Goal: Information Seeking & Learning: Learn about a topic

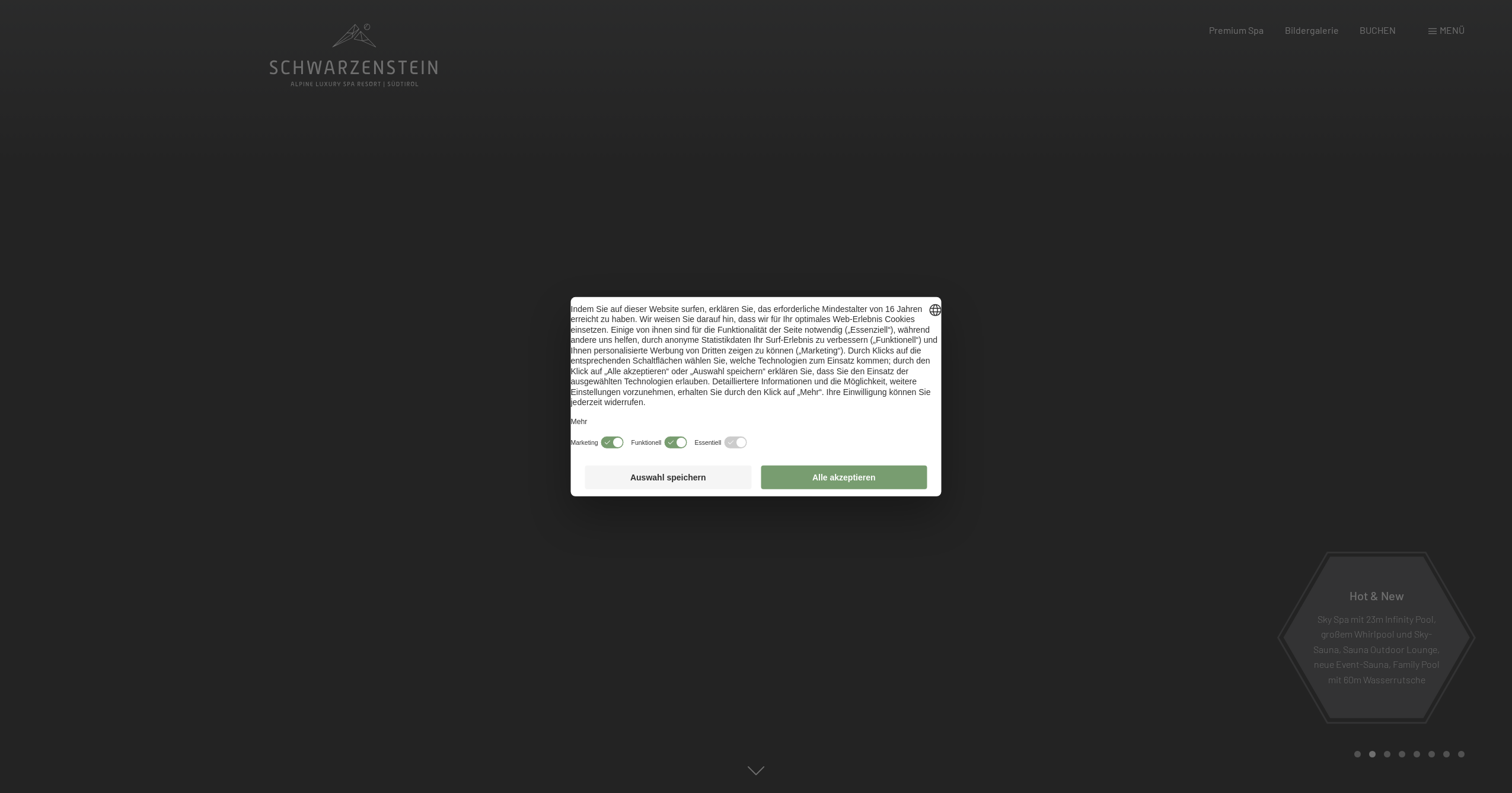
click at [821, 490] on button "Alle akzeptieren" at bounding box center [844, 477] width 167 height 24
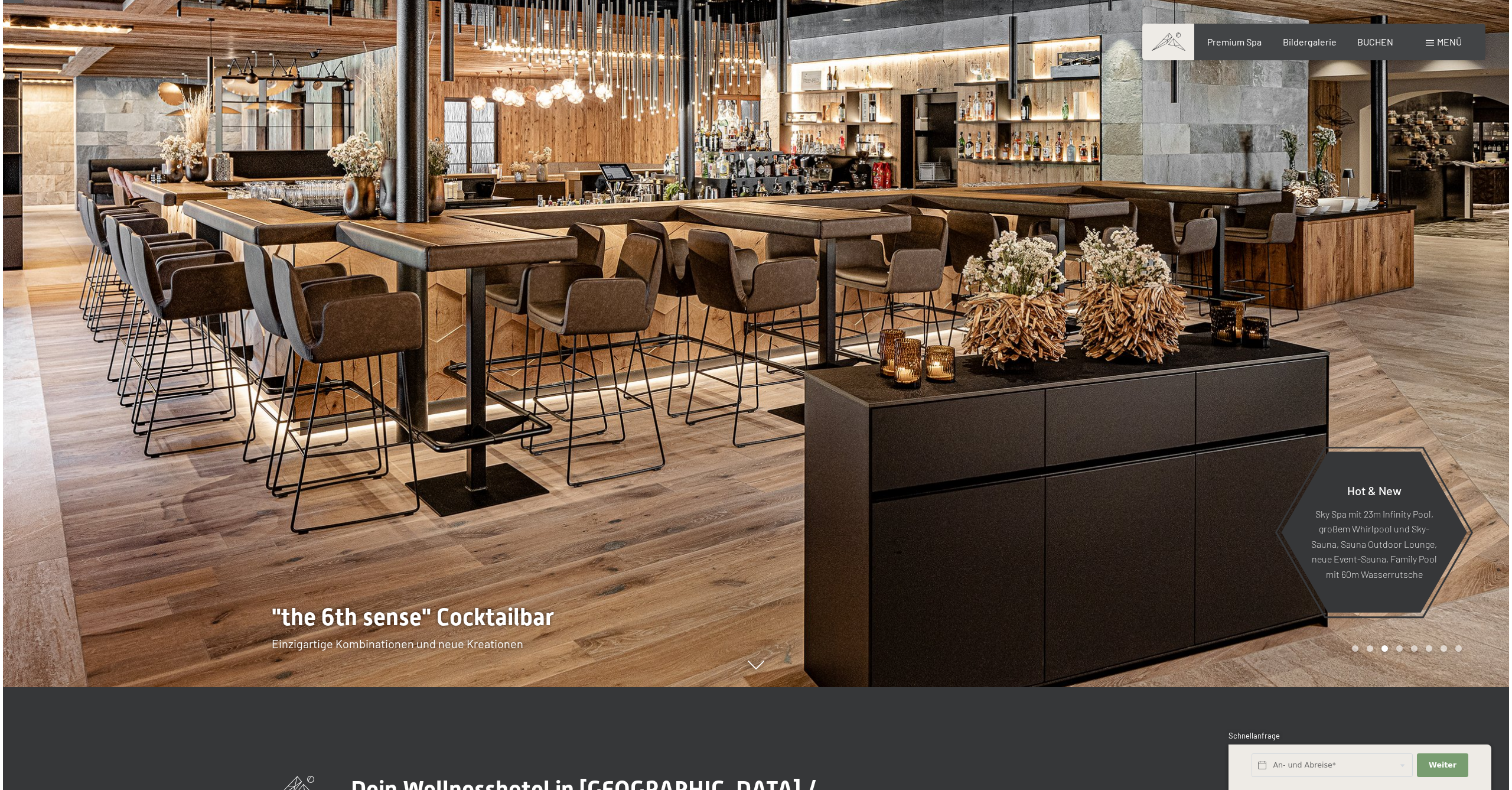
scroll to position [102, 0]
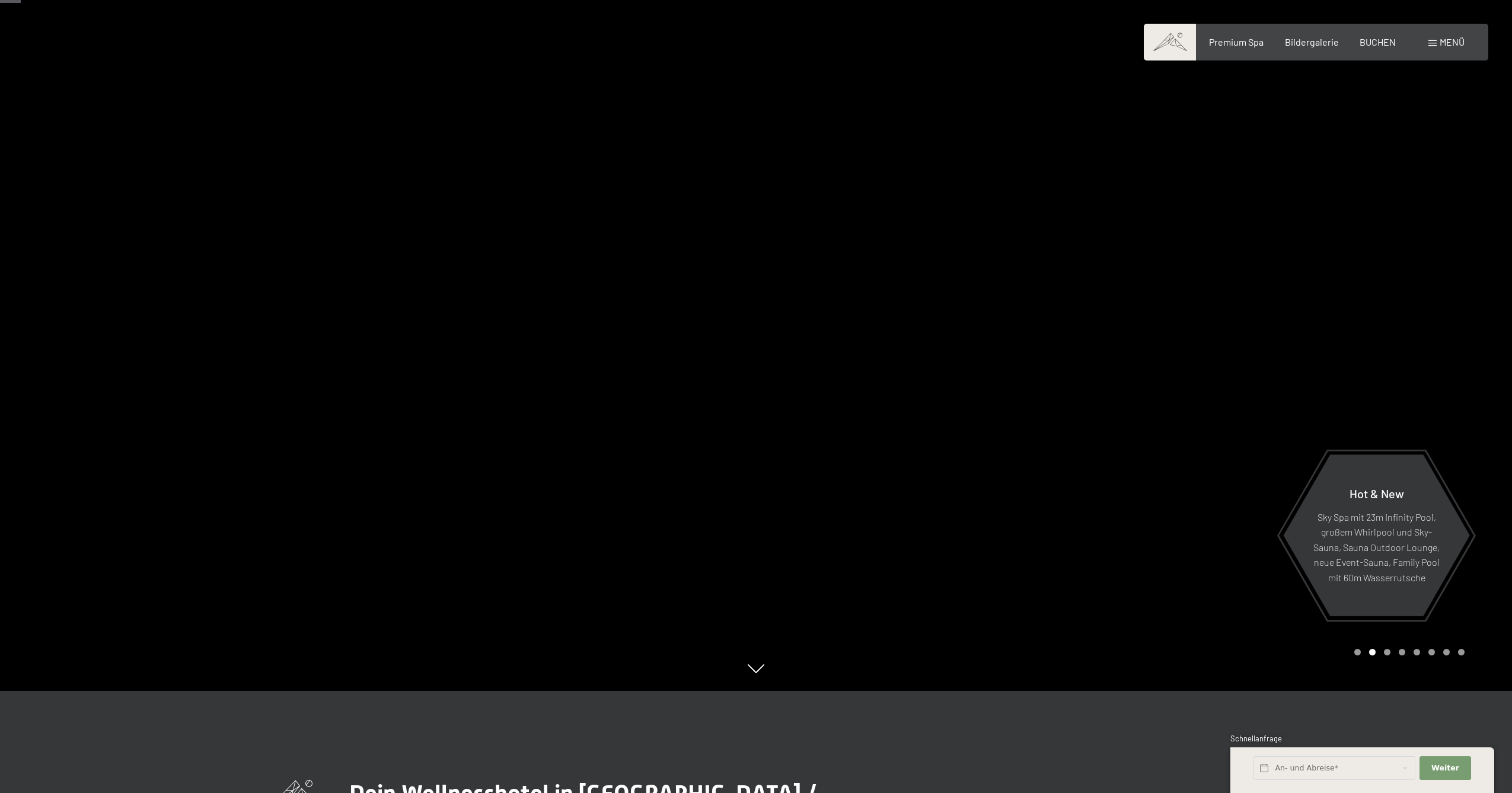
click at [1440, 47] on div "Menü" at bounding box center [1446, 42] width 36 height 13
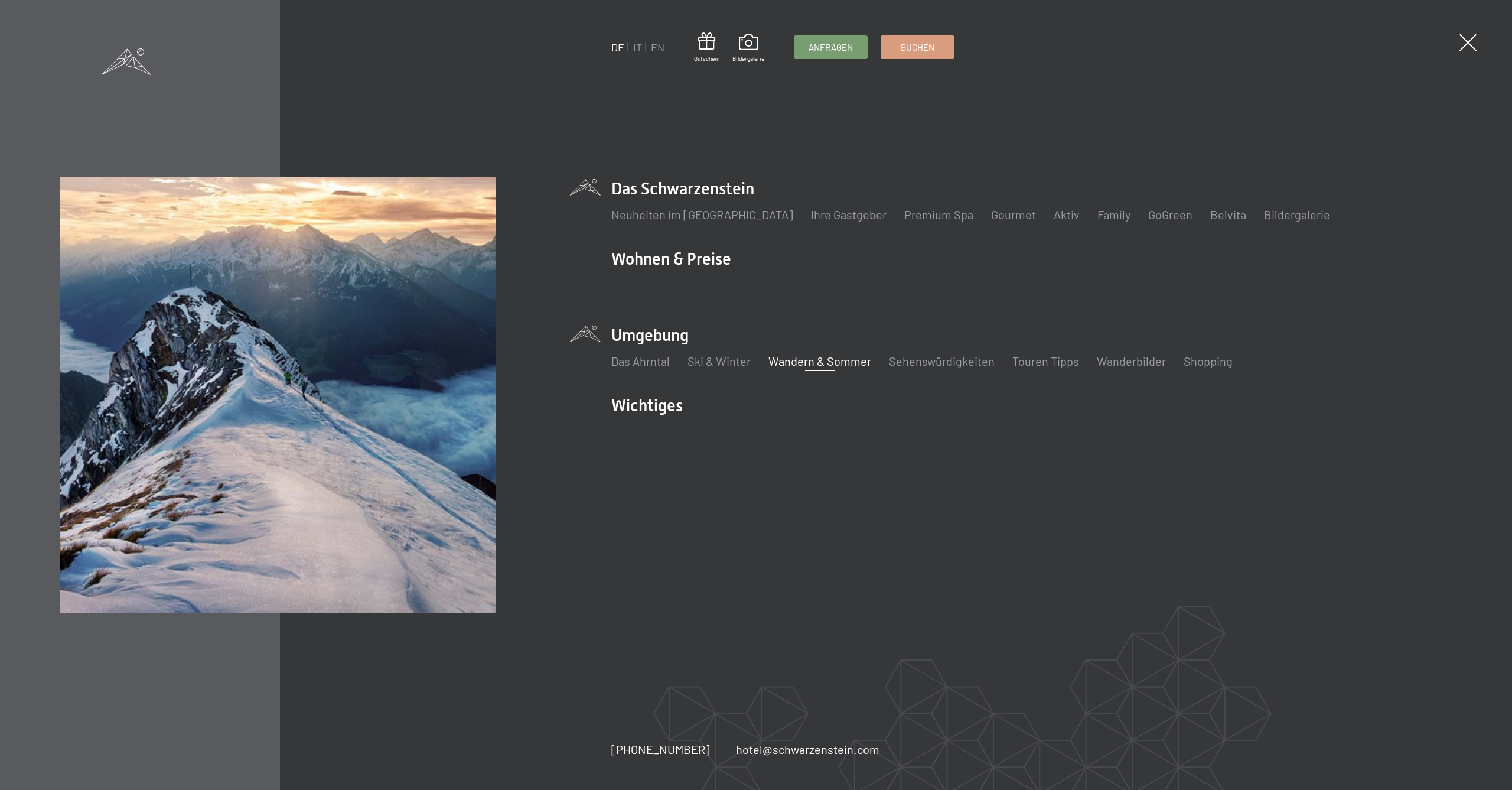
click at [814, 364] on link "Wandern & Sommer" at bounding box center [820, 361] width 103 height 14
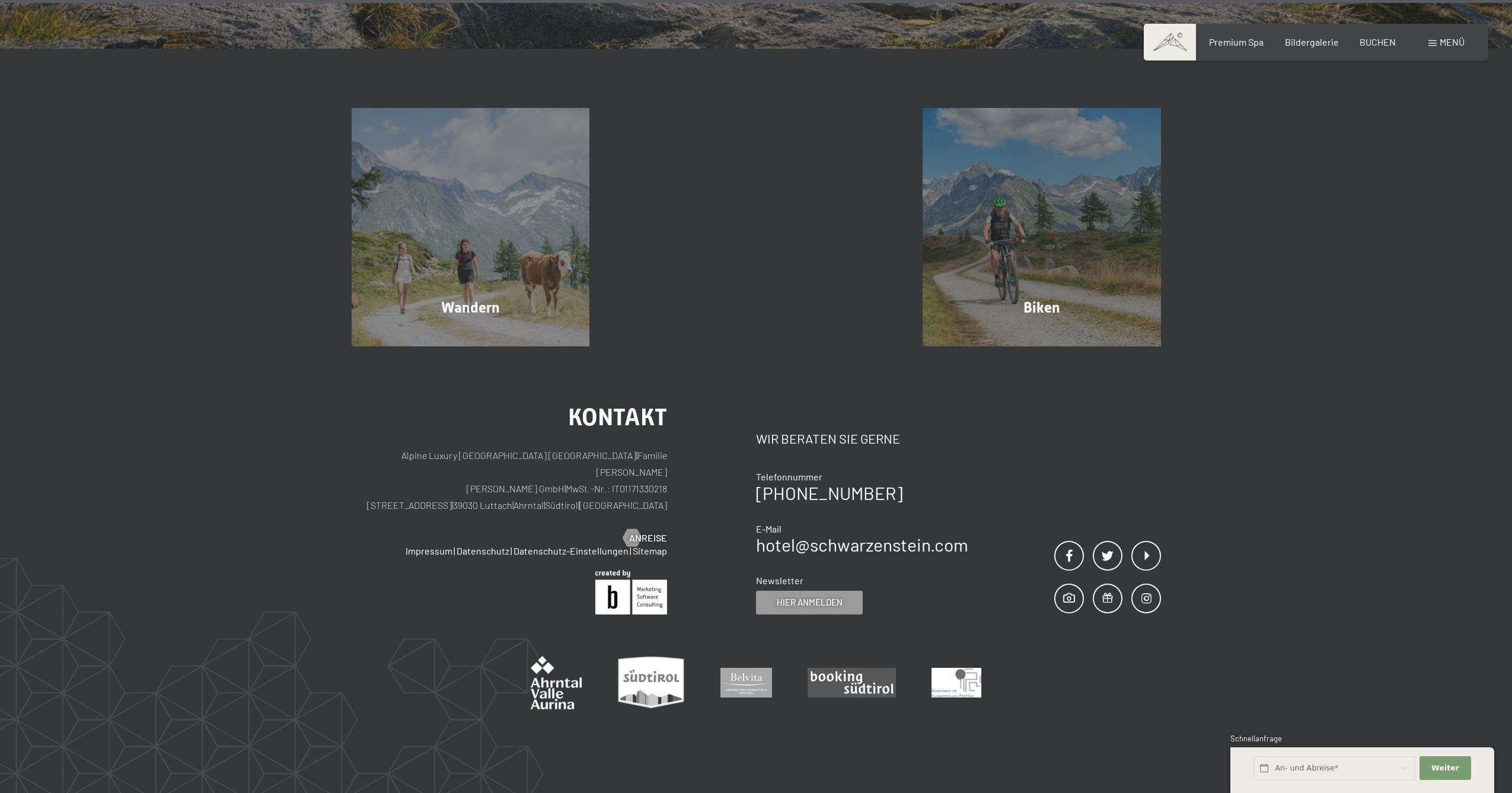
scroll to position [7398, 0]
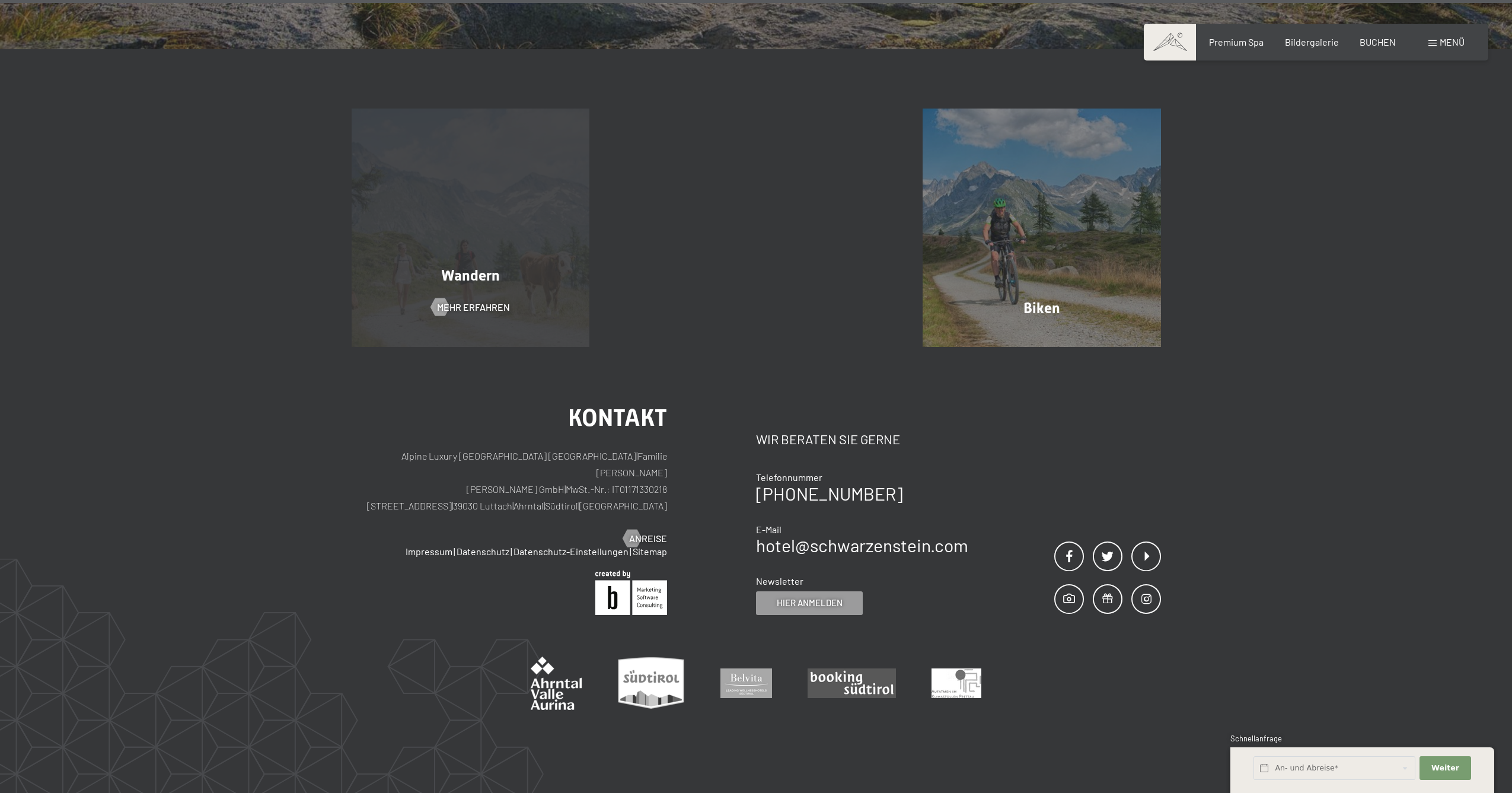
click at [472, 195] on div "Wandern Mehr erfahren" at bounding box center [470, 228] width 286 height 238
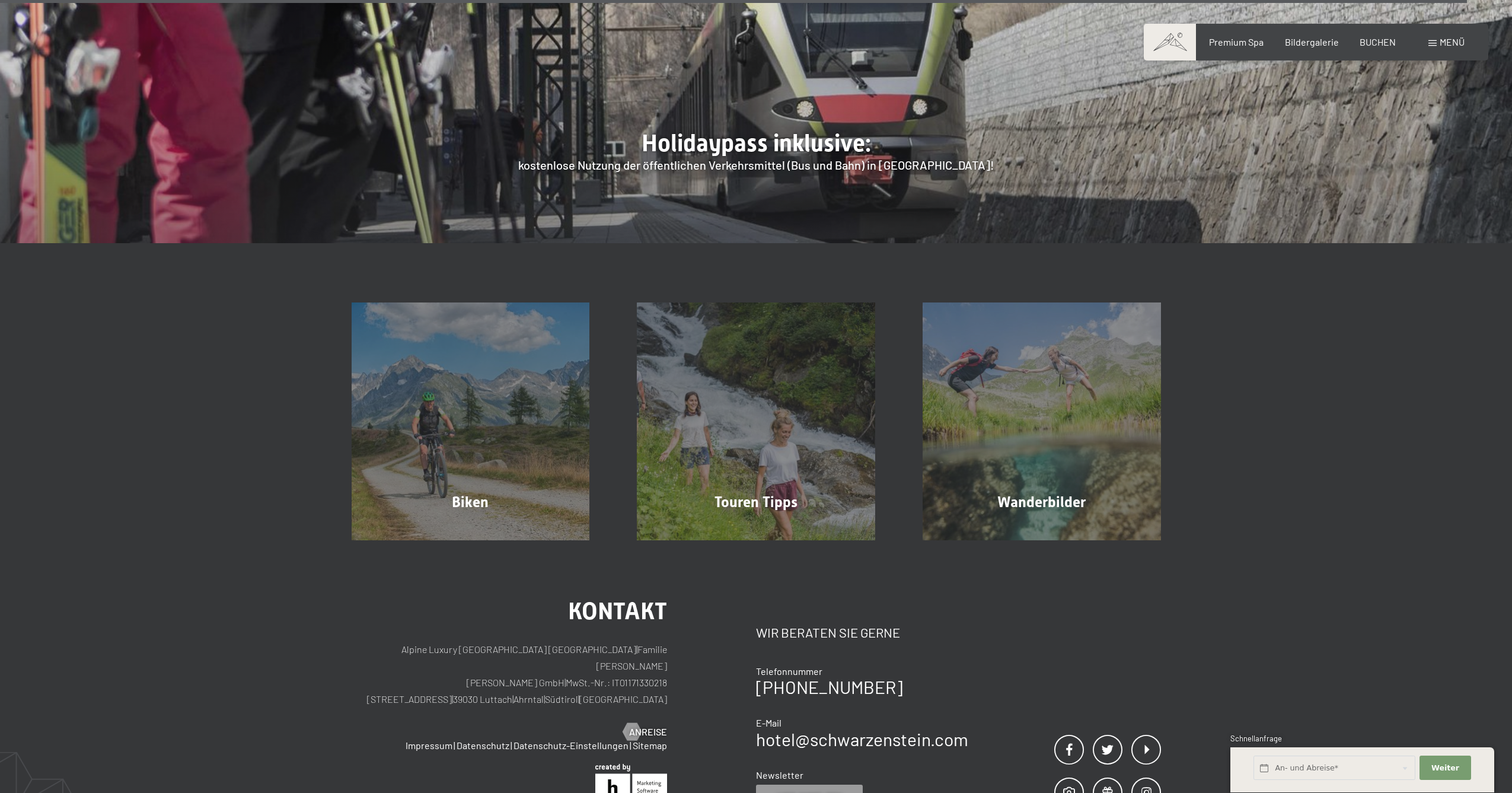
scroll to position [5154, 0]
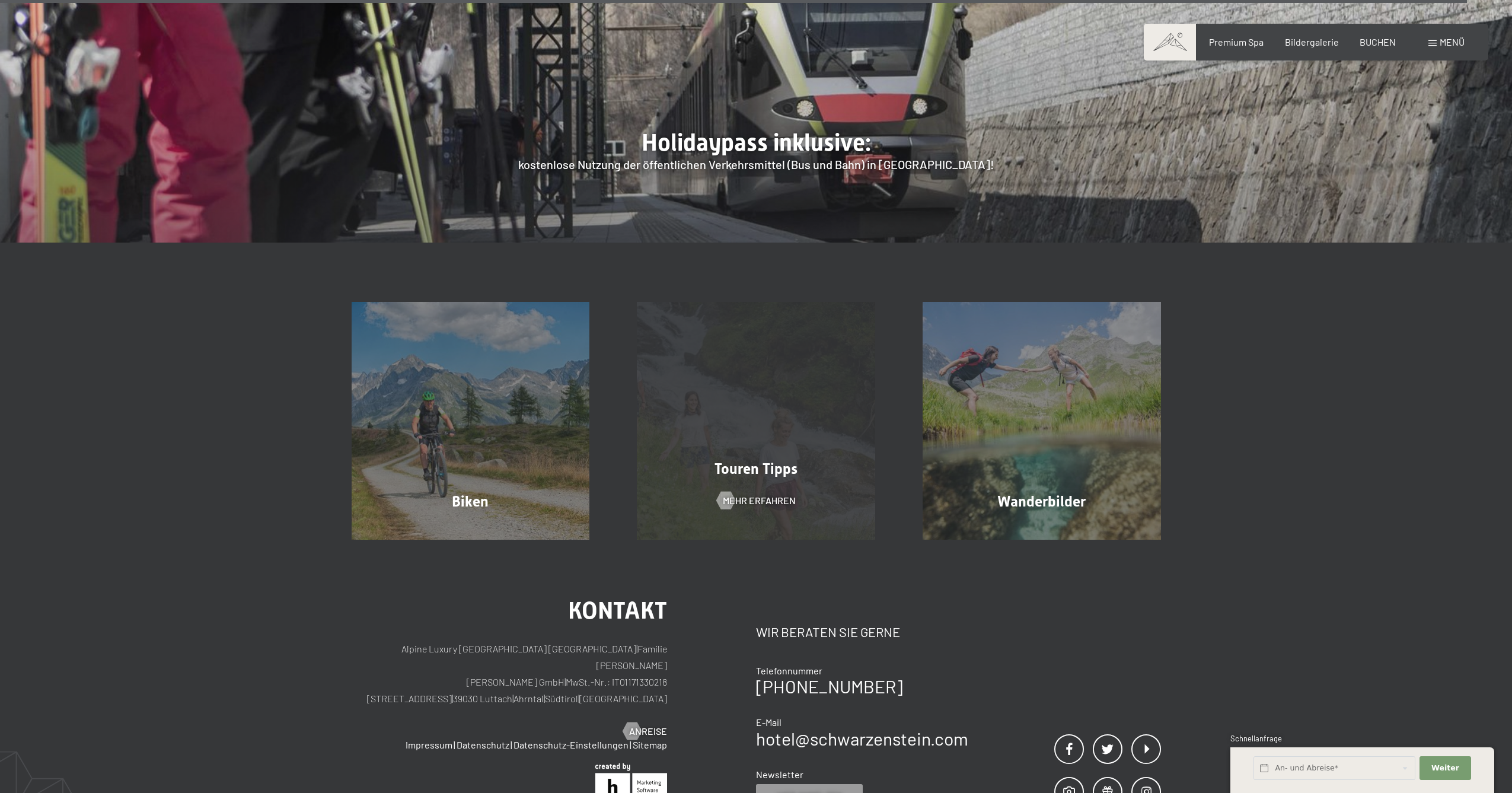
click at [752, 458] on div "Touren Tipps" at bounding box center [756, 468] width 286 height 21
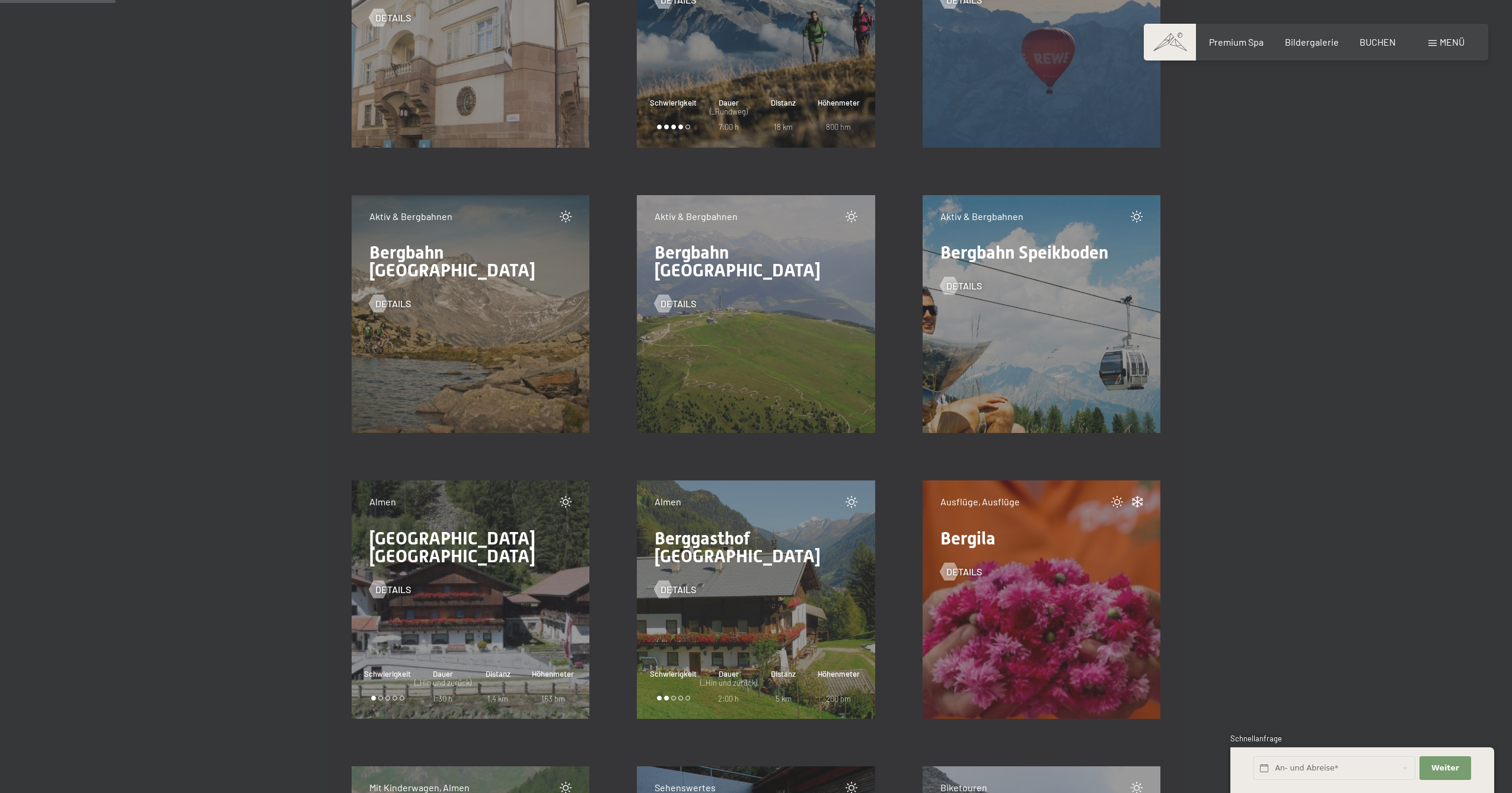
scroll to position [1555, 0]
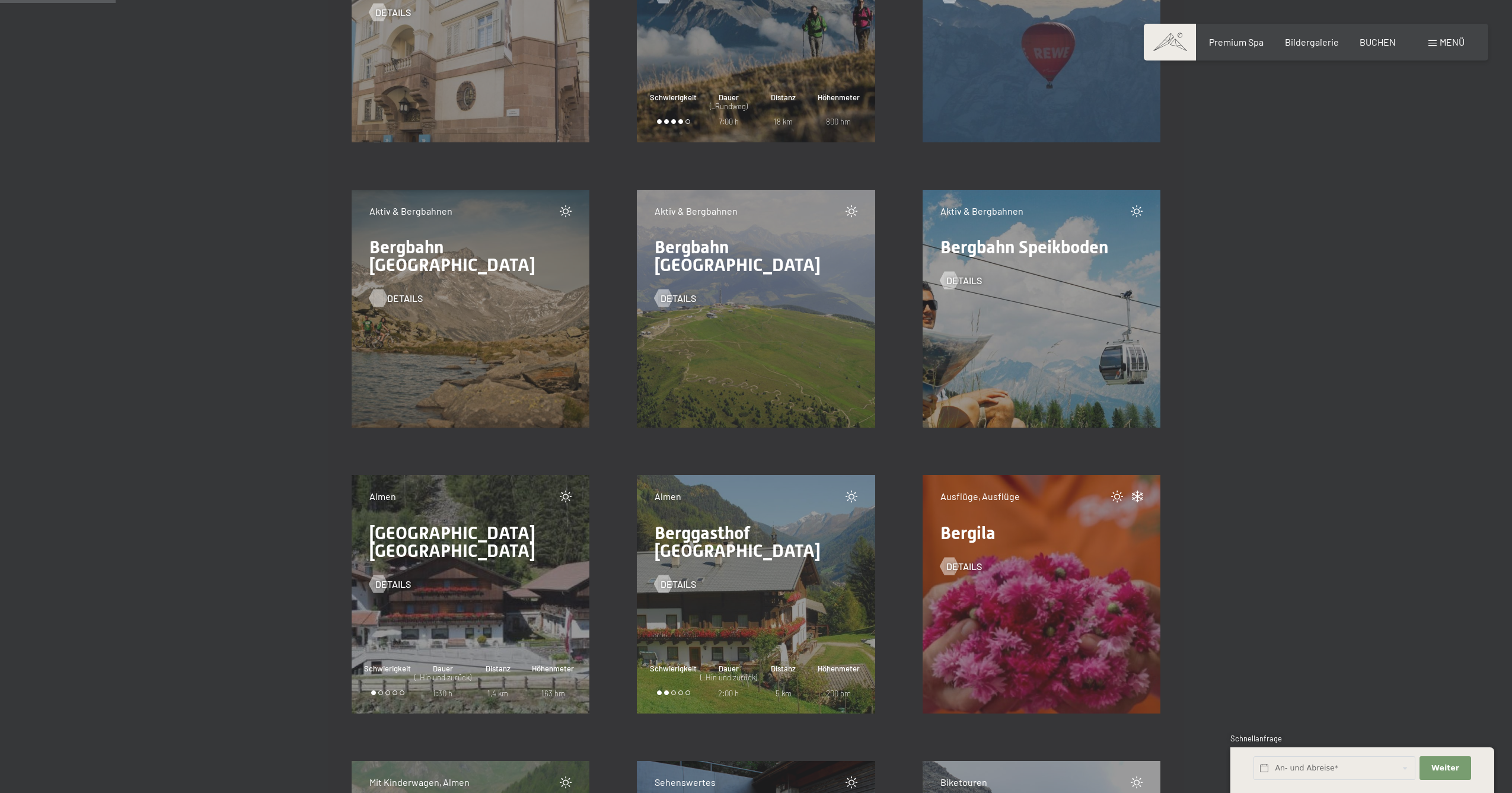
click at [391, 292] on span "Details" at bounding box center [405, 298] width 36 height 13
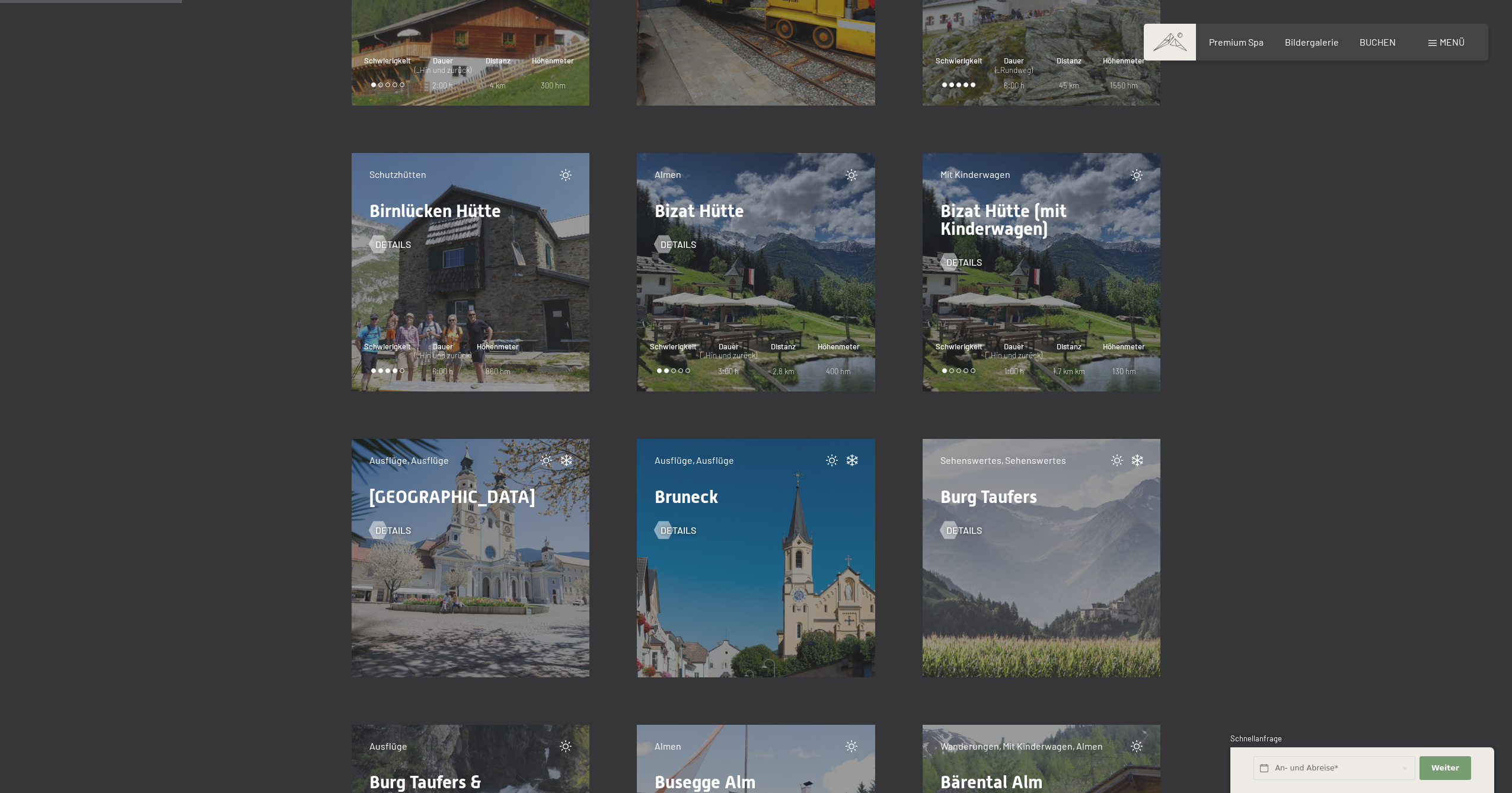
scroll to position [2451, 0]
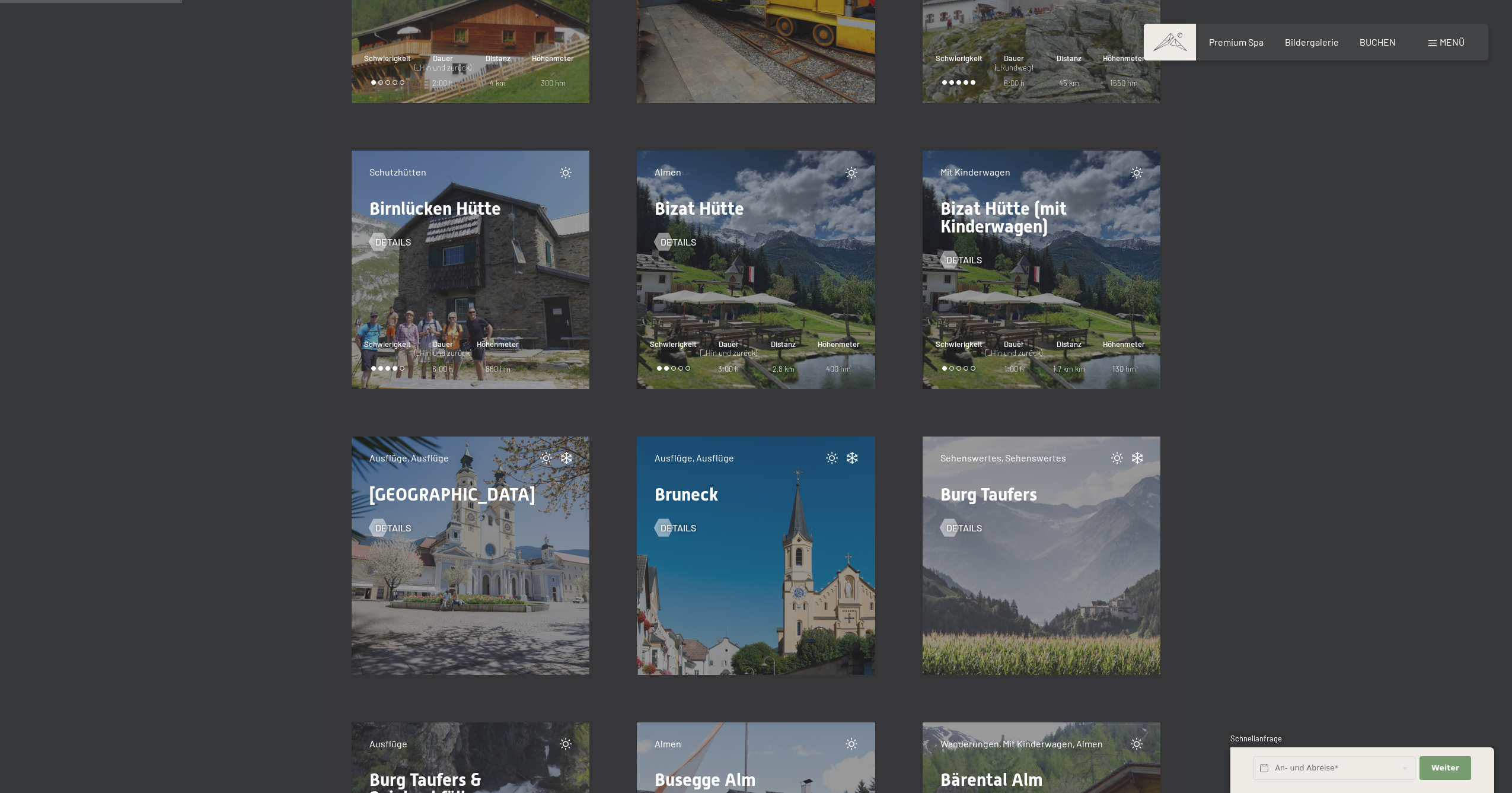
click at [747, 273] on div "Almen Bizat Hütte Details Schwierigkeit Dauer (_Hin und zurück) 3:00 h Distanz …" at bounding box center [756, 269] width 238 height 238
click at [682, 243] on span "Details" at bounding box center [691, 242] width 36 height 13
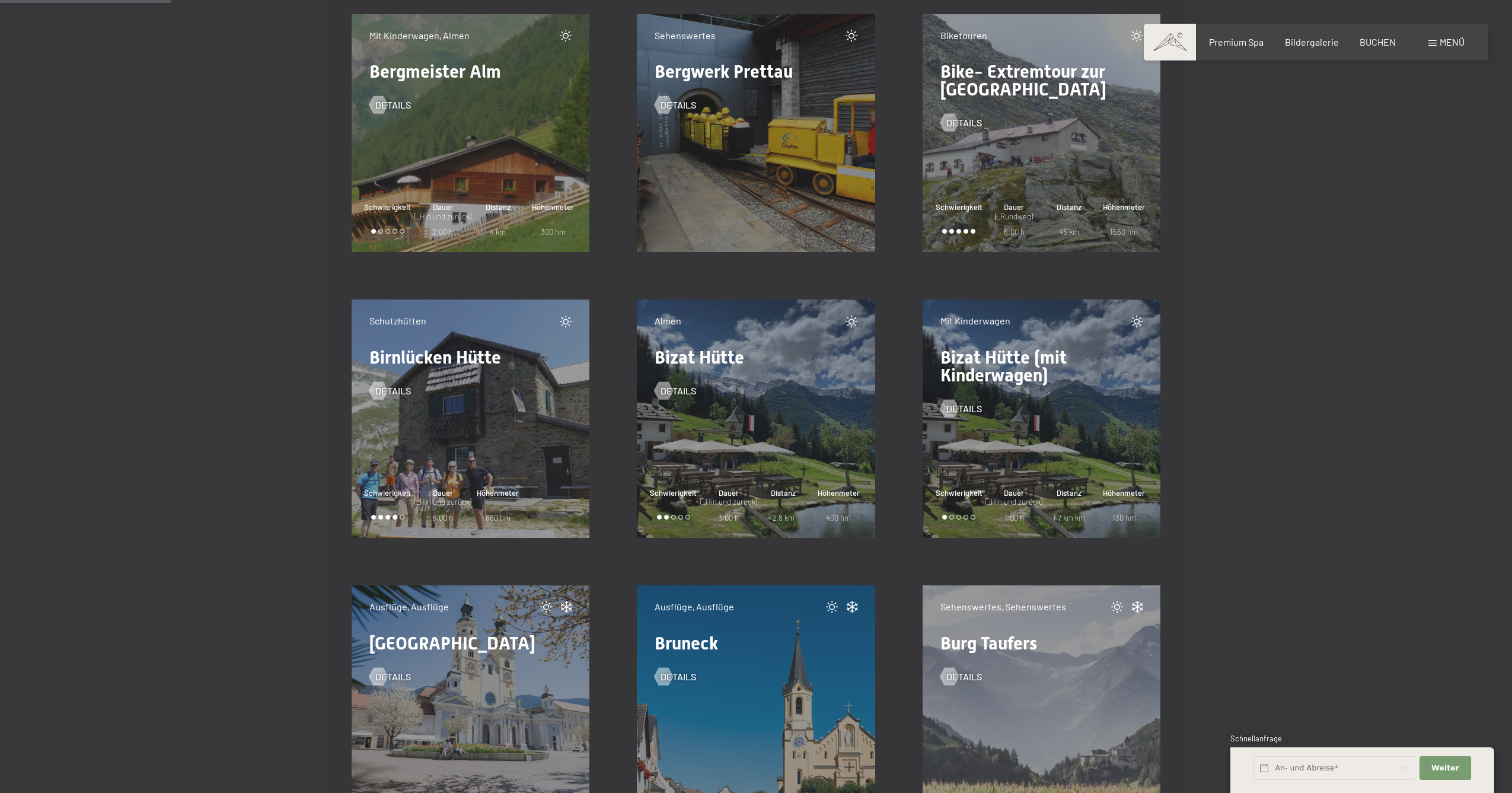
scroll to position [2302, 0]
click at [688, 390] on span "Details" at bounding box center [691, 390] width 36 height 13
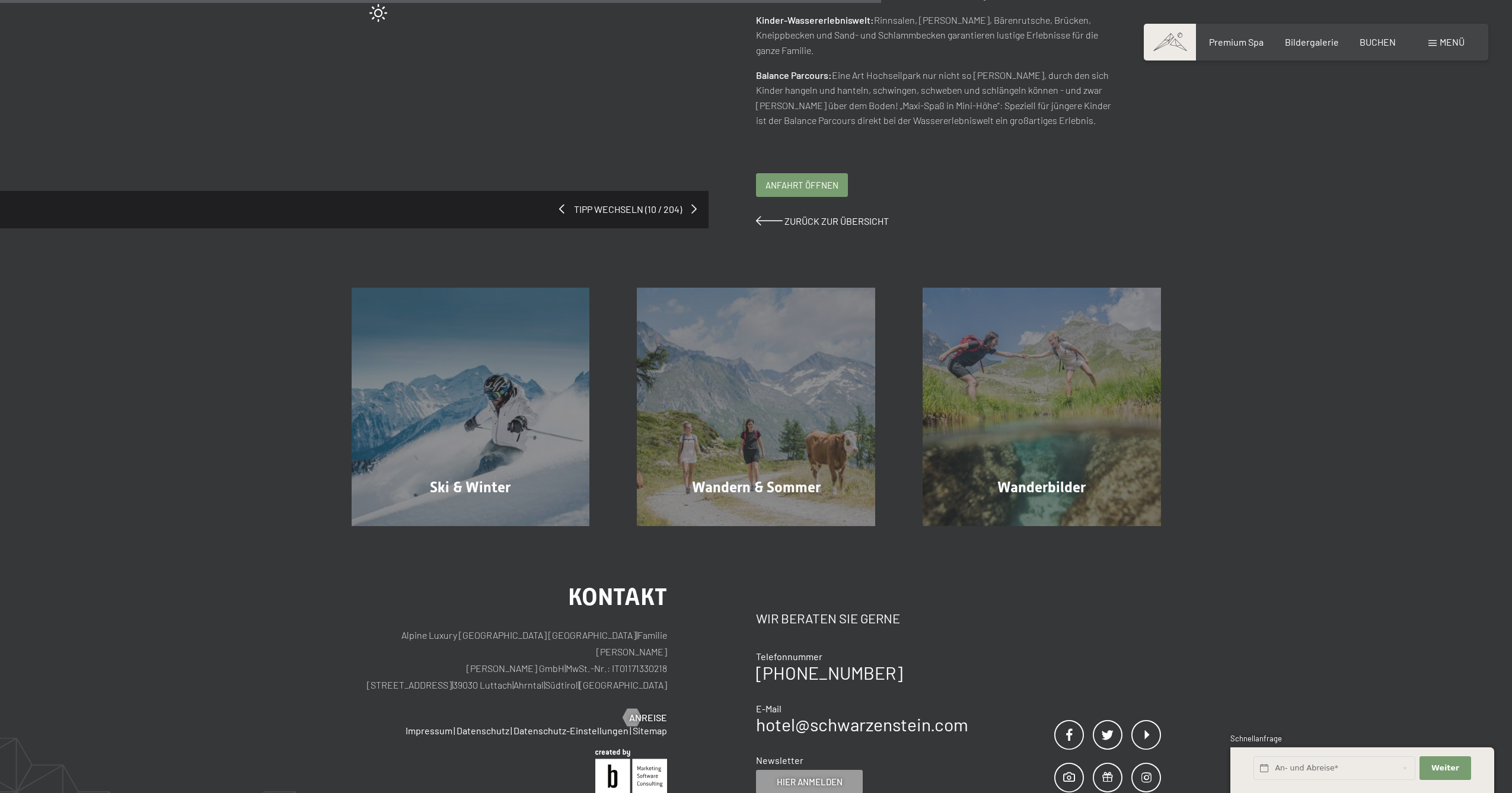
scroll to position [435, 0]
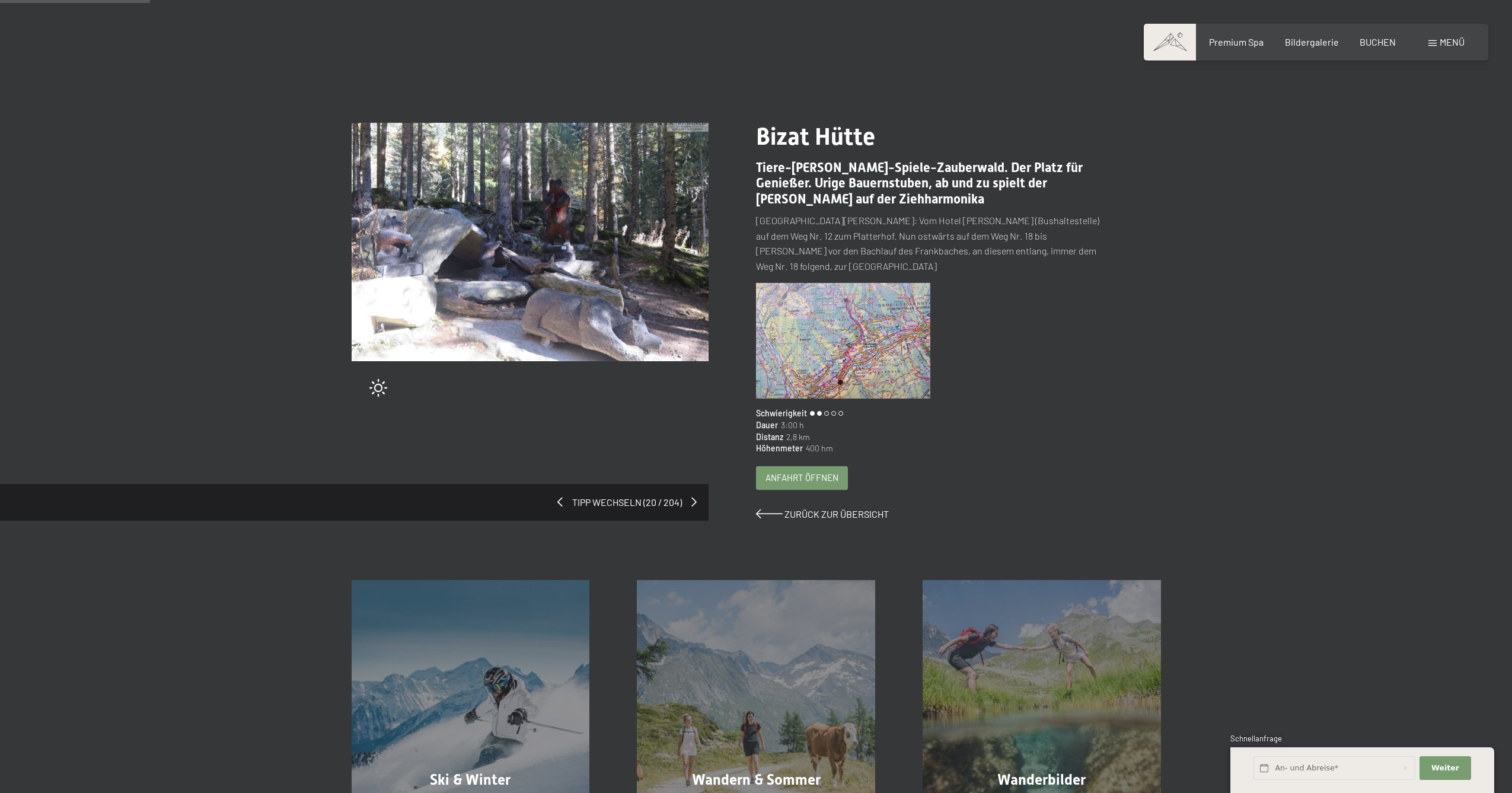
scroll to position [61, 0]
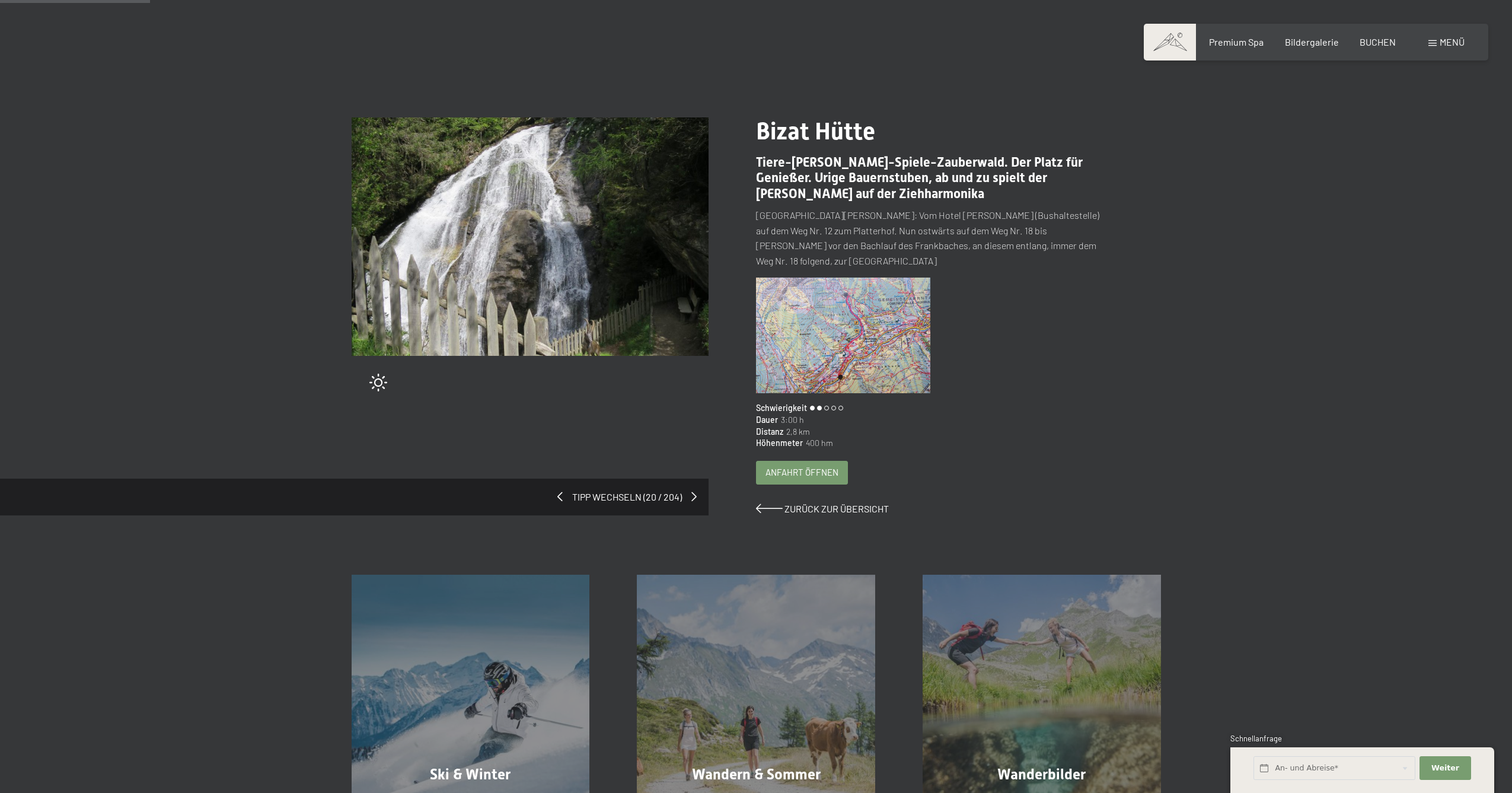
click at [828, 313] on img at bounding box center [843, 336] width 175 height 116
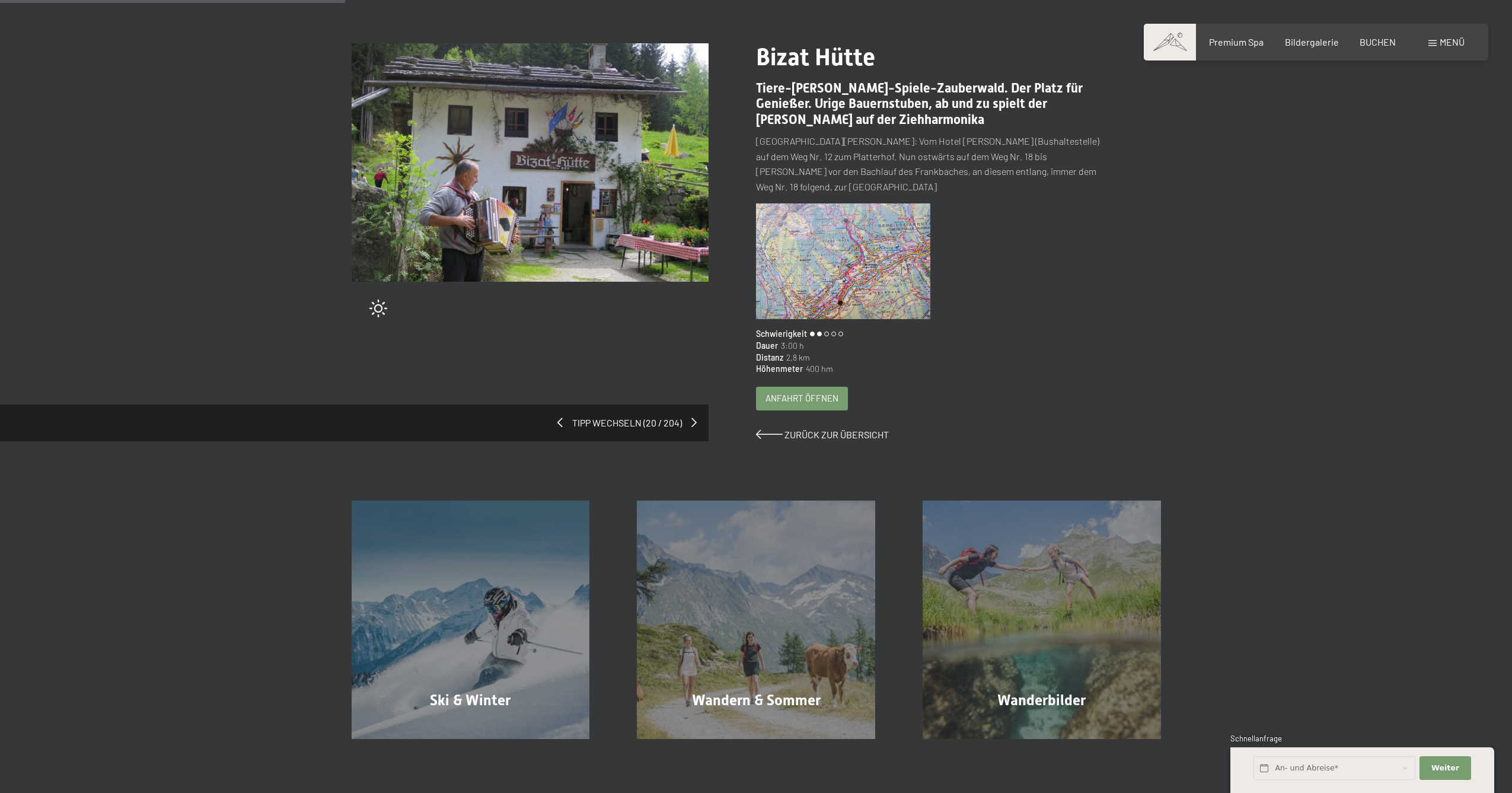
scroll to position [140, 0]
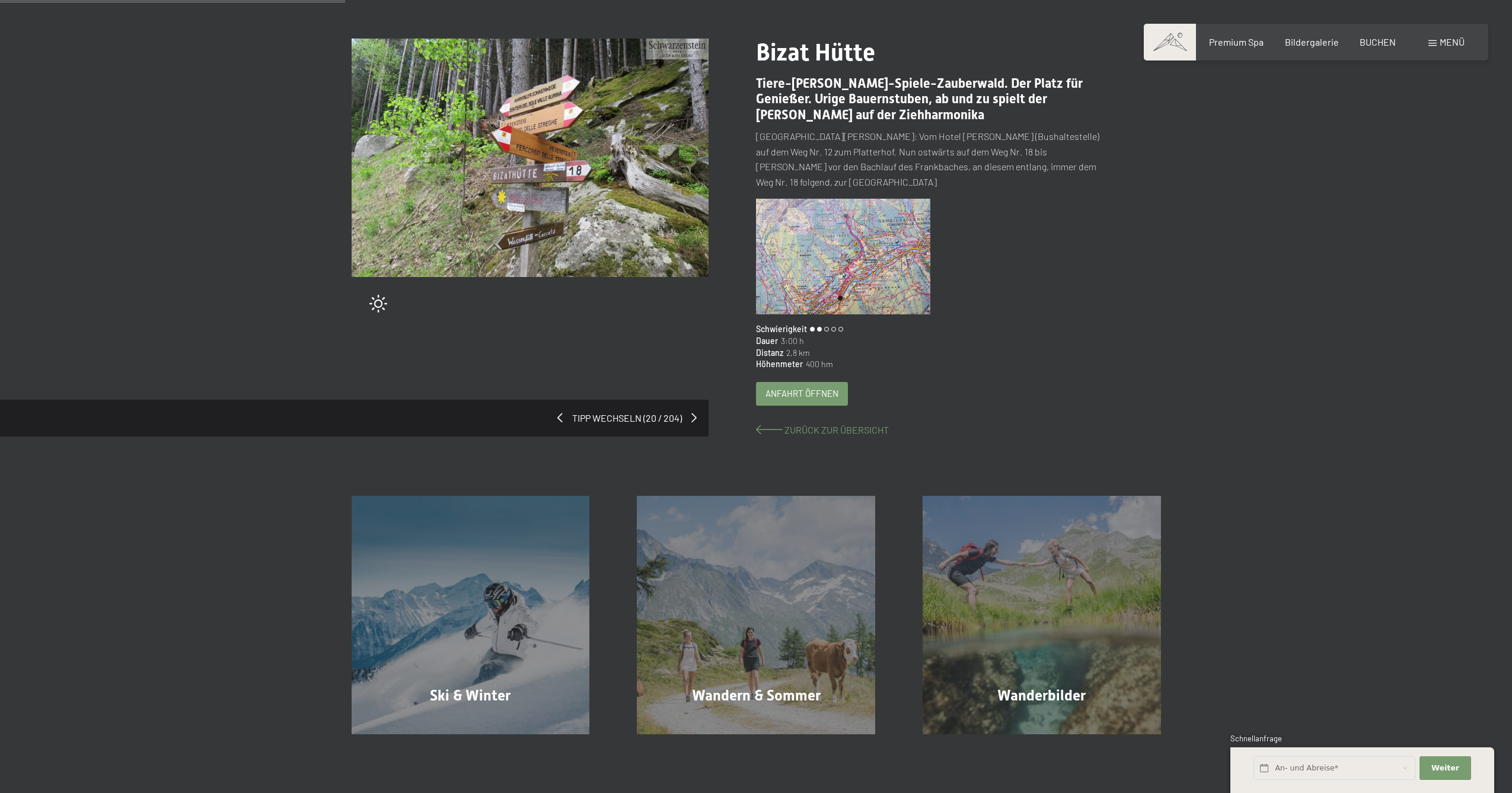
click at [801, 424] on span "Zurück zur Übersicht" at bounding box center [837, 429] width 104 height 11
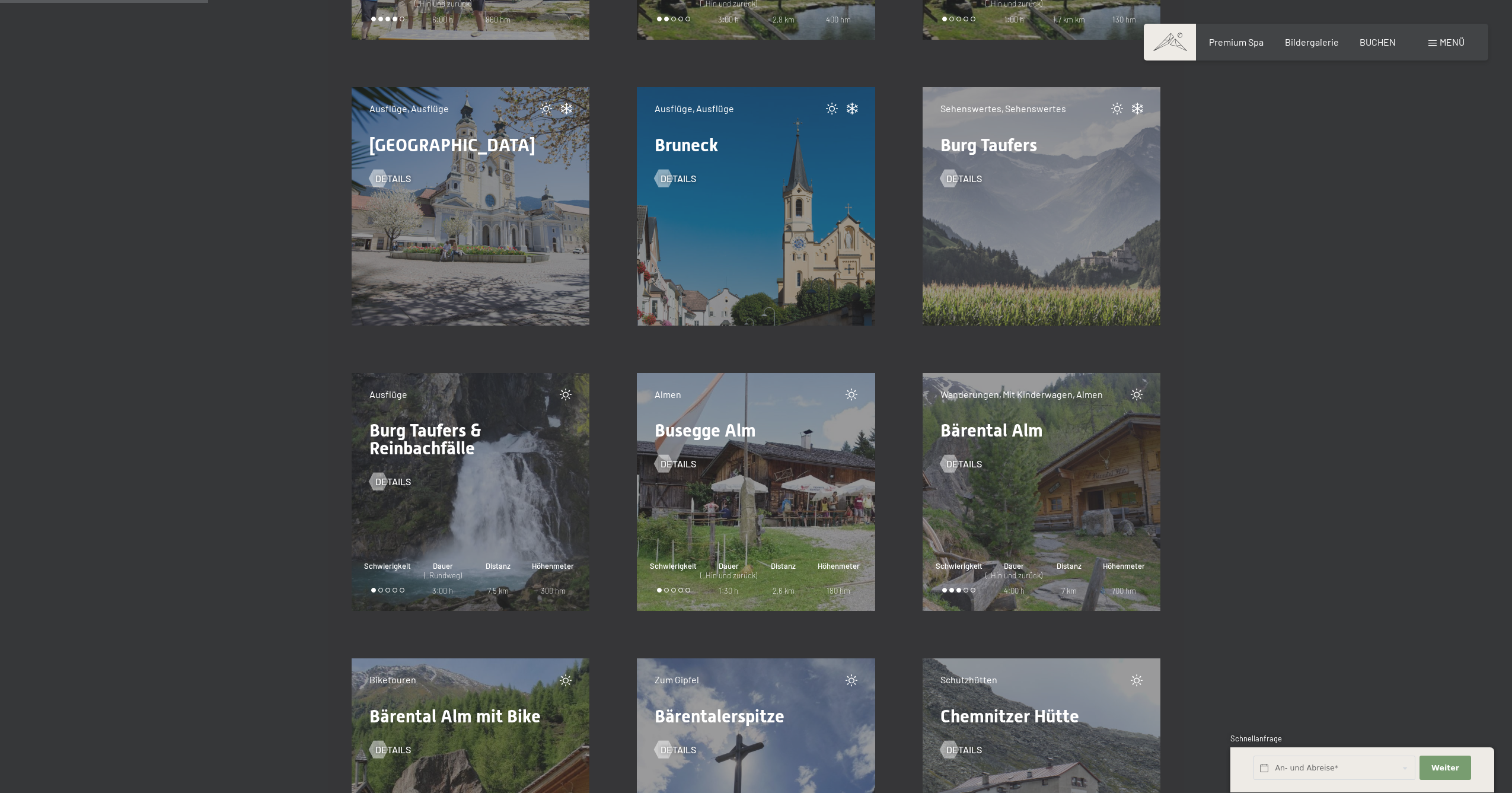
scroll to position [2800, 0]
click at [389, 479] on span "Details" at bounding box center [405, 482] width 36 height 13
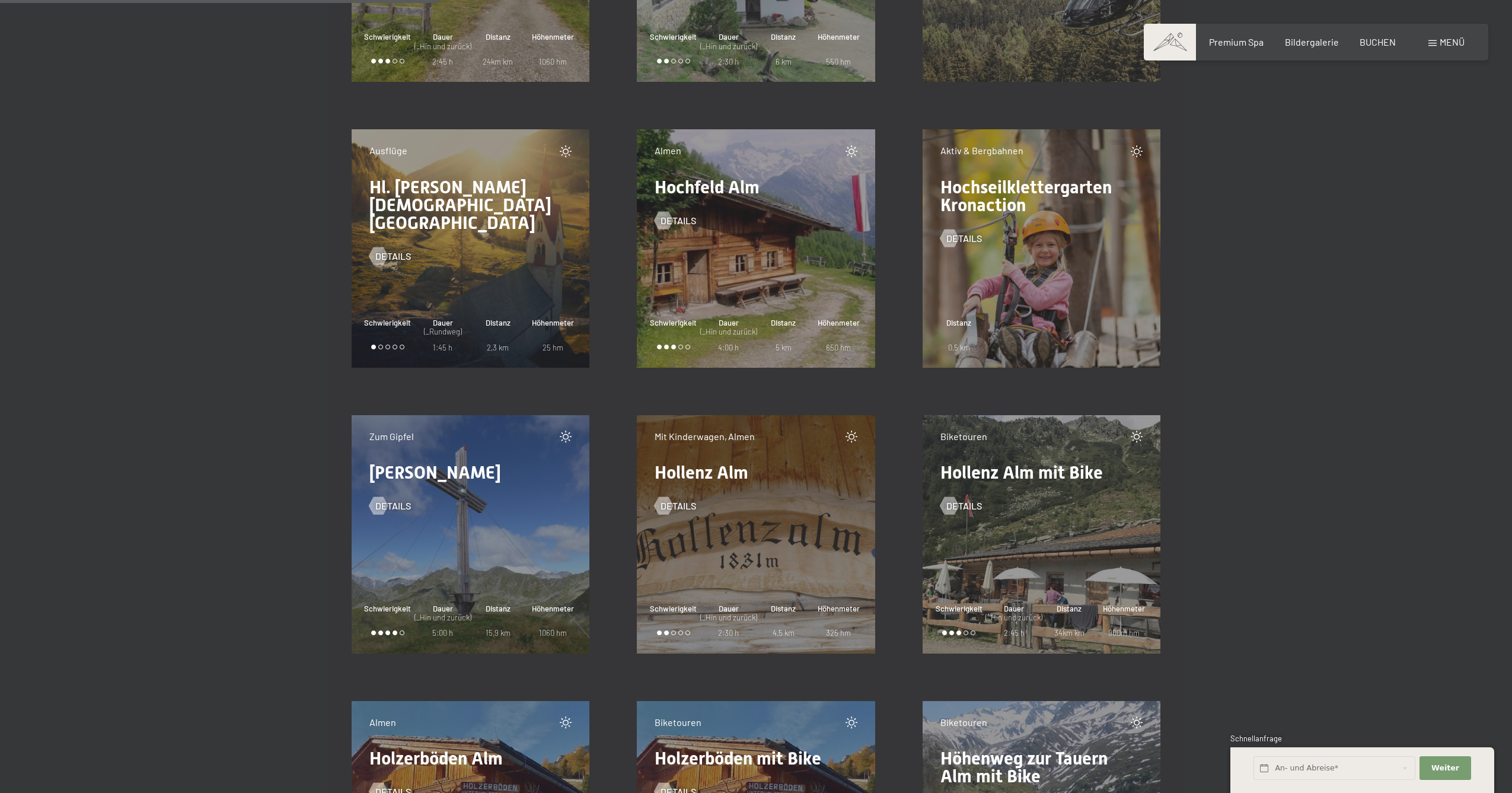
scroll to position [5896, 0]
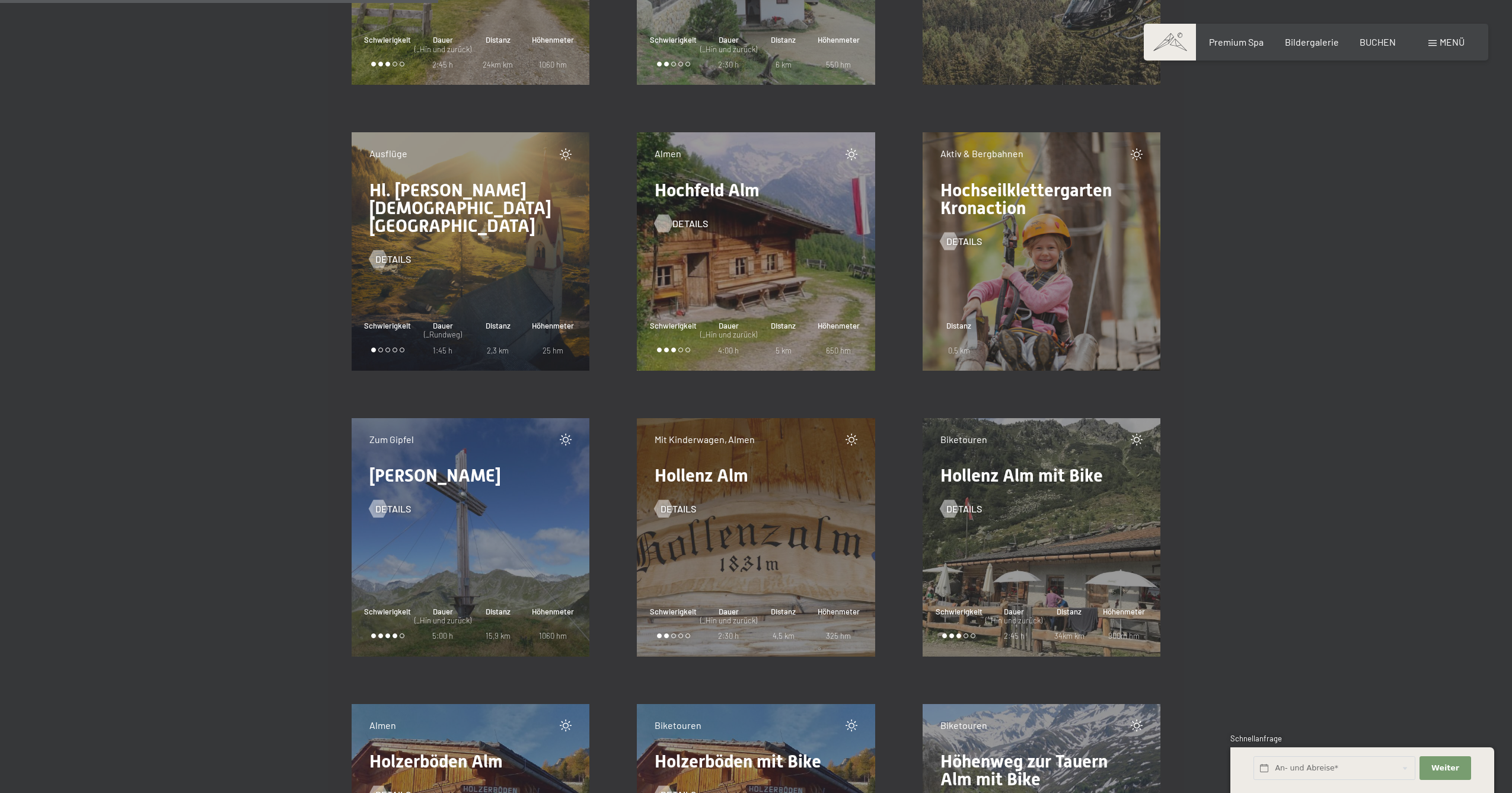
click at [685, 223] on span "Details" at bounding box center [691, 223] width 36 height 13
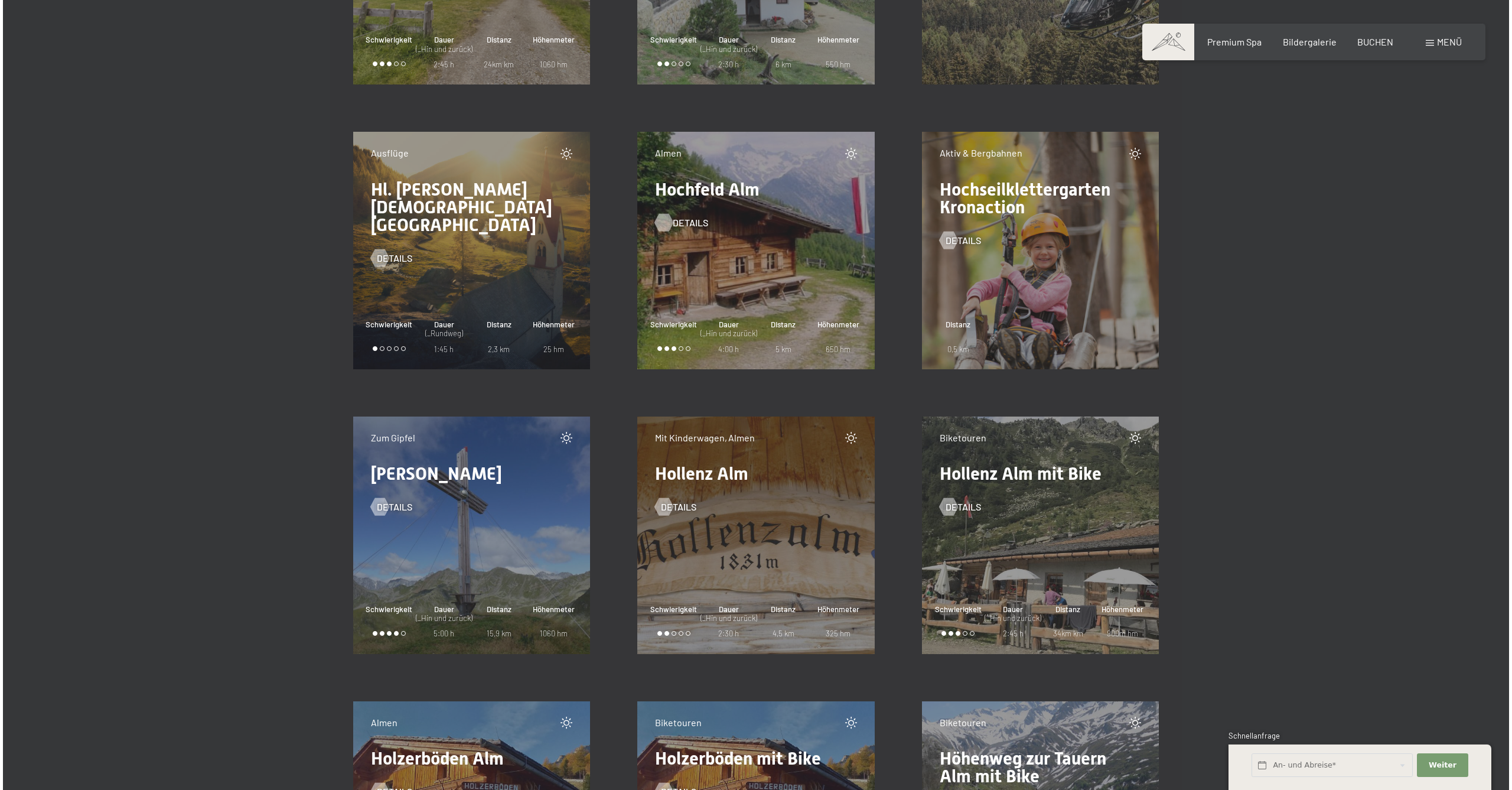
scroll to position [0, 0]
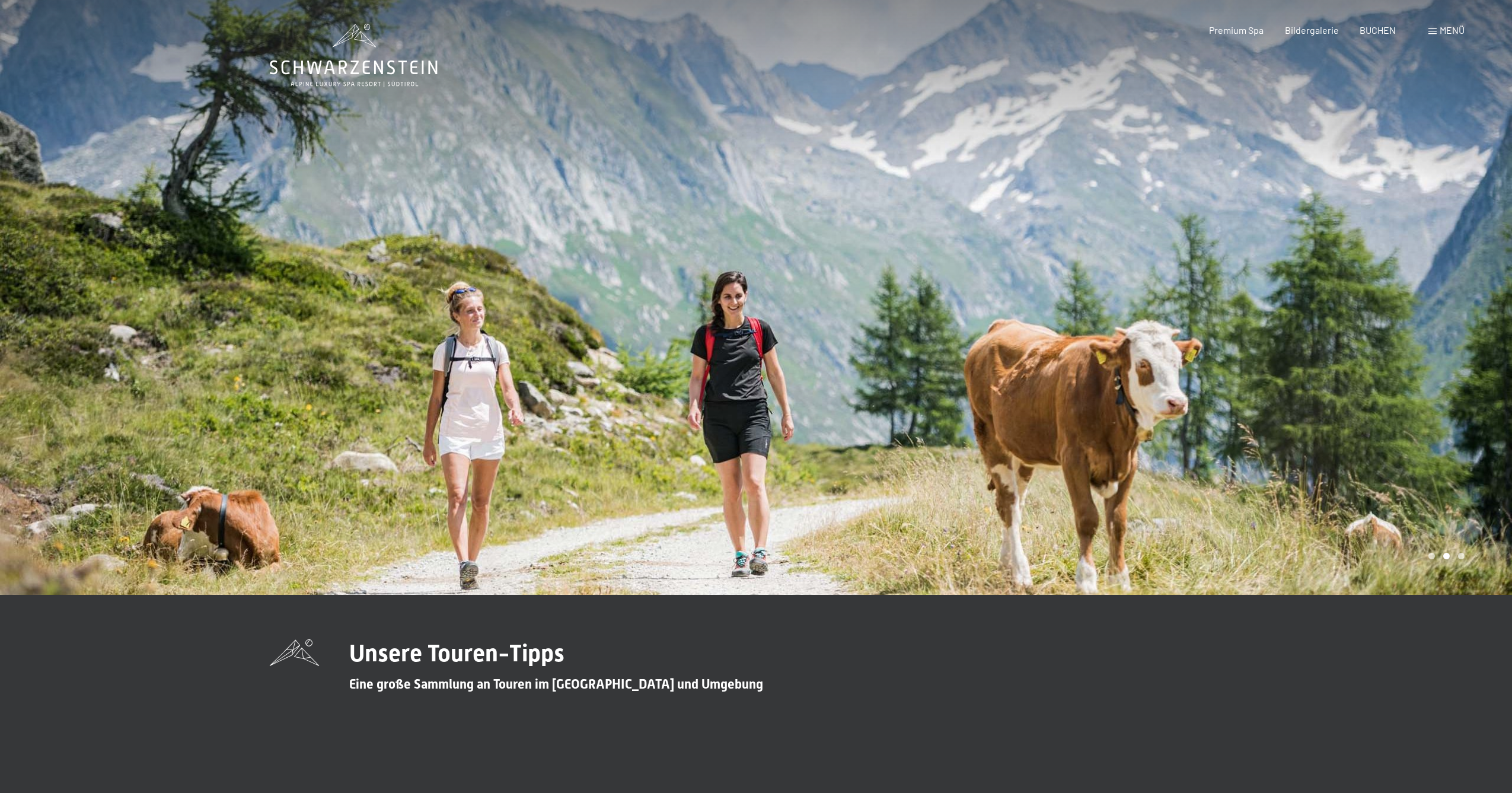
click at [1448, 31] on span "Menü" at bounding box center [1452, 30] width 25 height 11
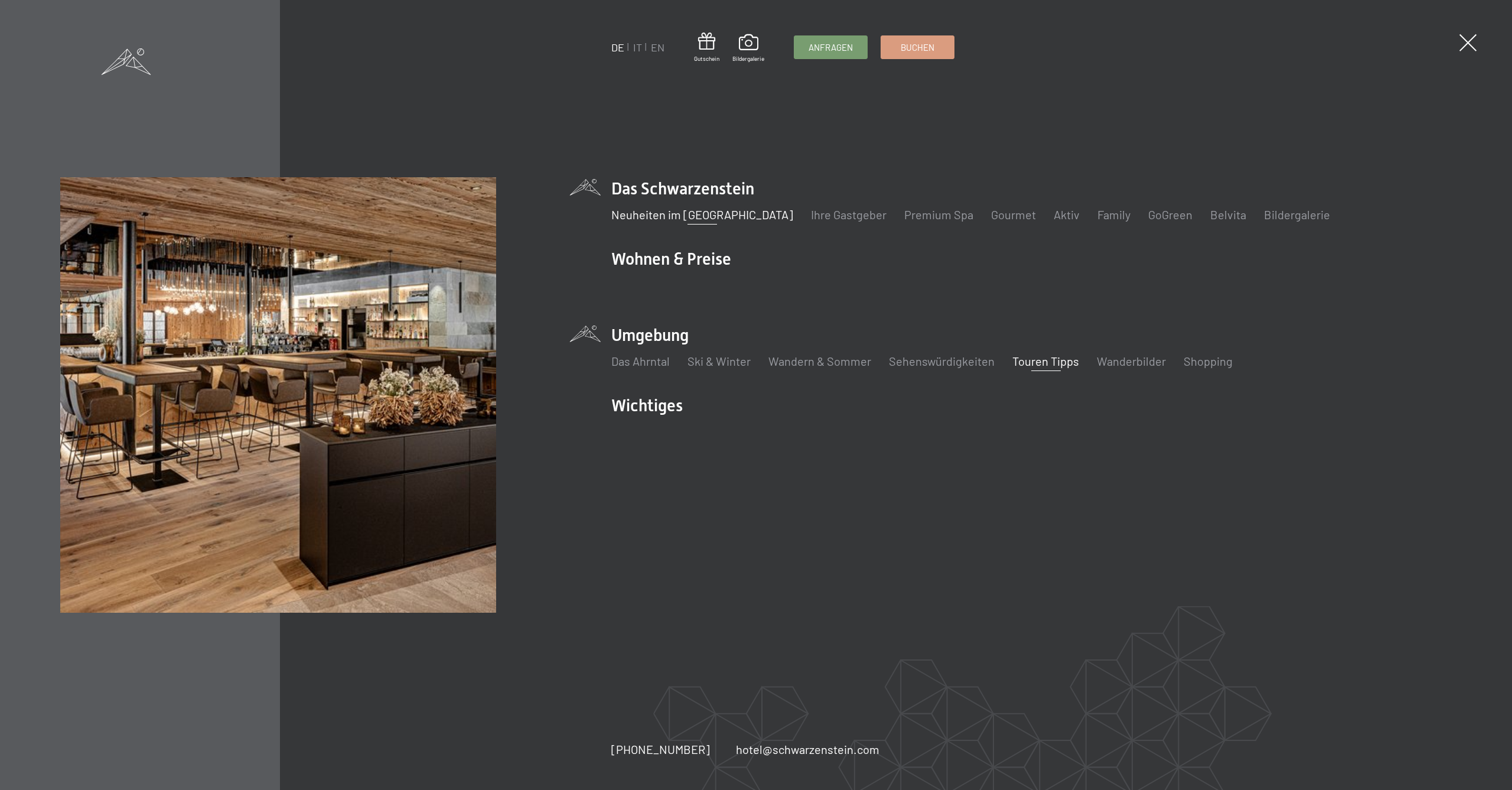
click at [701, 215] on link "Neuheiten im [GEOGRAPHIC_DATA]" at bounding box center [702, 215] width 182 height 14
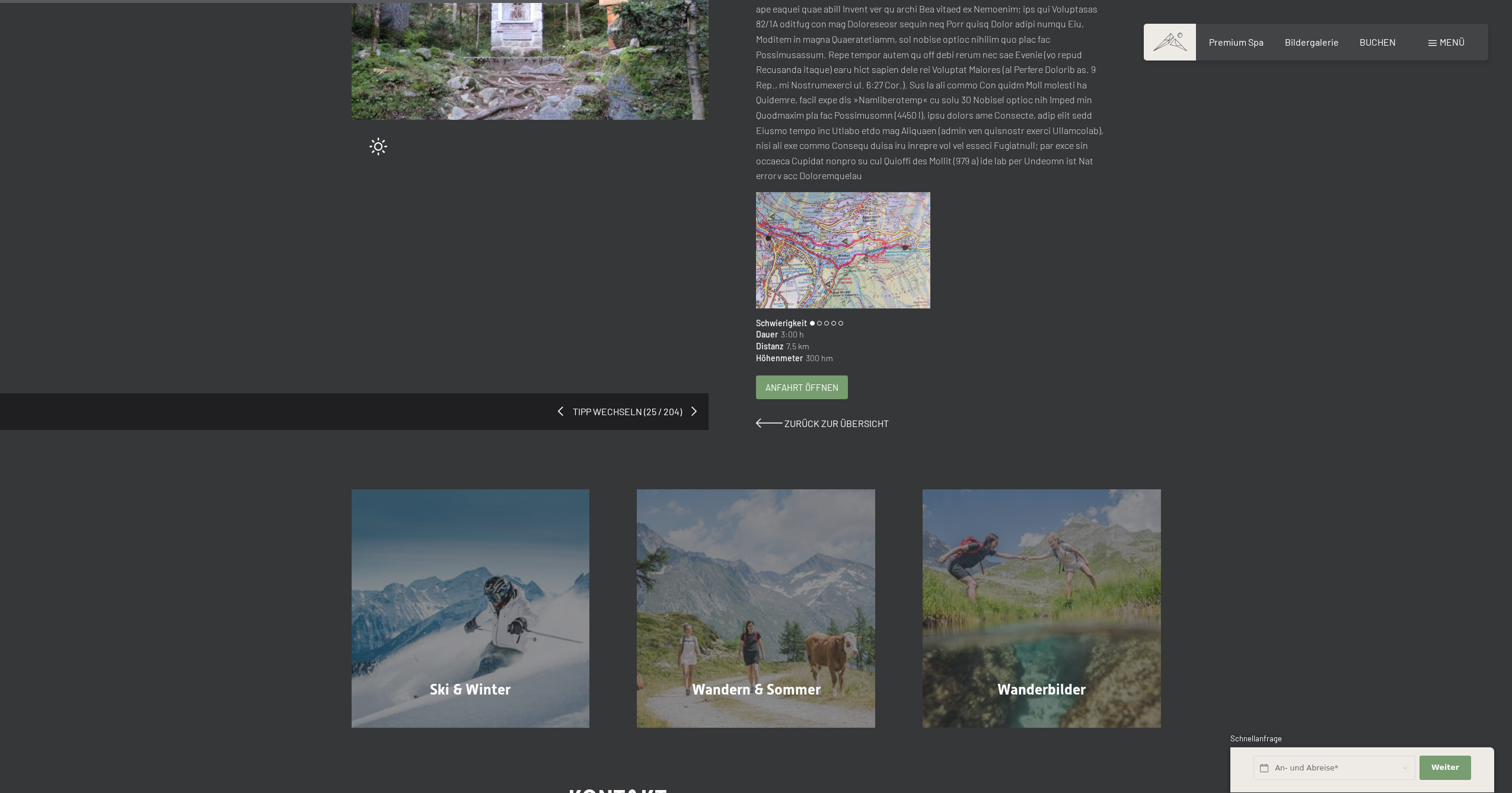
scroll to position [296, 0]
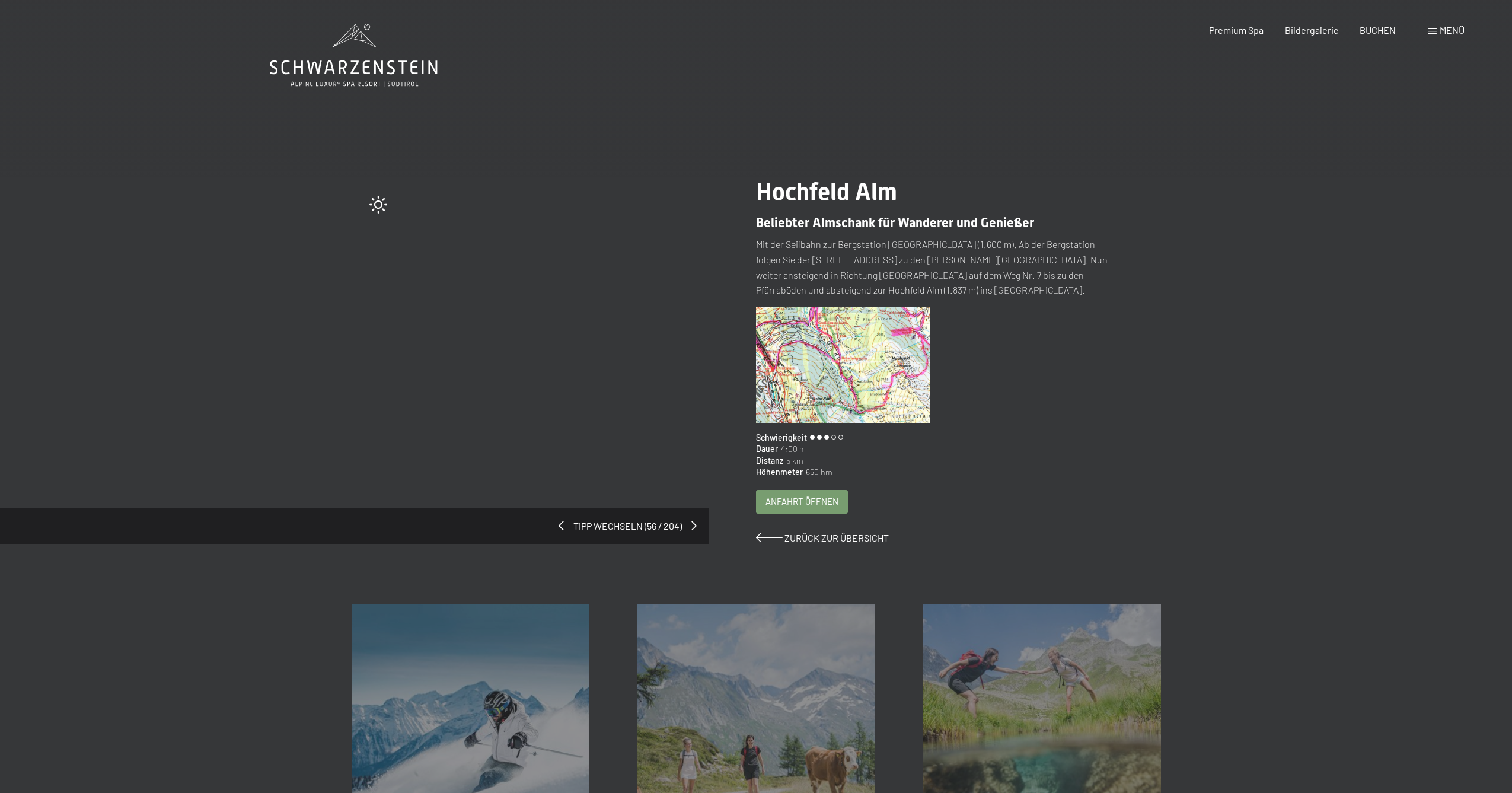
click at [828, 359] on img at bounding box center [843, 364] width 175 height 116
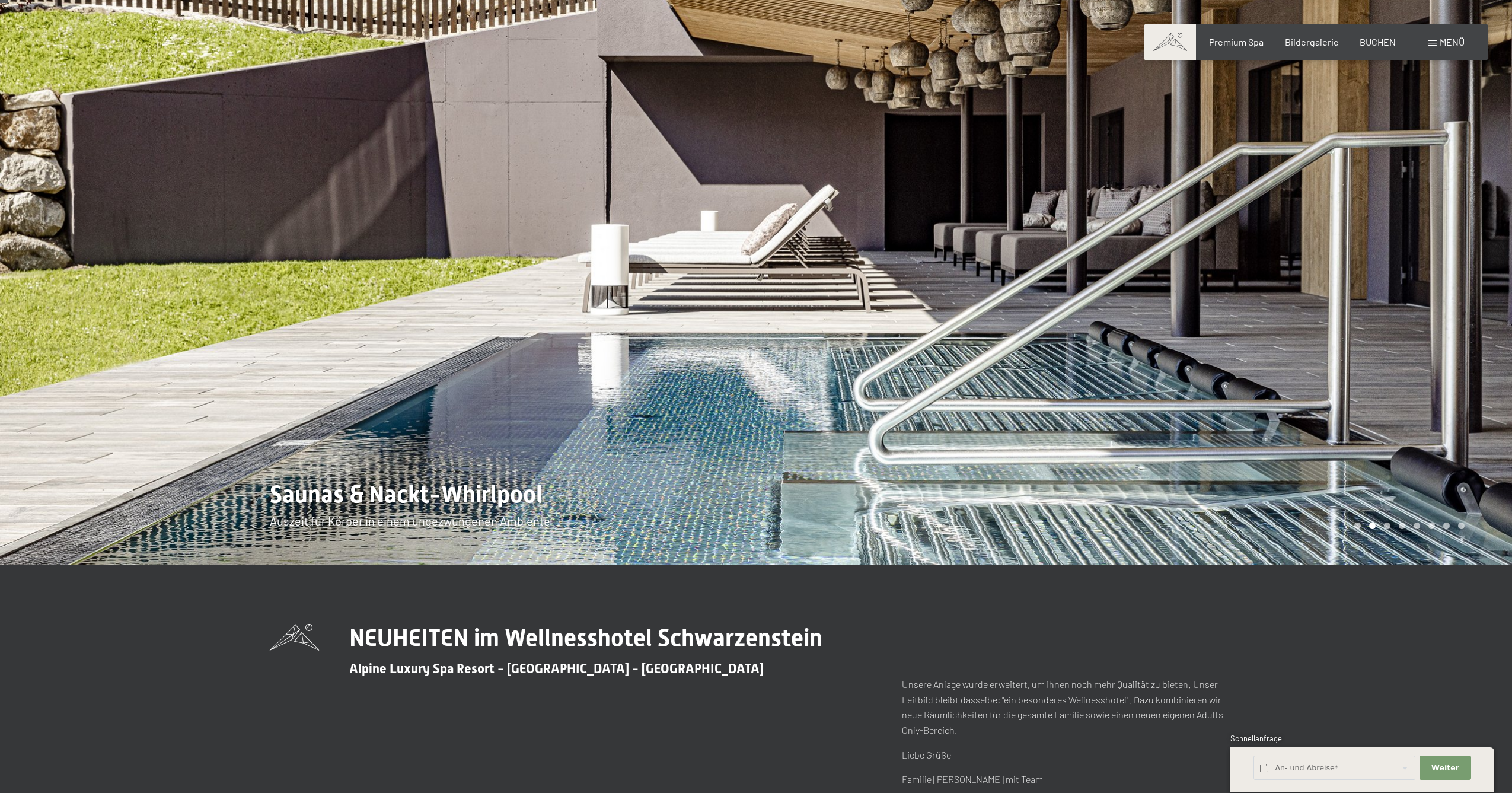
scroll to position [30, 0]
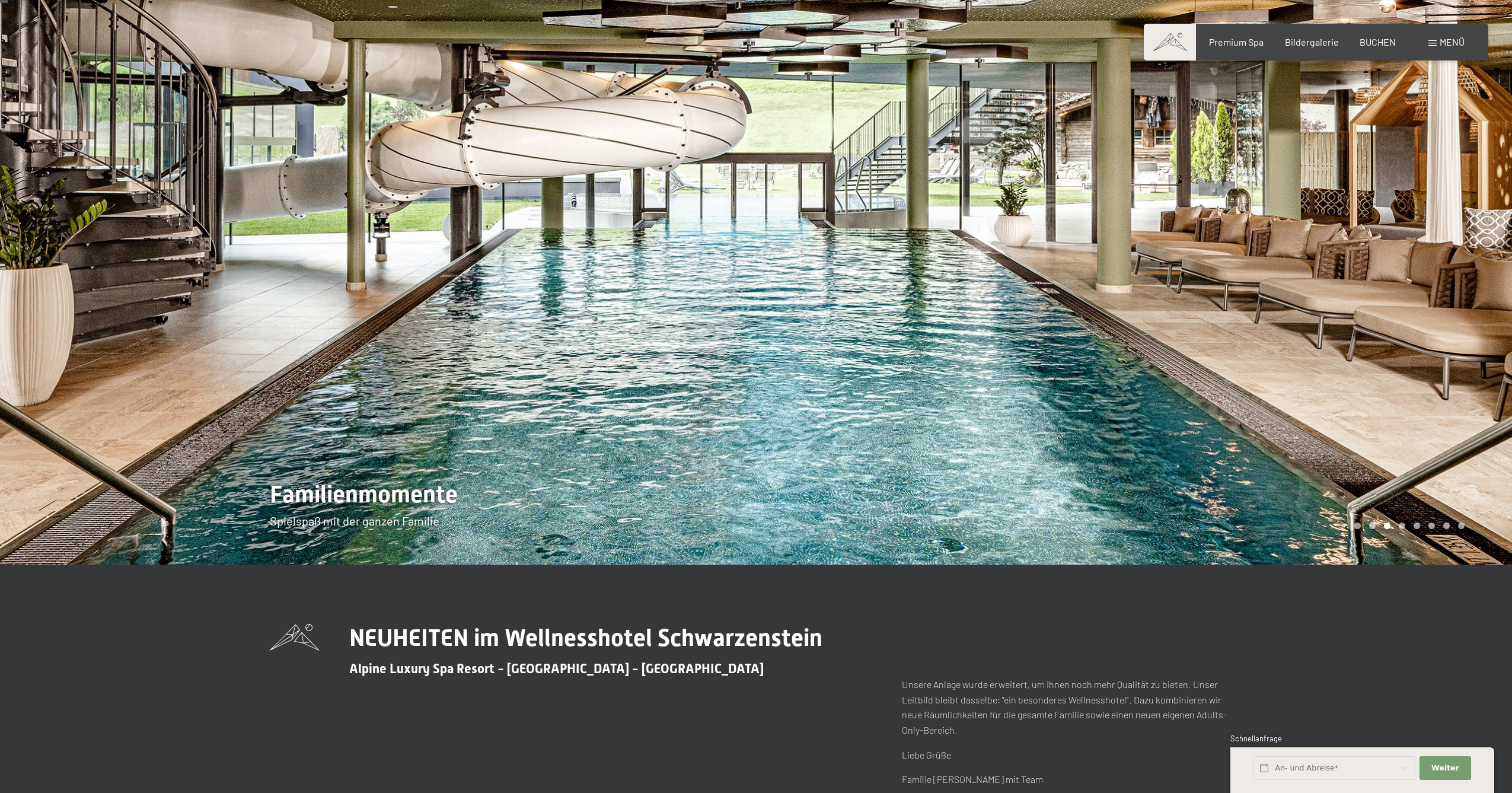
click at [40, 293] on div at bounding box center [378, 267] width 756 height 595
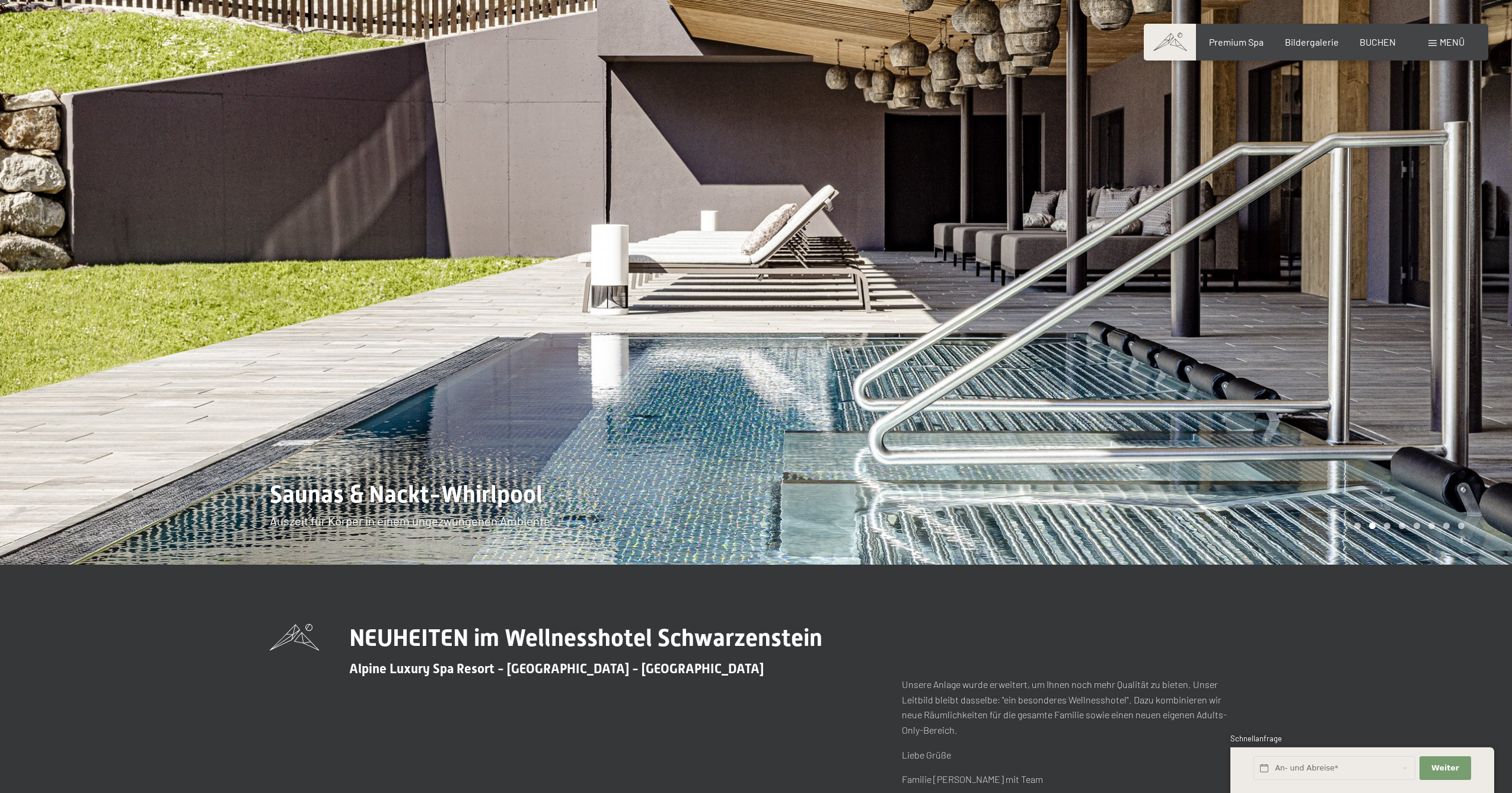
click at [1464, 323] on div at bounding box center [1133, 267] width 756 height 595
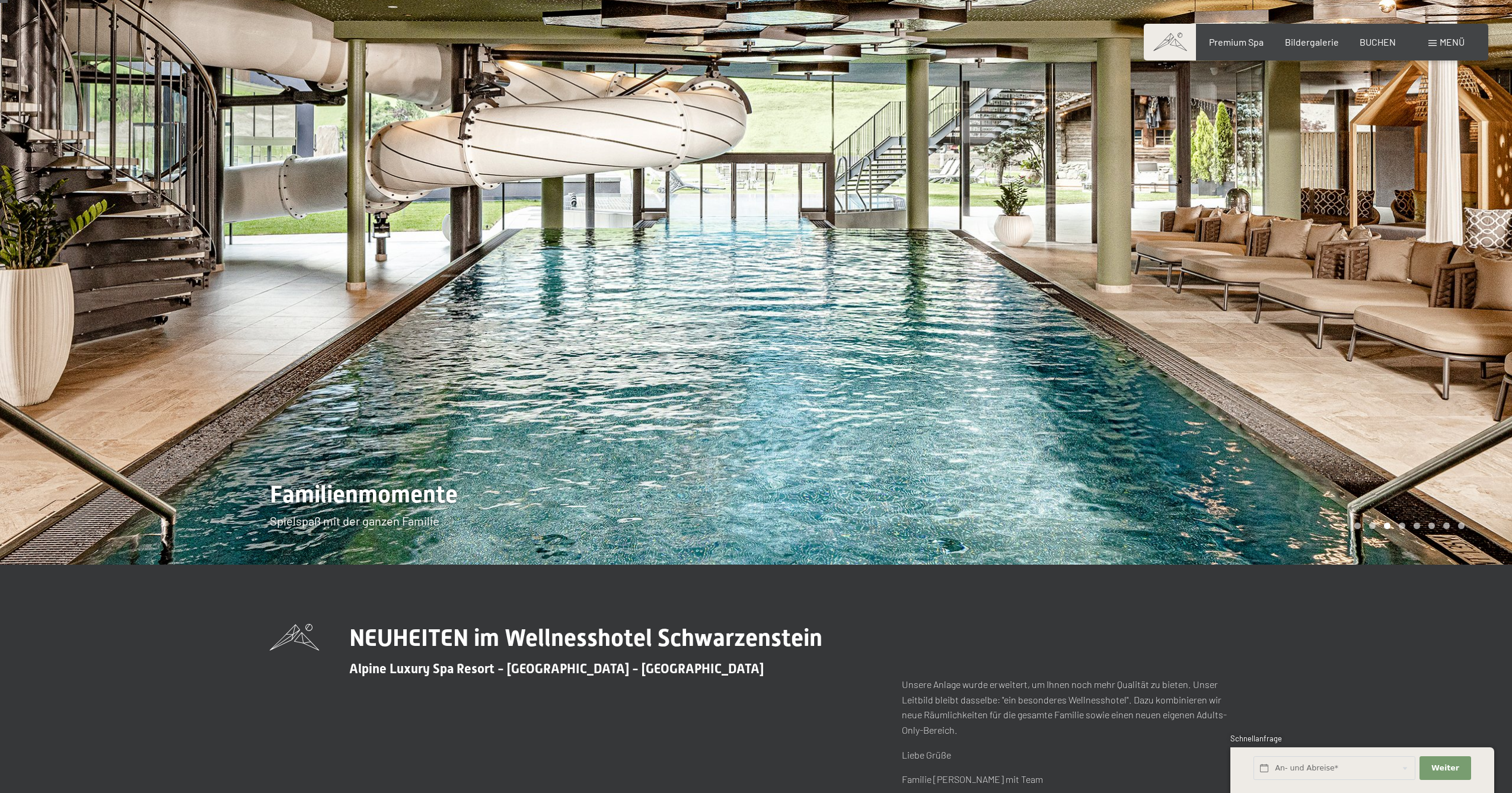
click at [1464, 323] on div at bounding box center [1133, 267] width 756 height 595
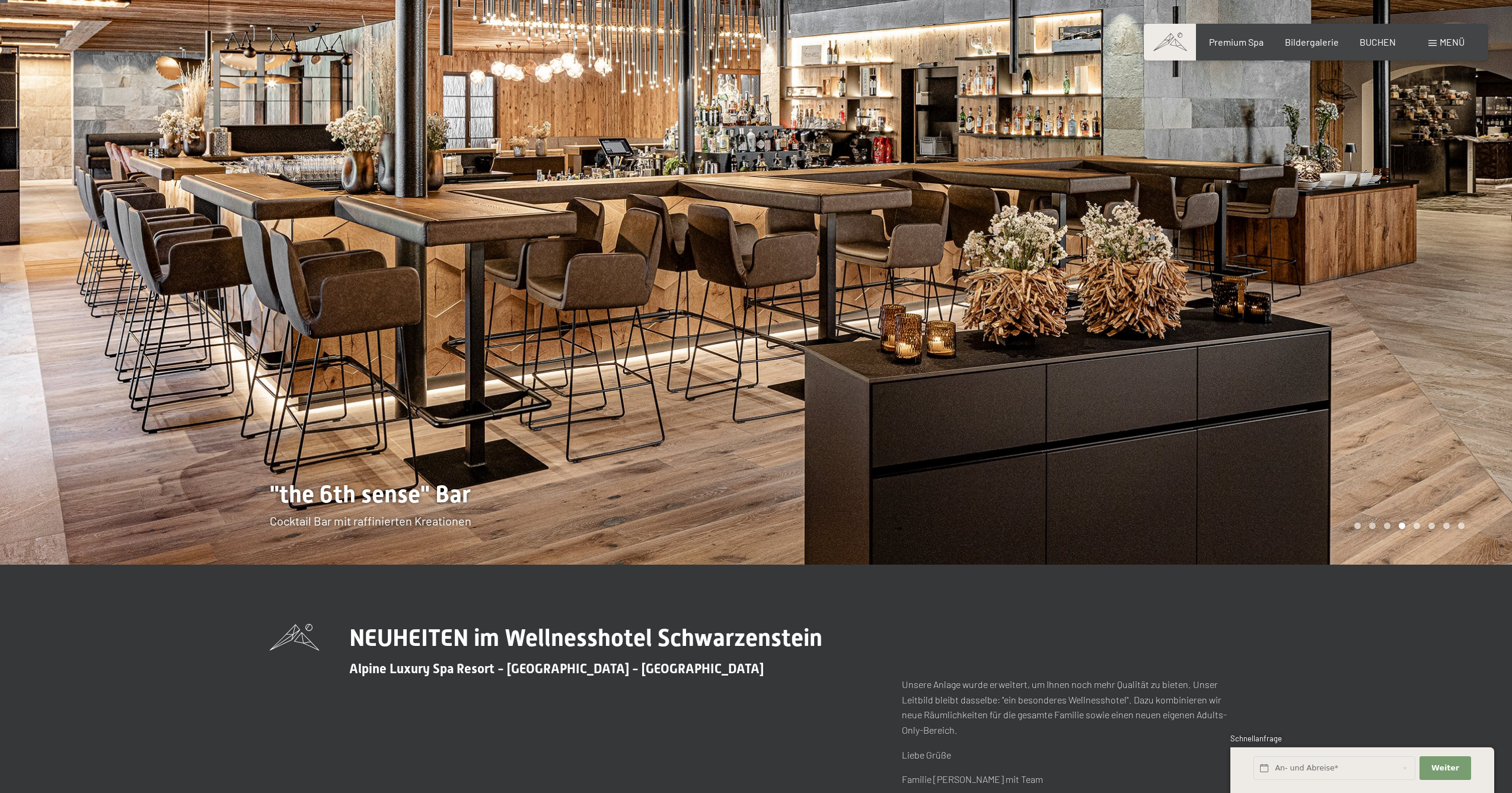
click at [1464, 323] on div at bounding box center [1133, 267] width 756 height 595
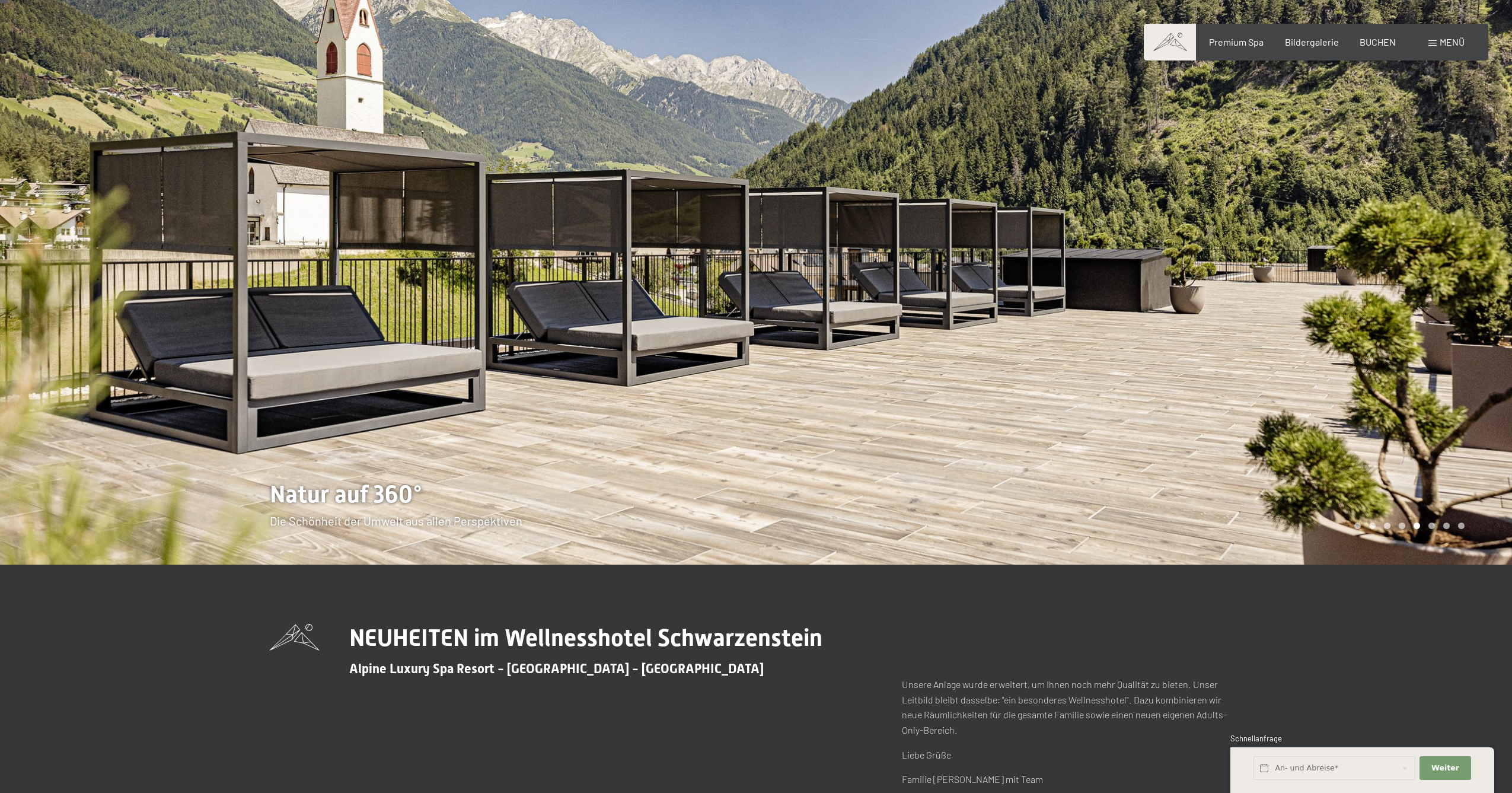
click at [1464, 323] on div at bounding box center [1133, 267] width 756 height 595
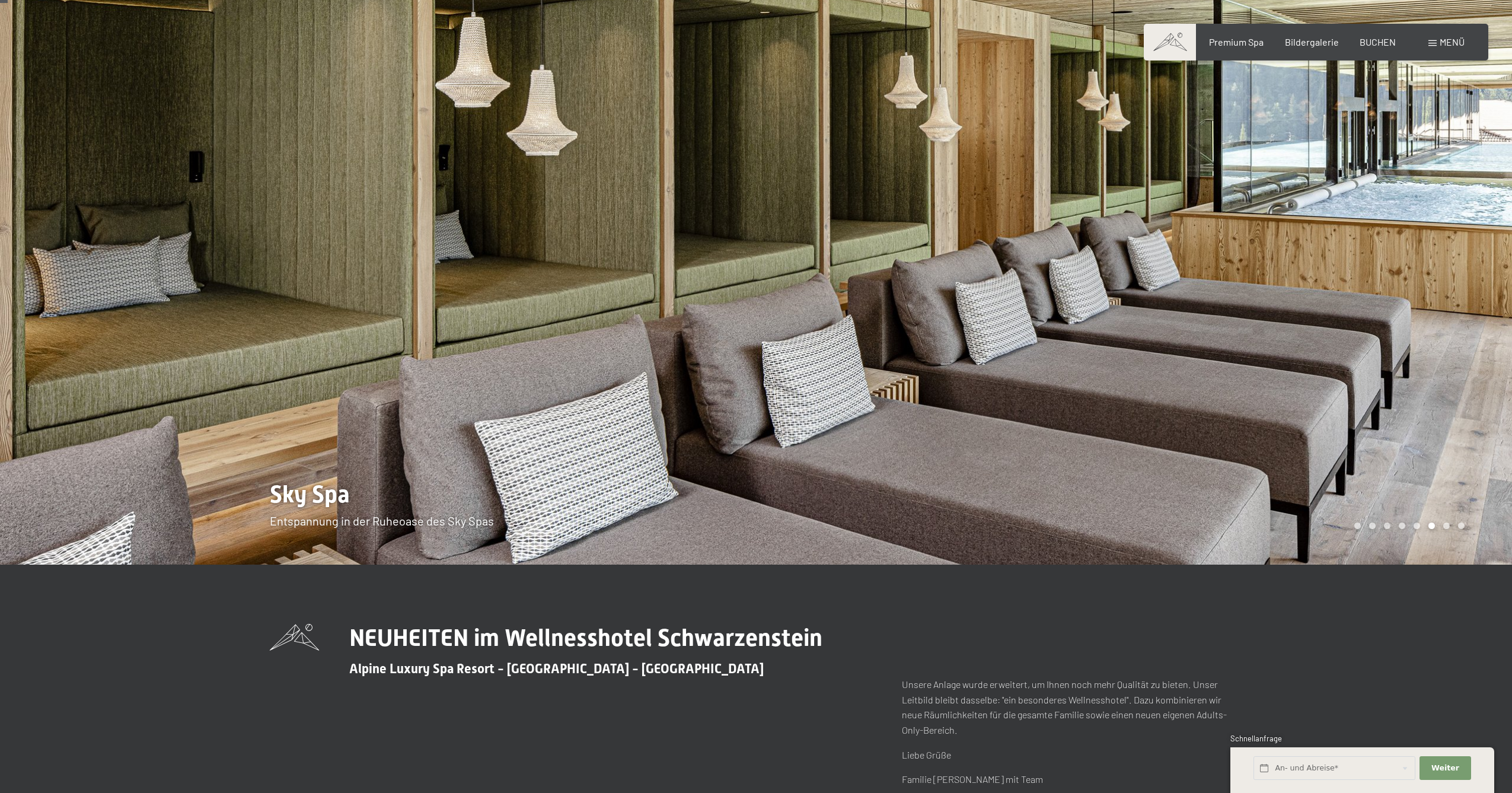
click at [1464, 323] on div at bounding box center [1133, 267] width 756 height 595
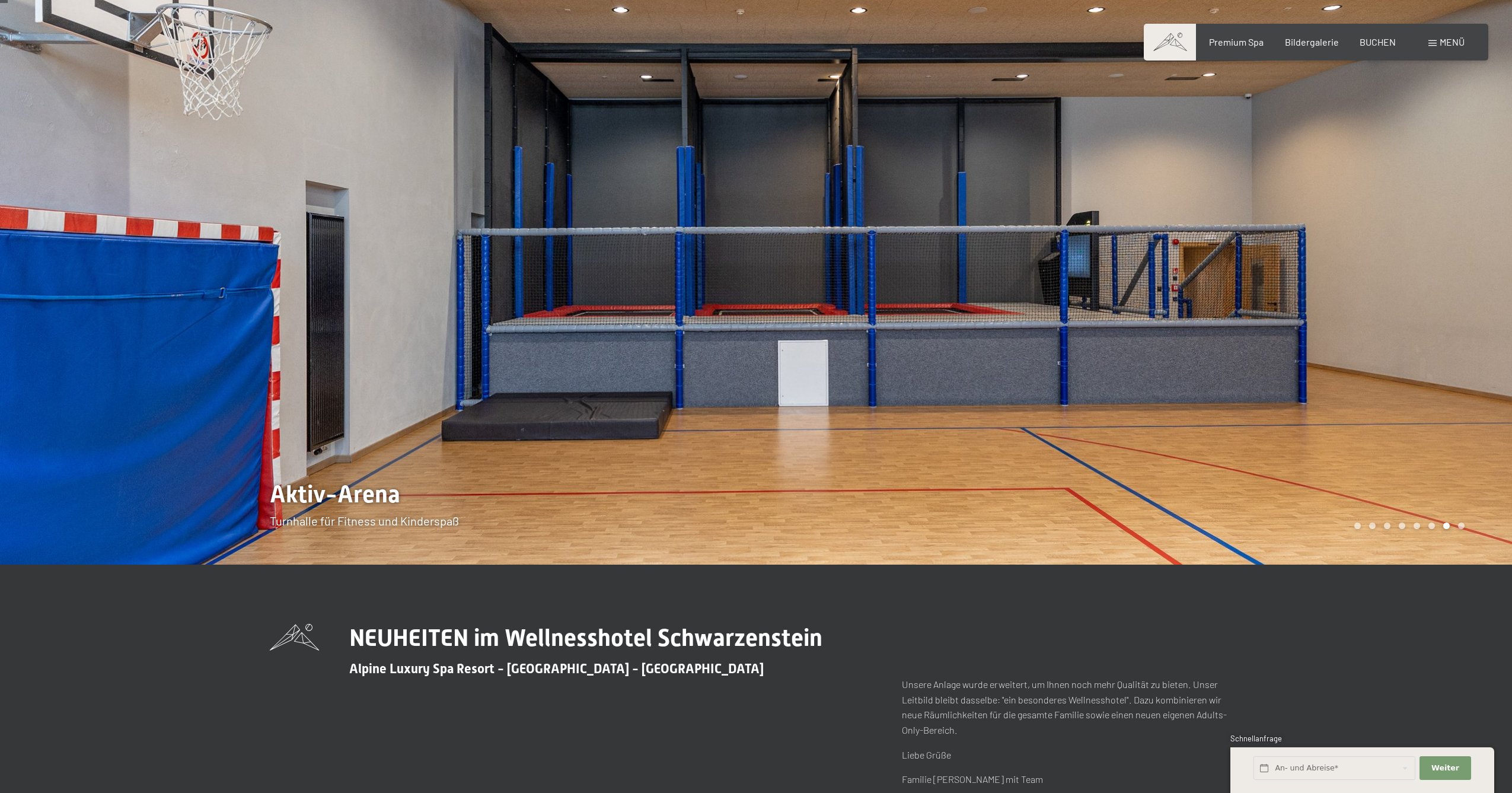
click at [1464, 323] on div at bounding box center [1133, 267] width 756 height 595
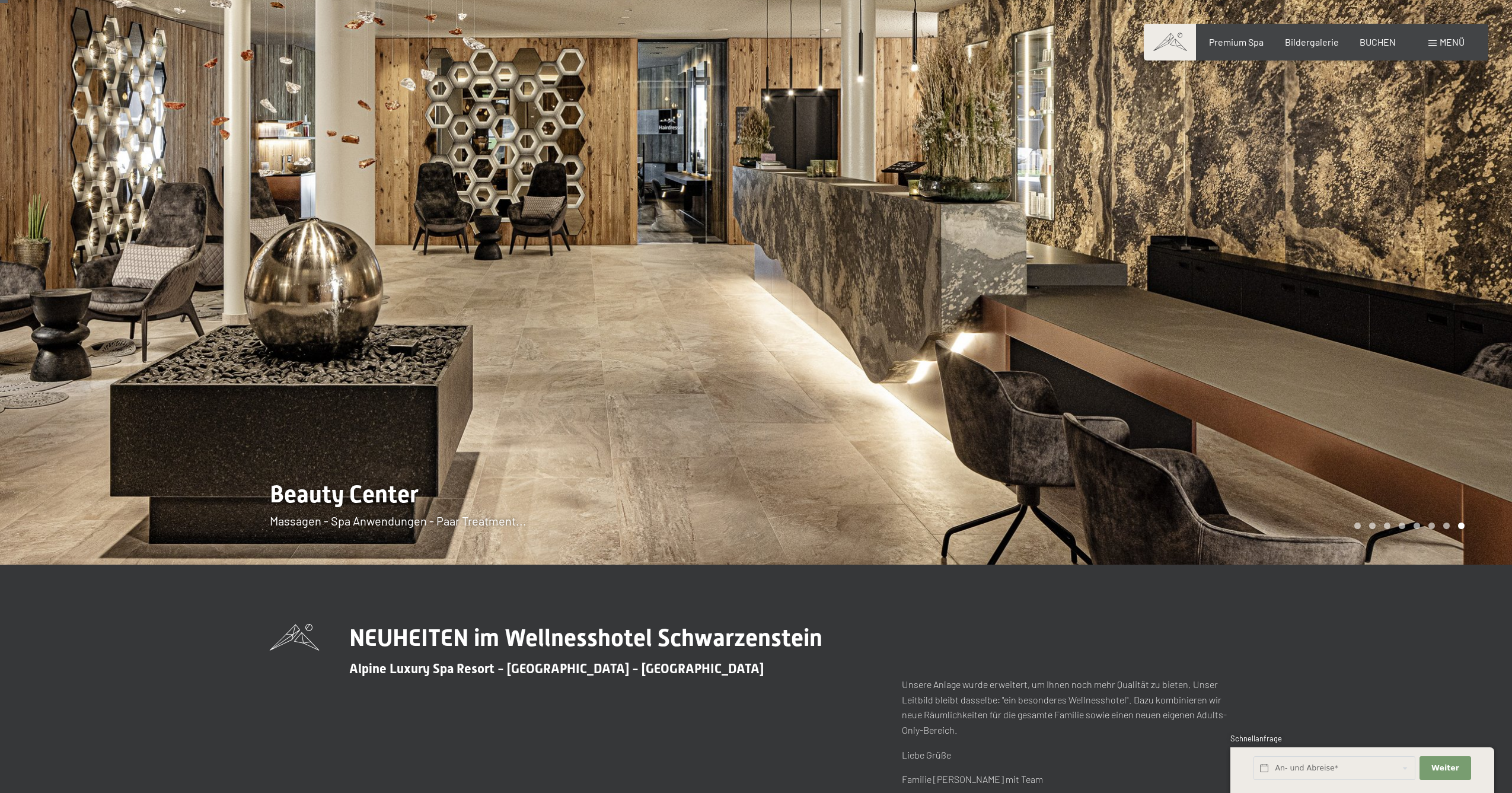
click at [42, 299] on div at bounding box center [378, 267] width 756 height 595
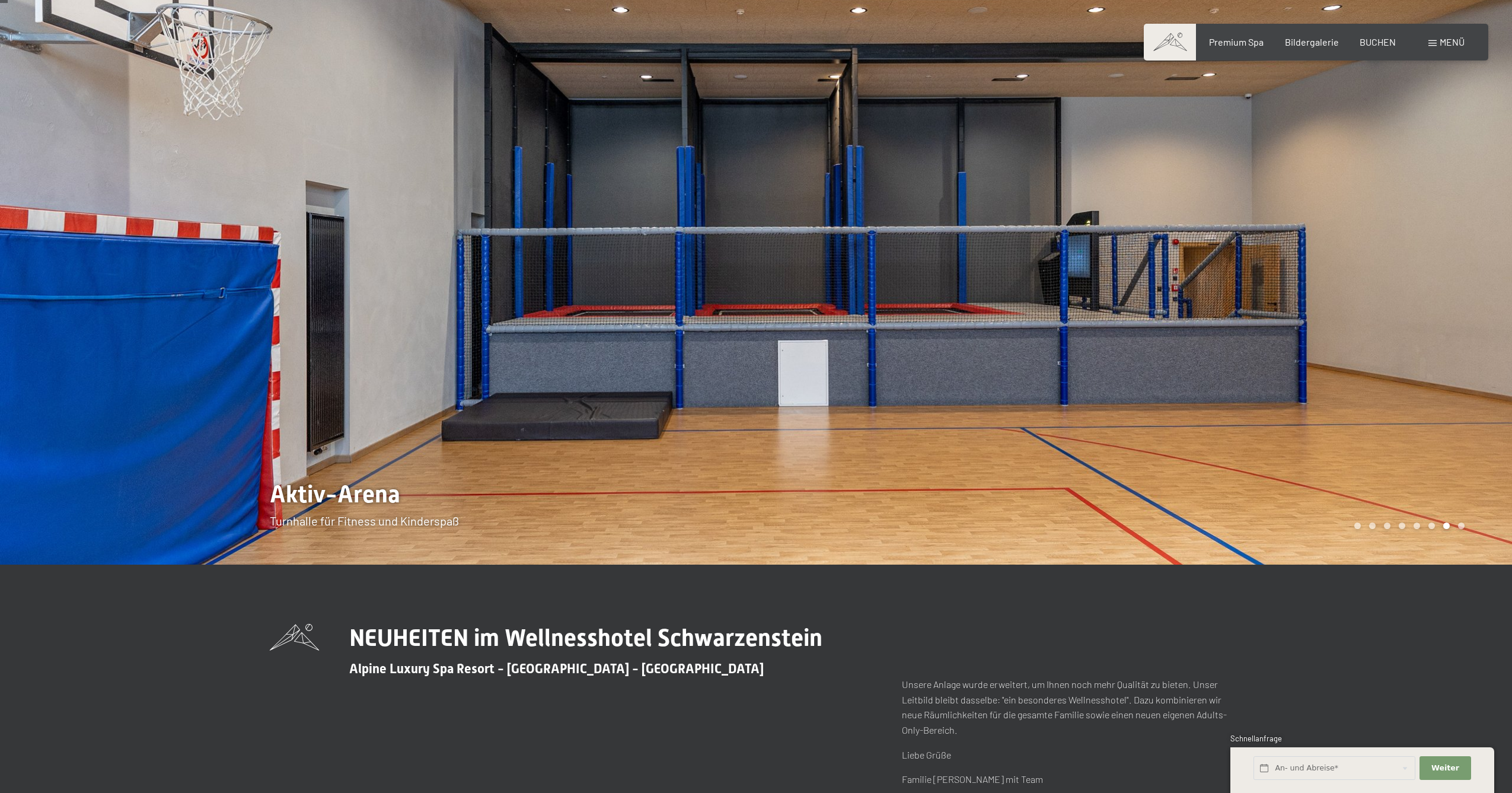
click at [1450, 348] on div at bounding box center [1133, 267] width 756 height 595
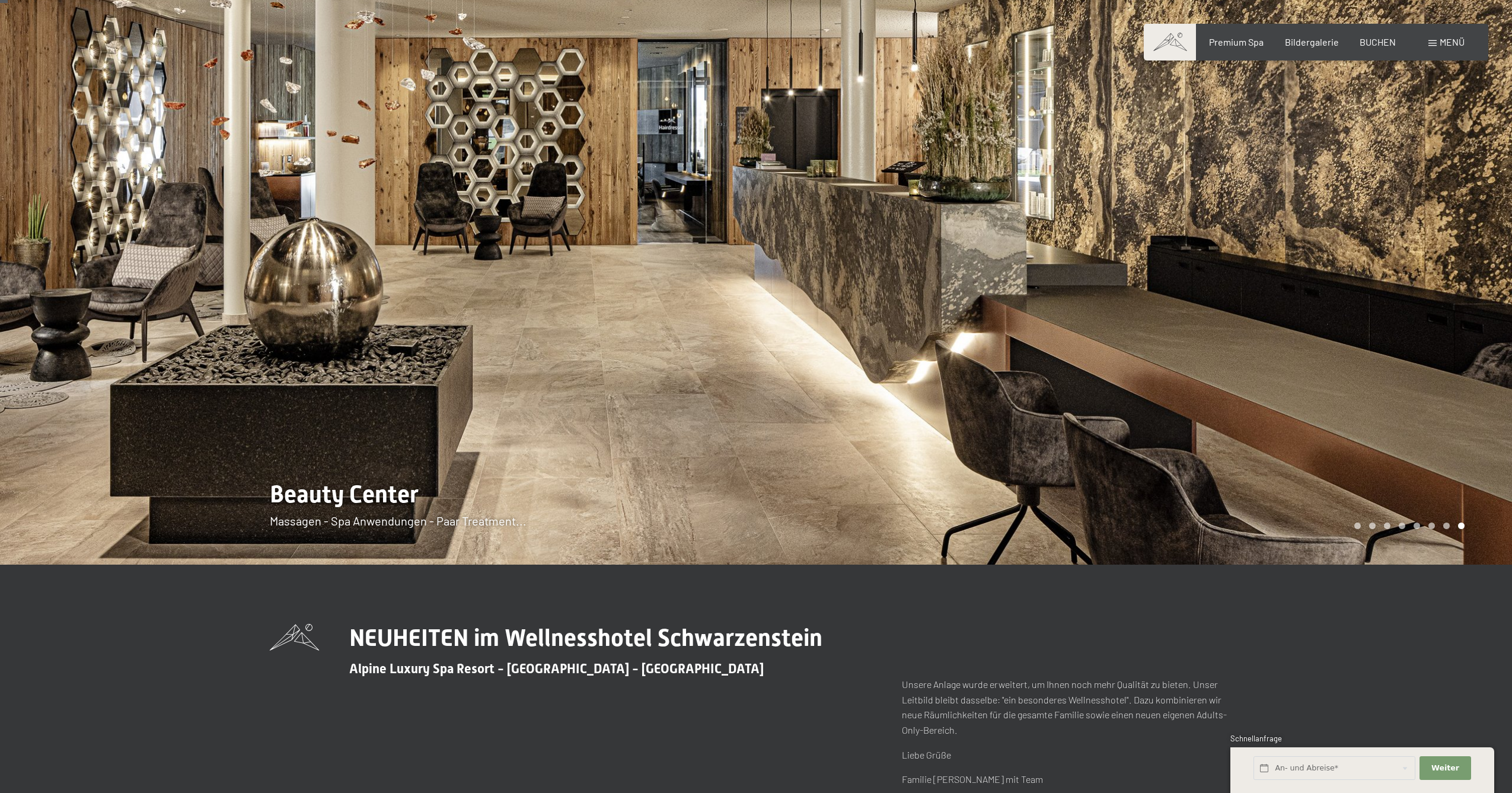
click at [1450, 348] on div at bounding box center [1133, 267] width 756 height 595
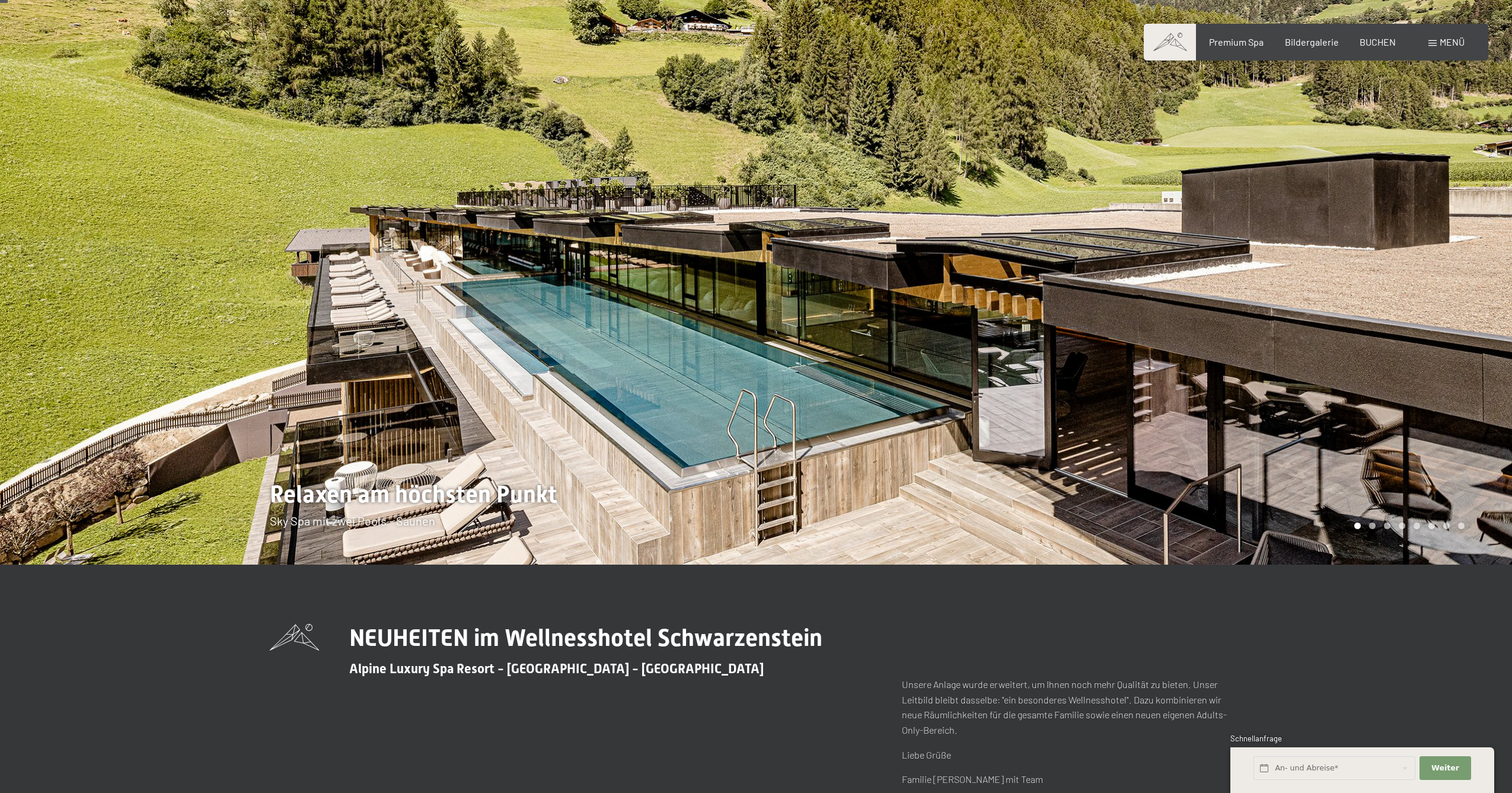
click at [1450, 348] on div at bounding box center [1133, 267] width 756 height 595
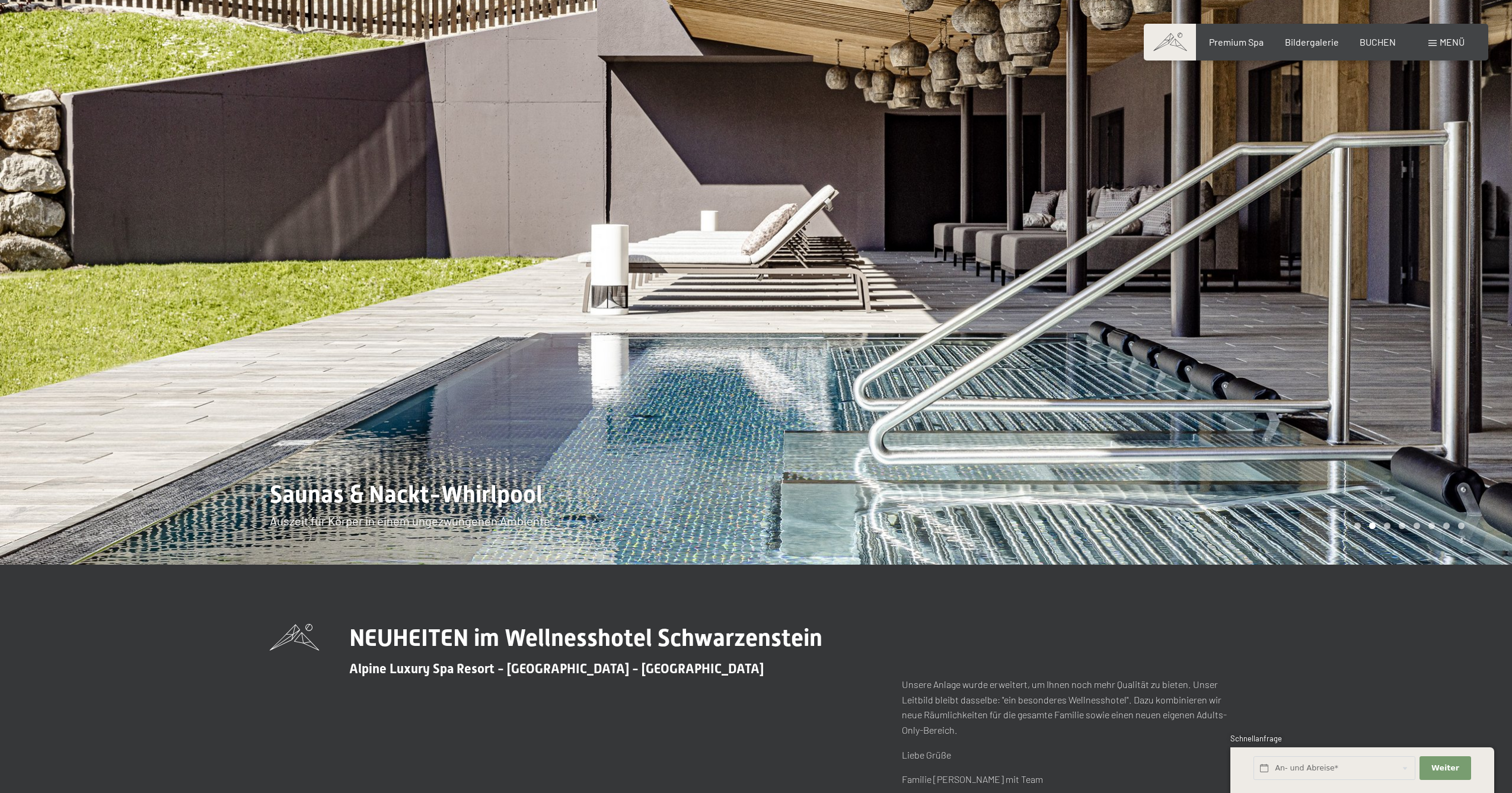
click at [1450, 348] on div at bounding box center [1133, 267] width 756 height 595
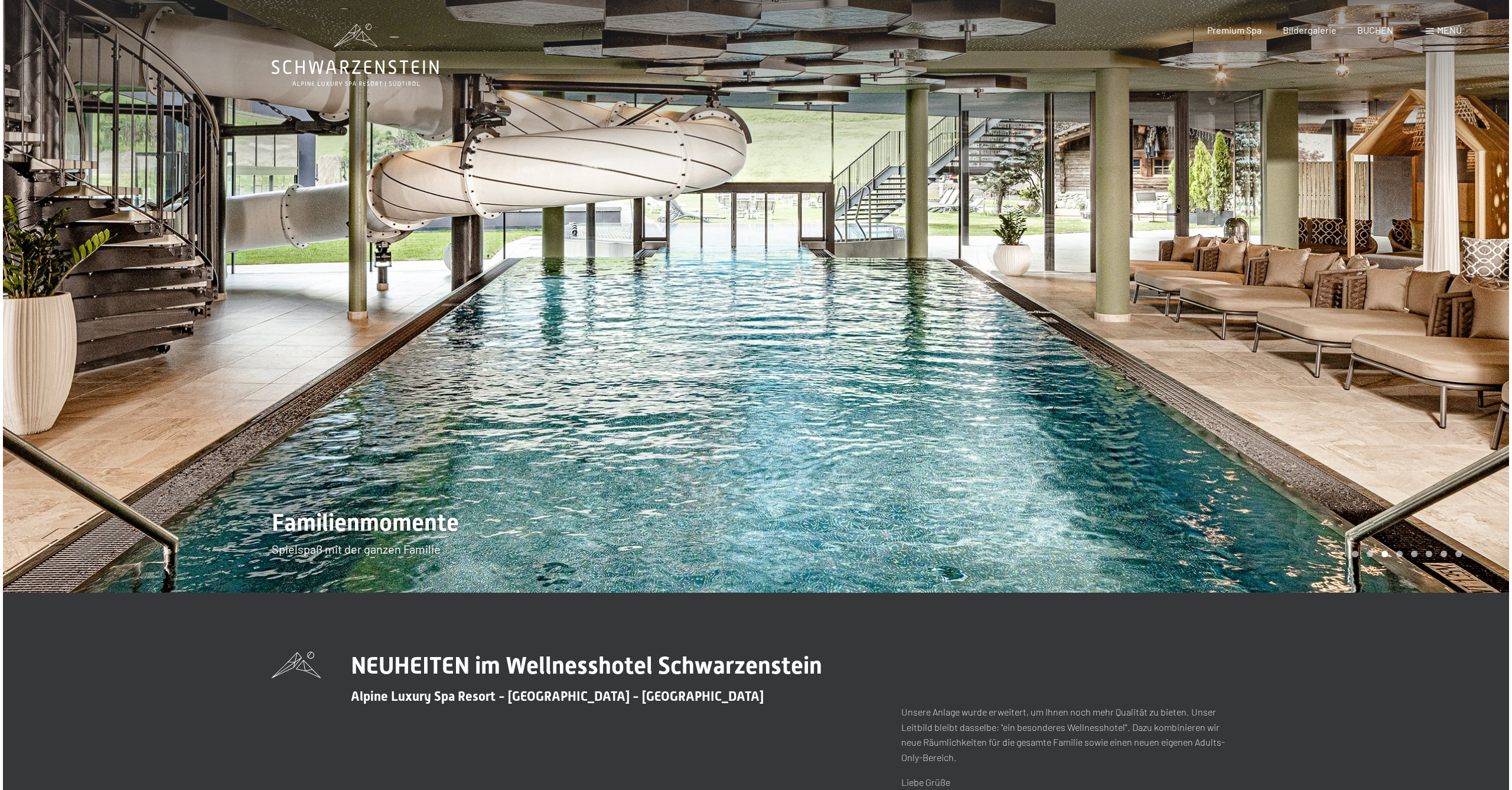
scroll to position [0, 0]
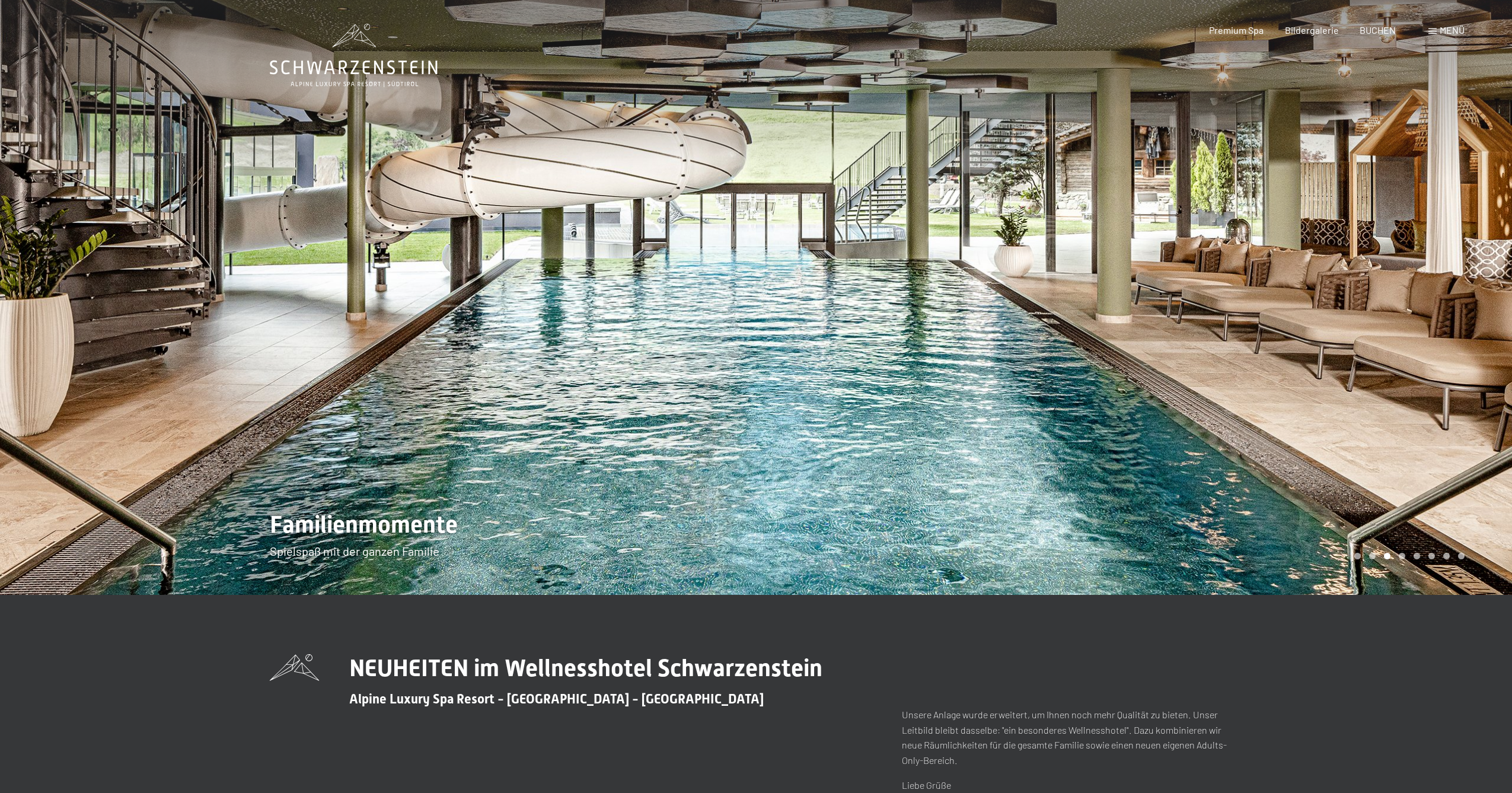
click at [1448, 29] on span "Menü" at bounding box center [1452, 30] width 25 height 11
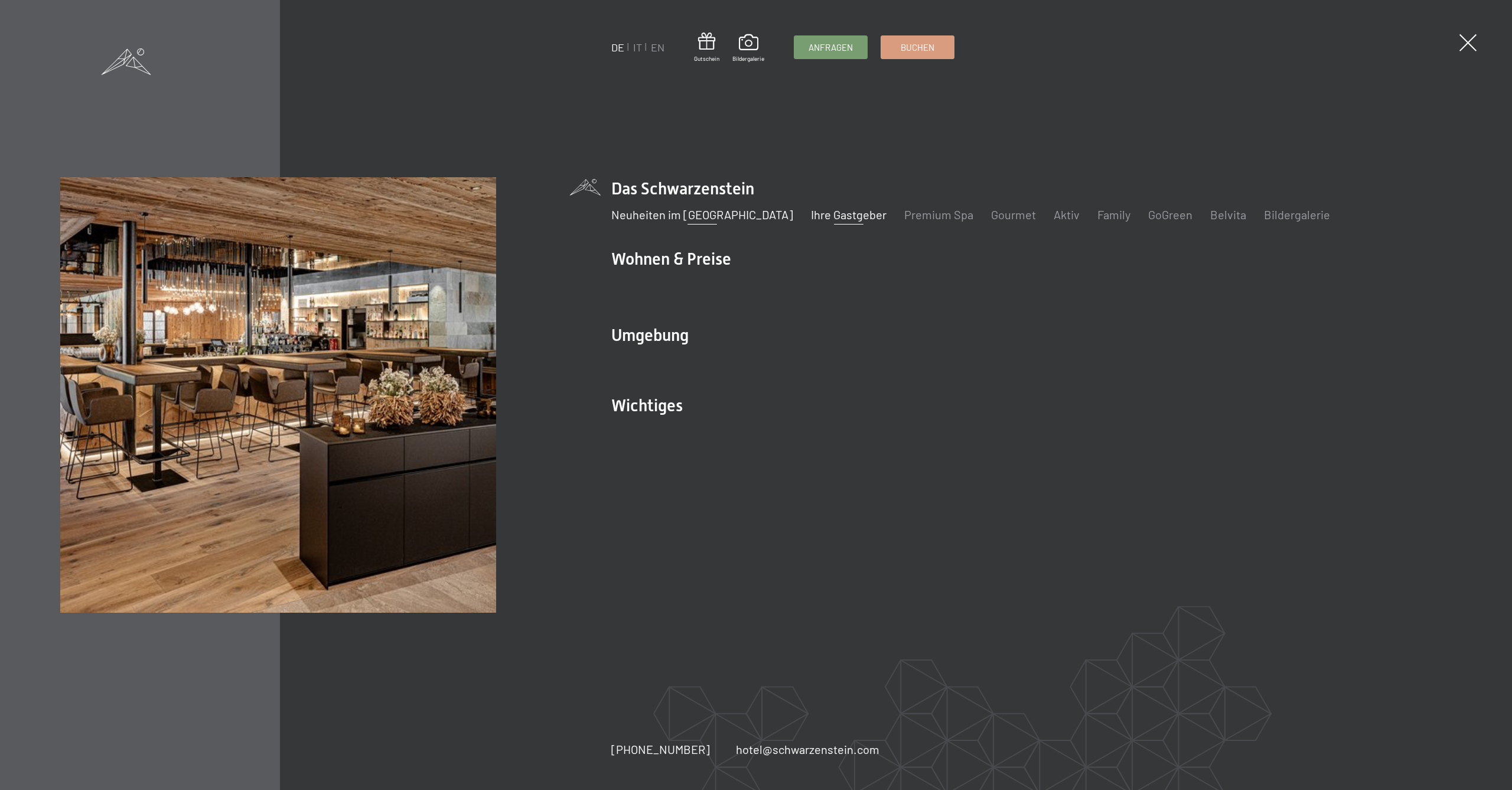
click at [811, 221] on link "Ihre Gastgeber" at bounding box center [849, 215] width 76 height 14
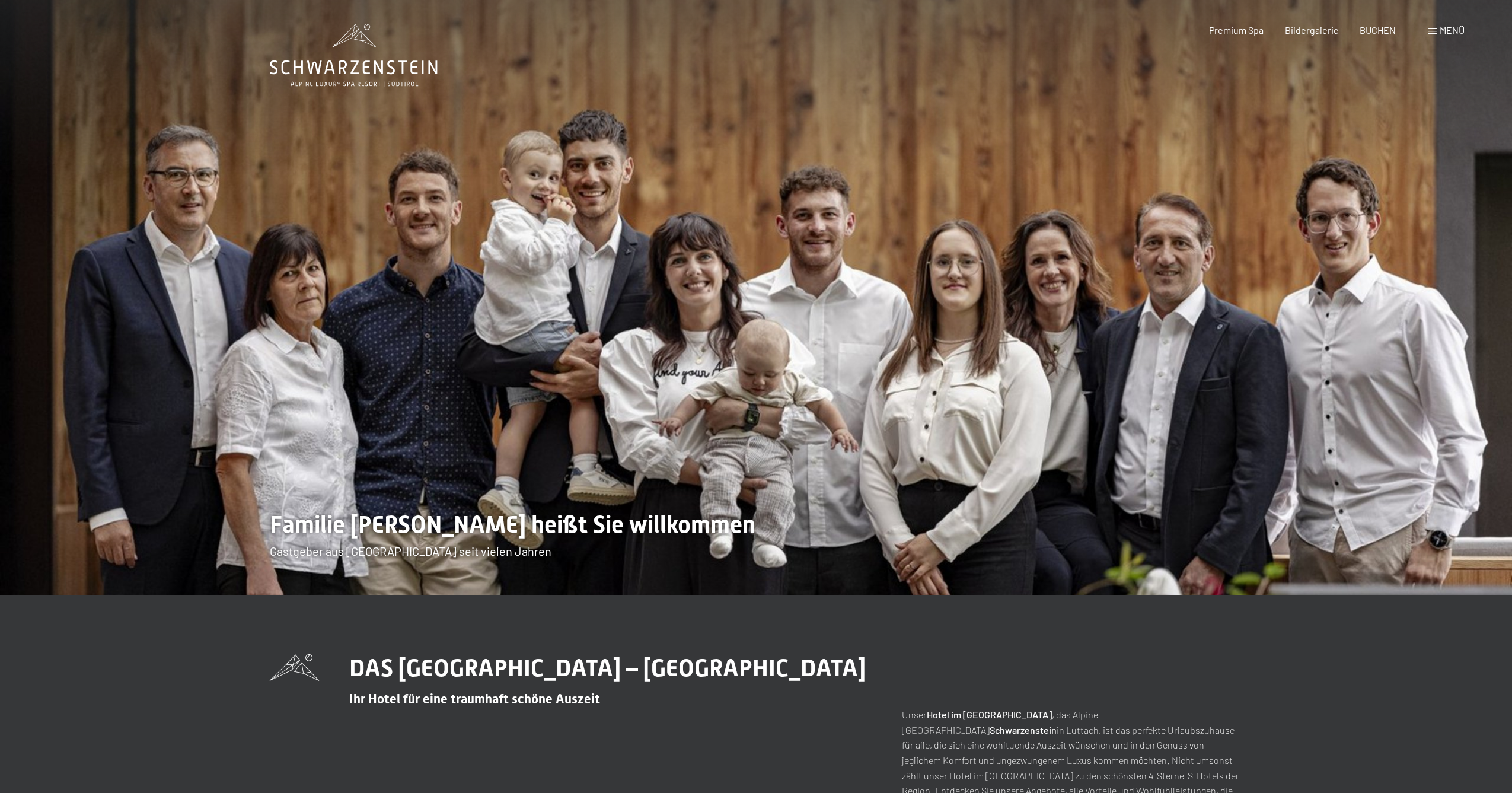
click at [1440, 29] on span "Menü" at bounding box center [1452, 30] width 25 height 11
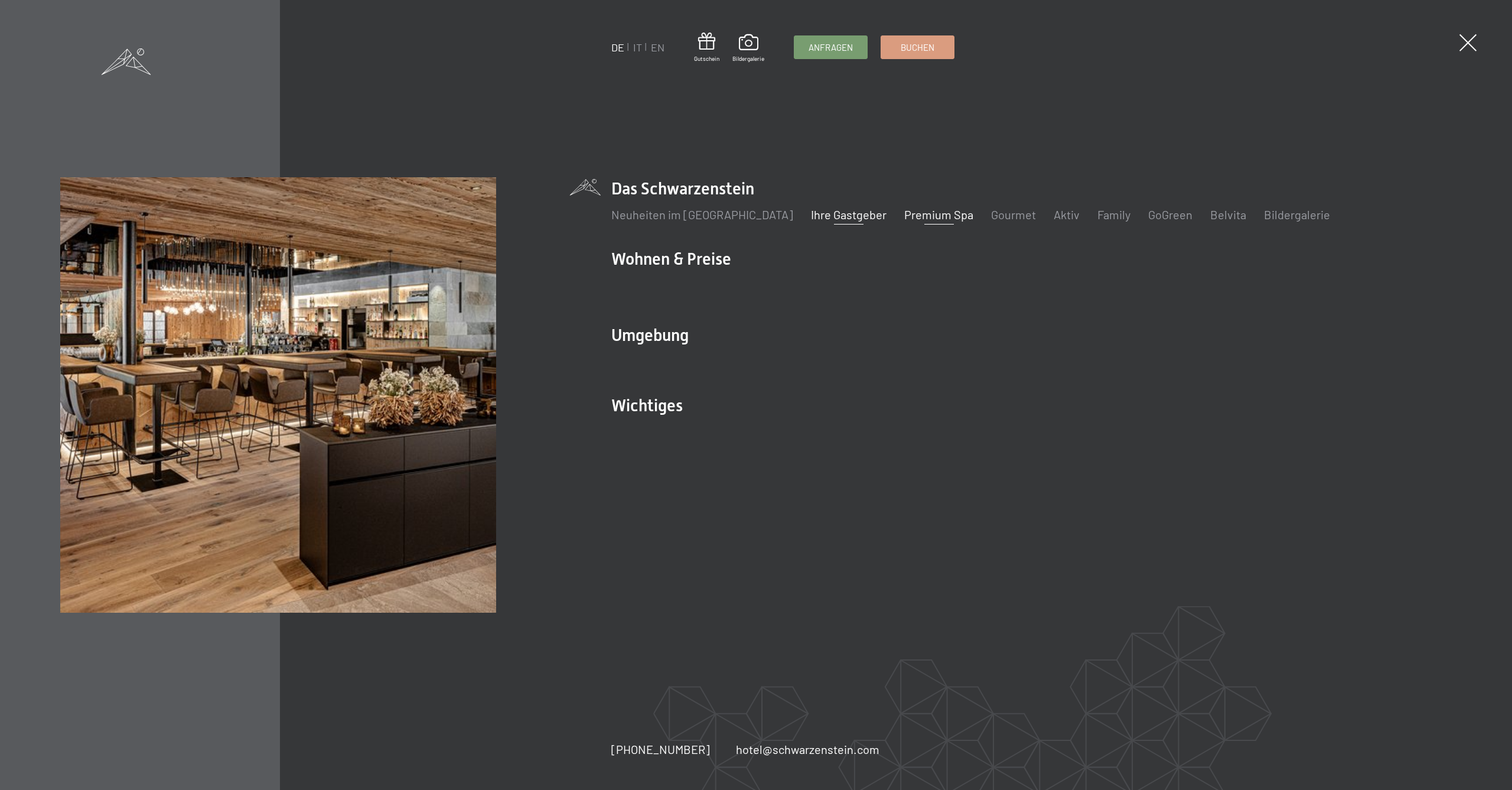
click at [904, 217] on link "Premium Spa" at bounding box center [938, 215] width 69 height 14
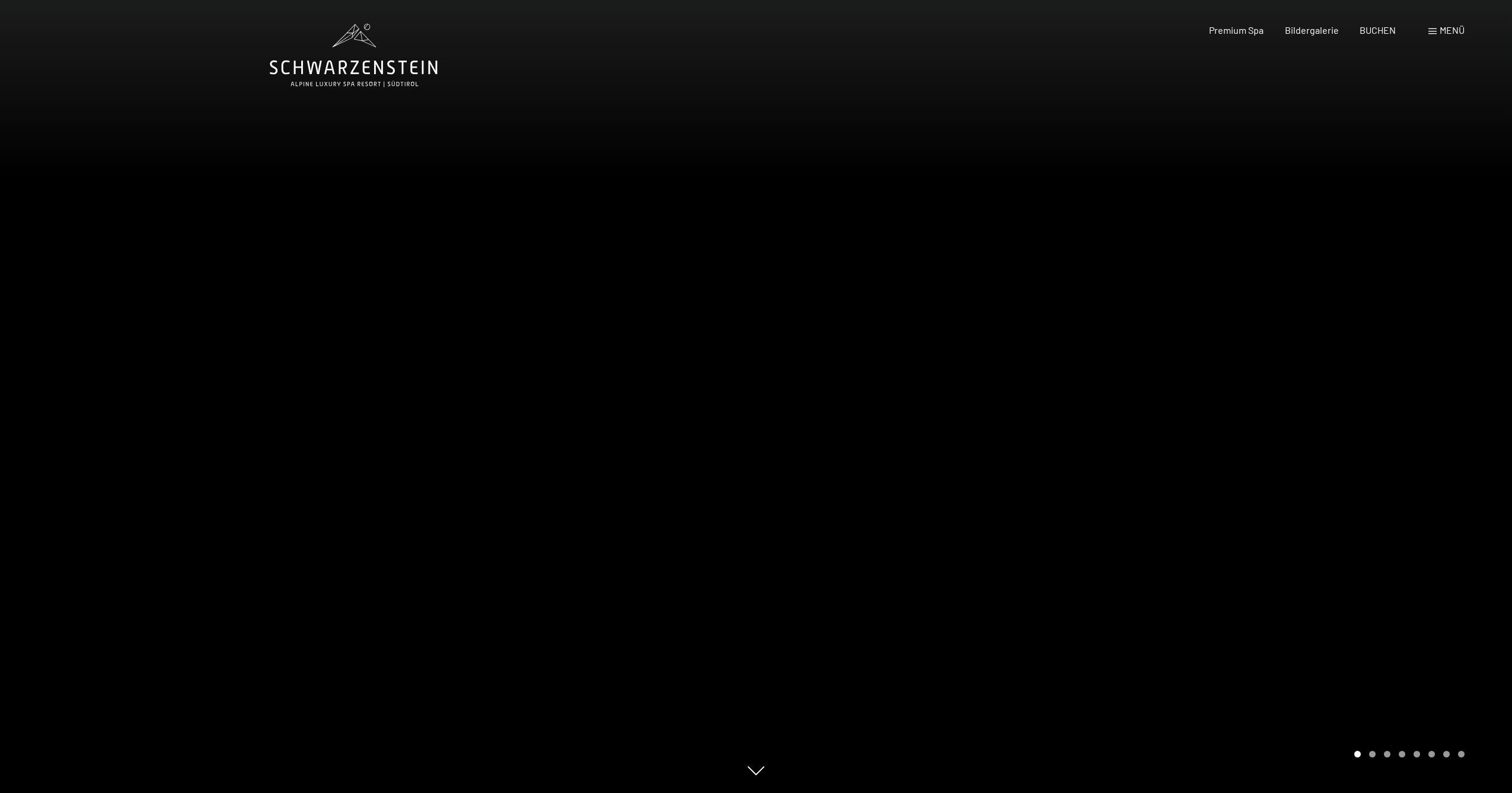
click at [1463, 29] on span "Menü" at bounding box center [1452, 30] width 25 height 11
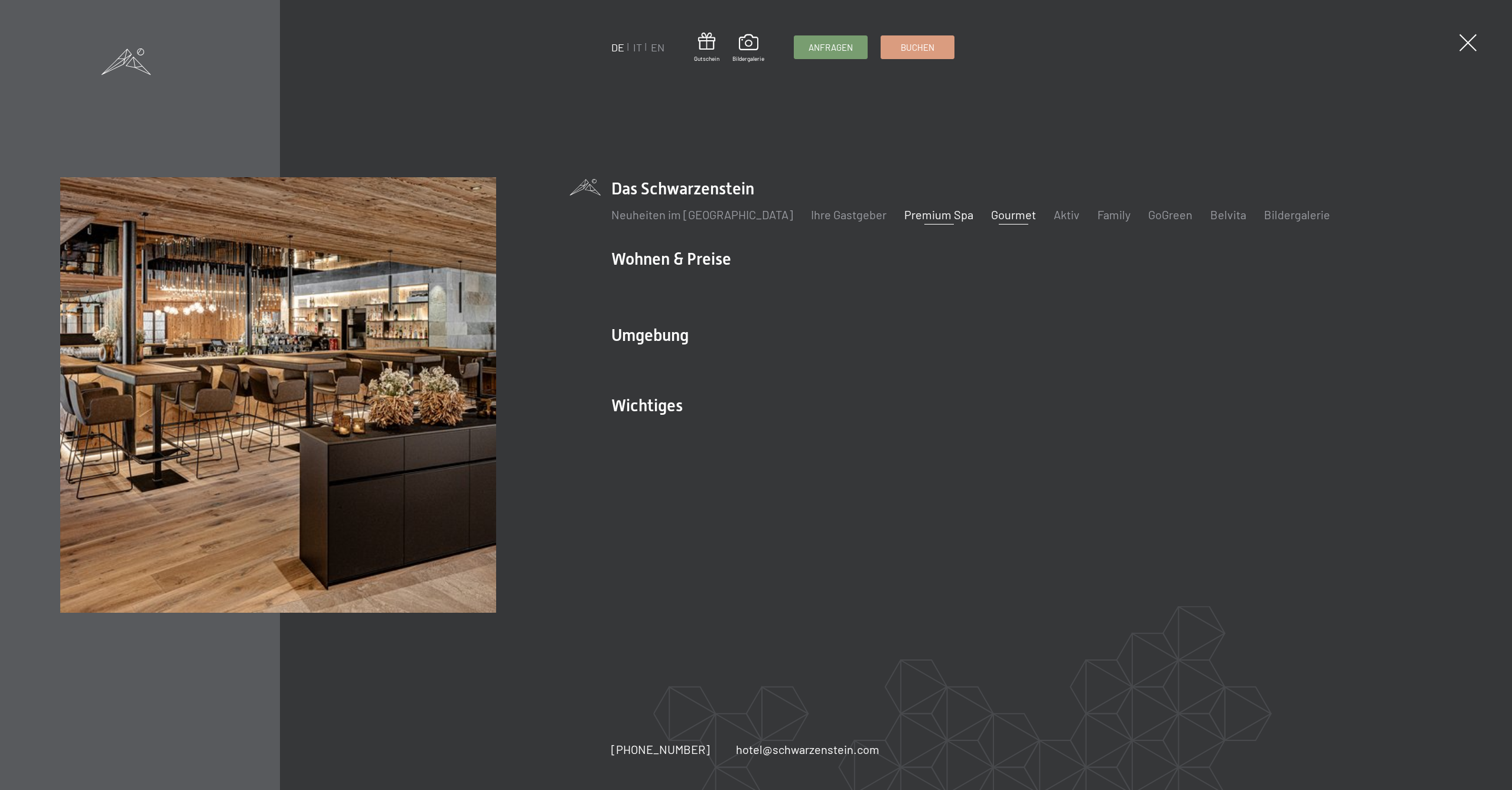
click at [991, 217] on link "Gourmet" at bounding box center [1013, 215] width 45 height 14
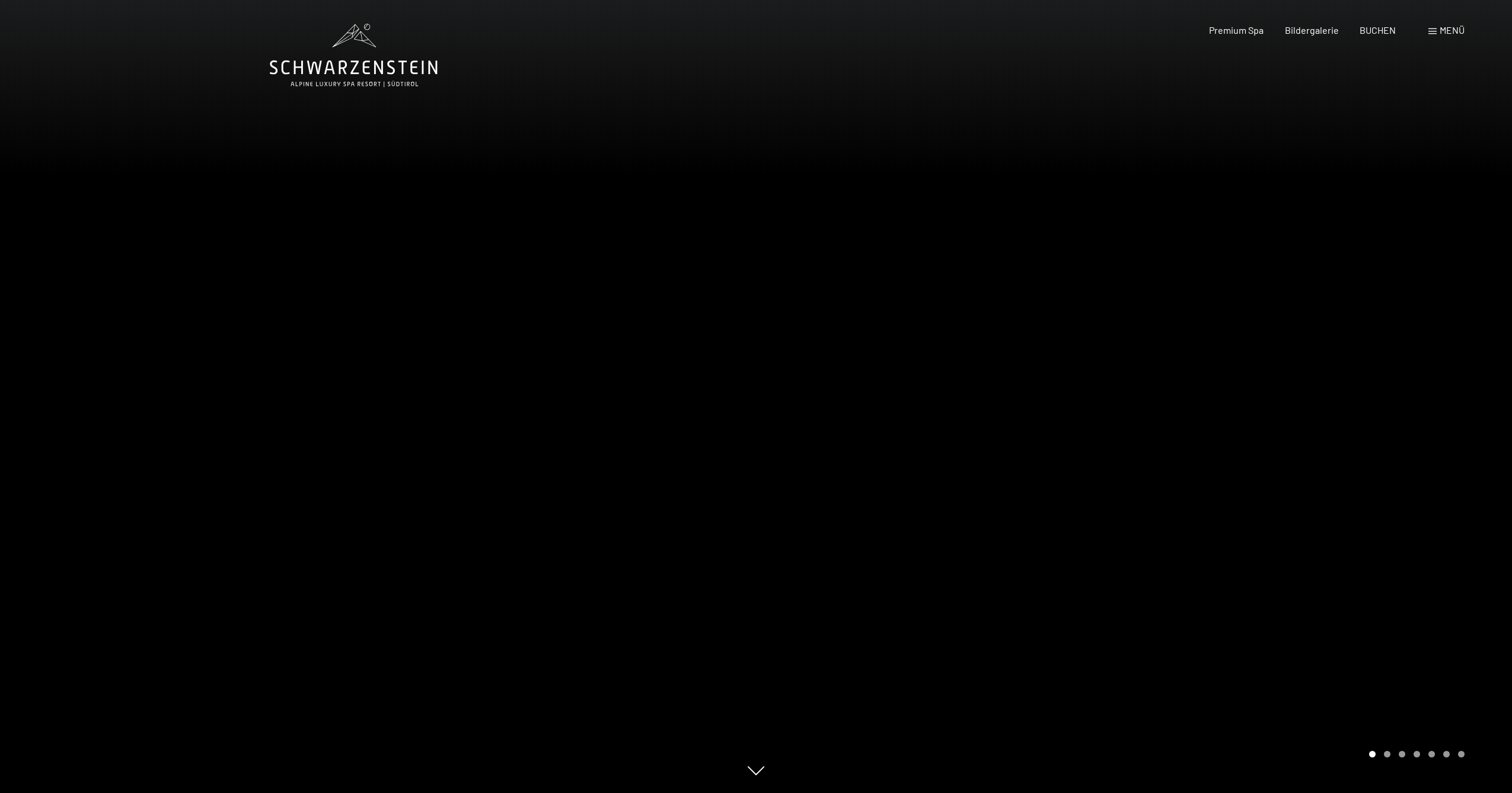
click at [1321, 394] on div at bounding box center [1133, 396] width 756 height 793
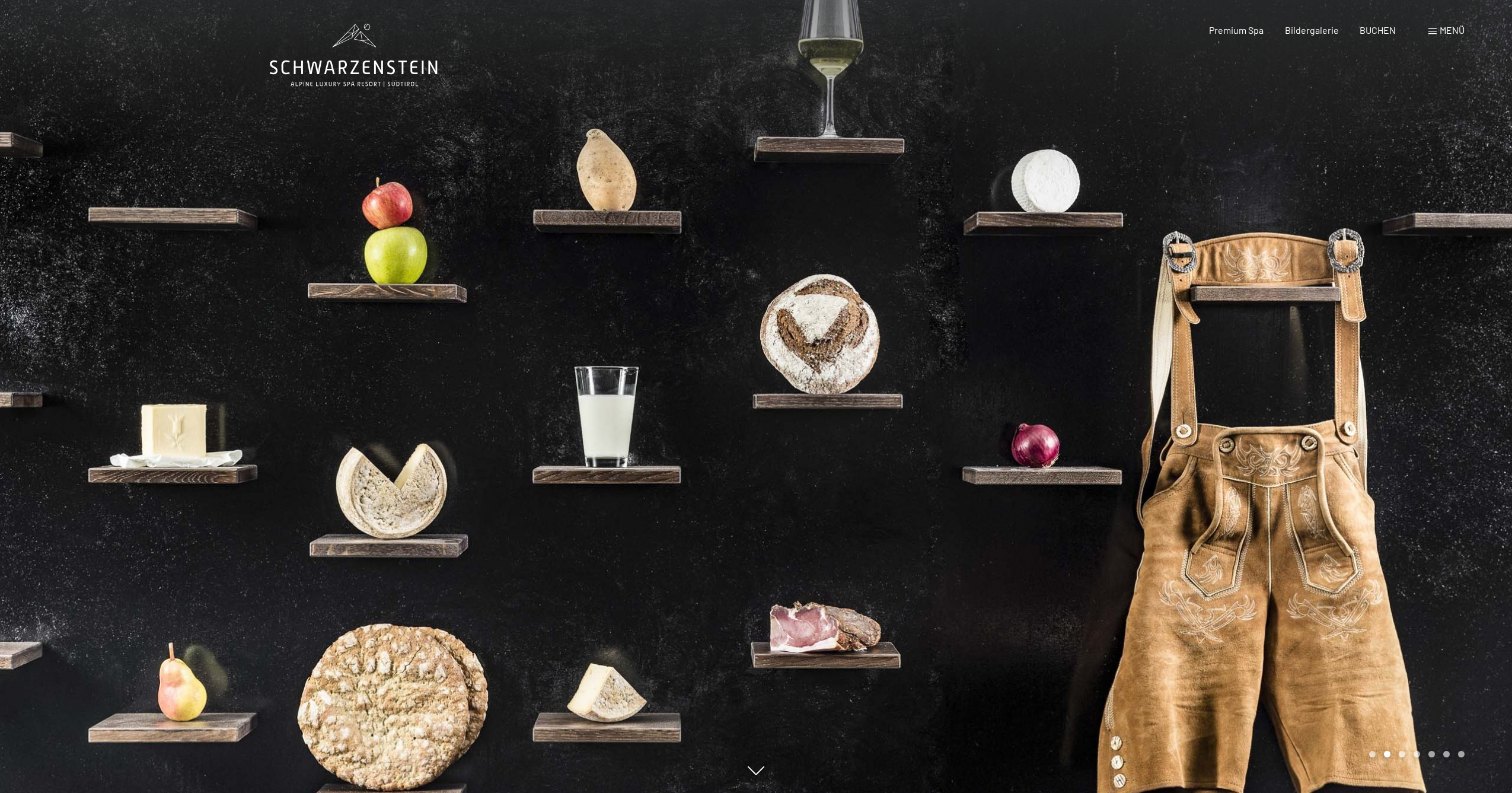
click at [1321, 394] on div at bounding box center [1133, 396] width 756 height 793
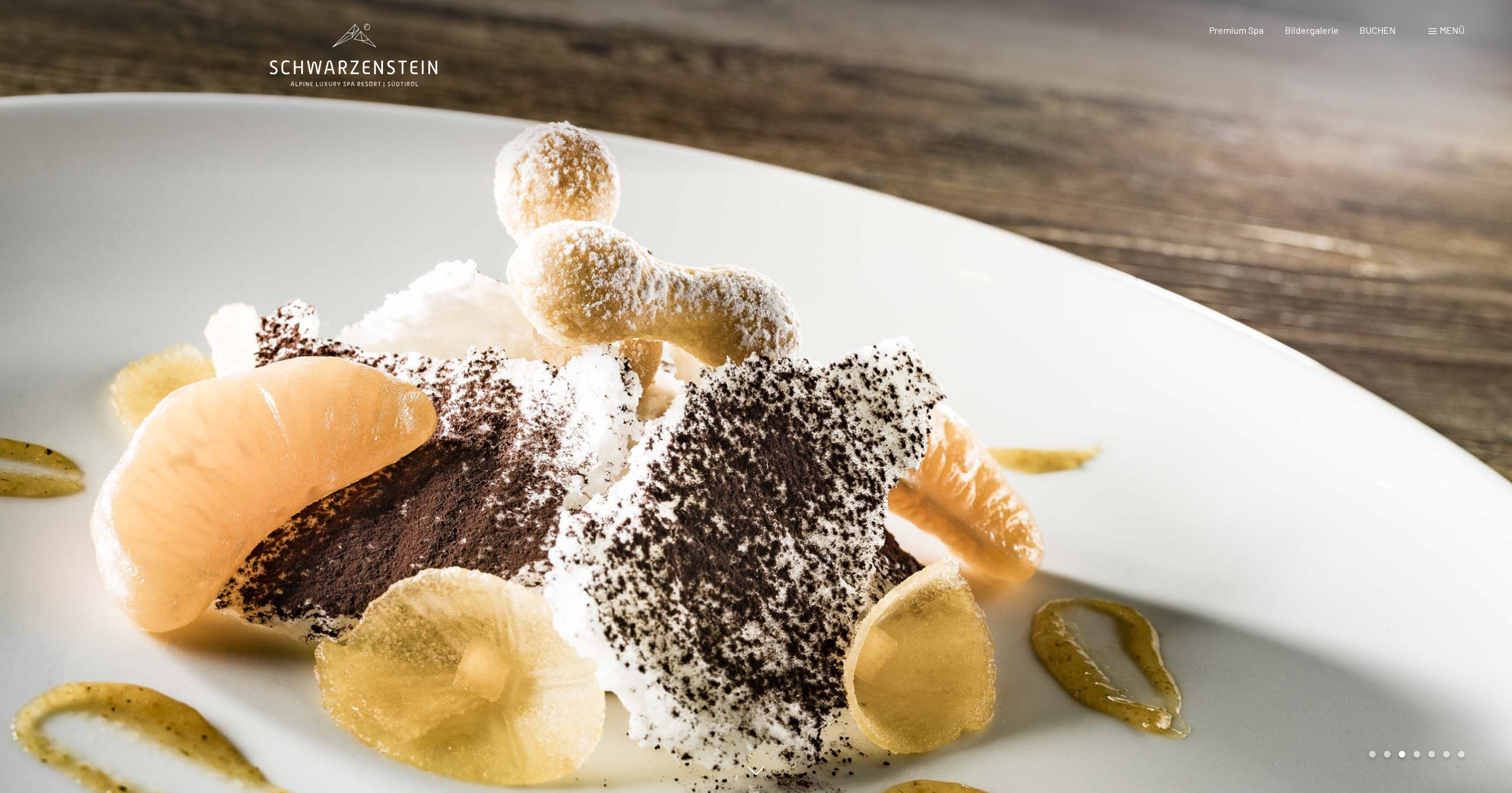
click at [1321, 394] on div at bounding box center [1133, 396] width 756 height 793
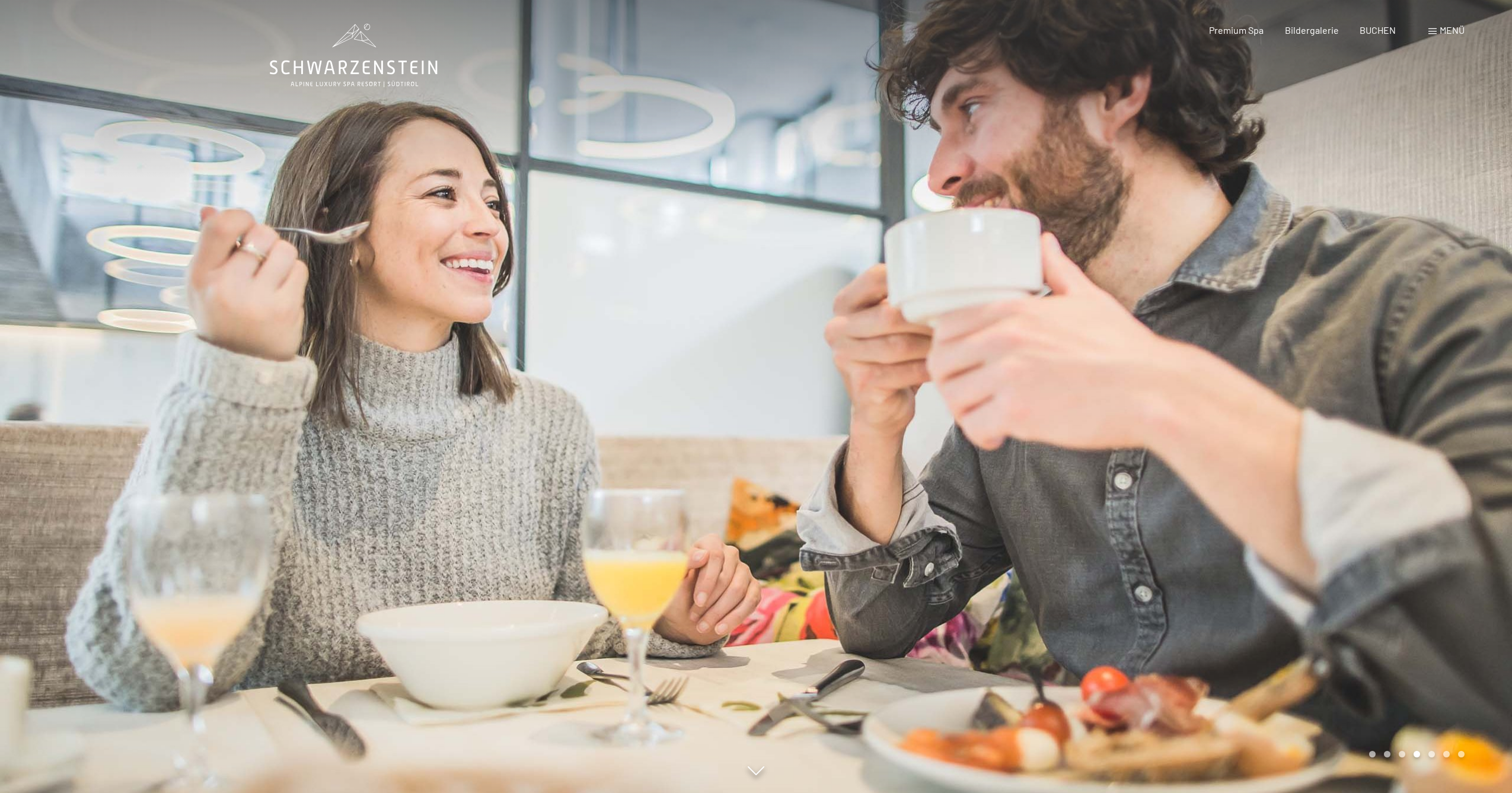
click at [1321, 394] on div at bounding box center [1133, 396] width 756 height 793
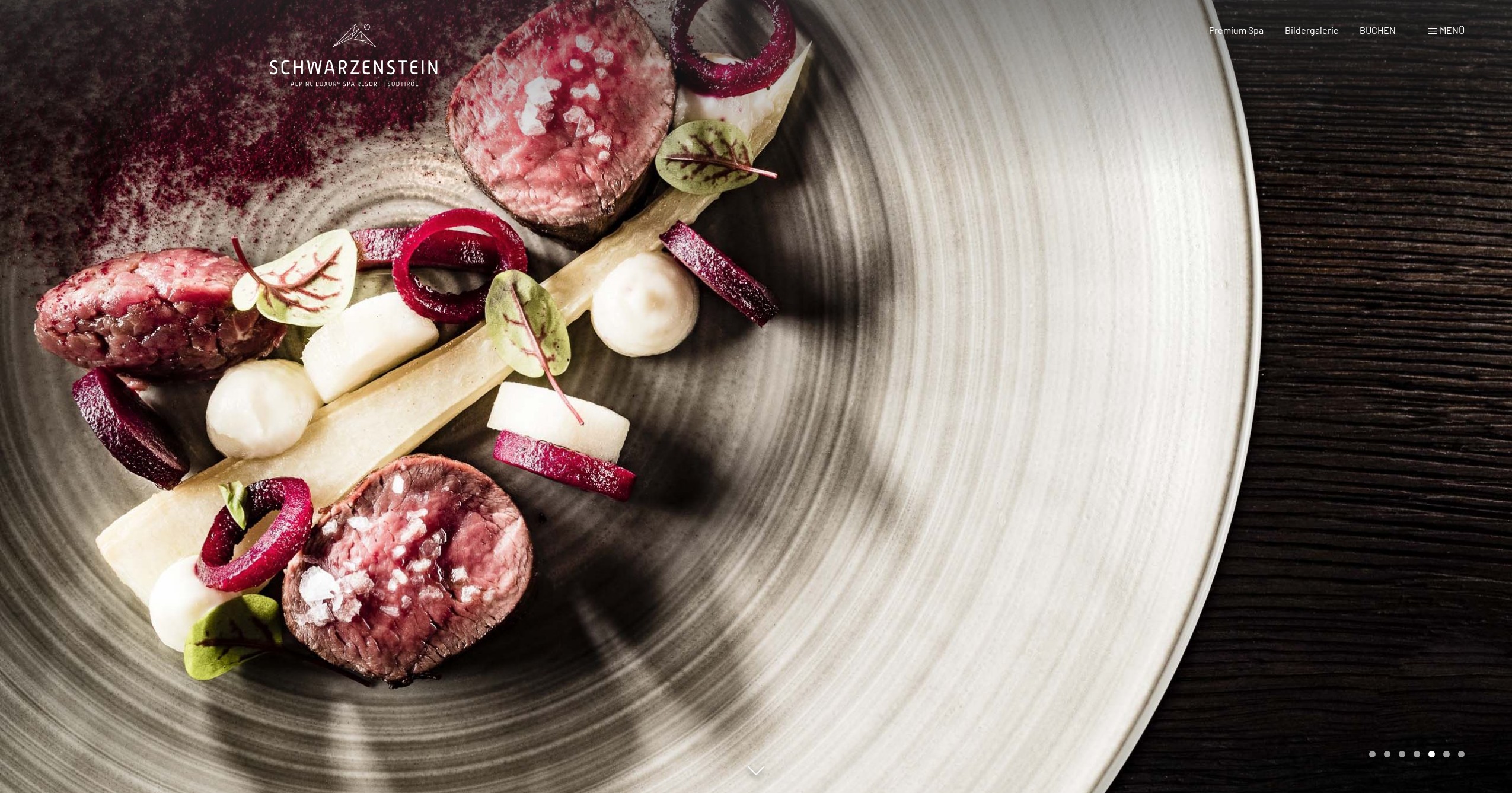
click at [1321, 394] on div at bounding box center [1133, 396] width 756 height 793
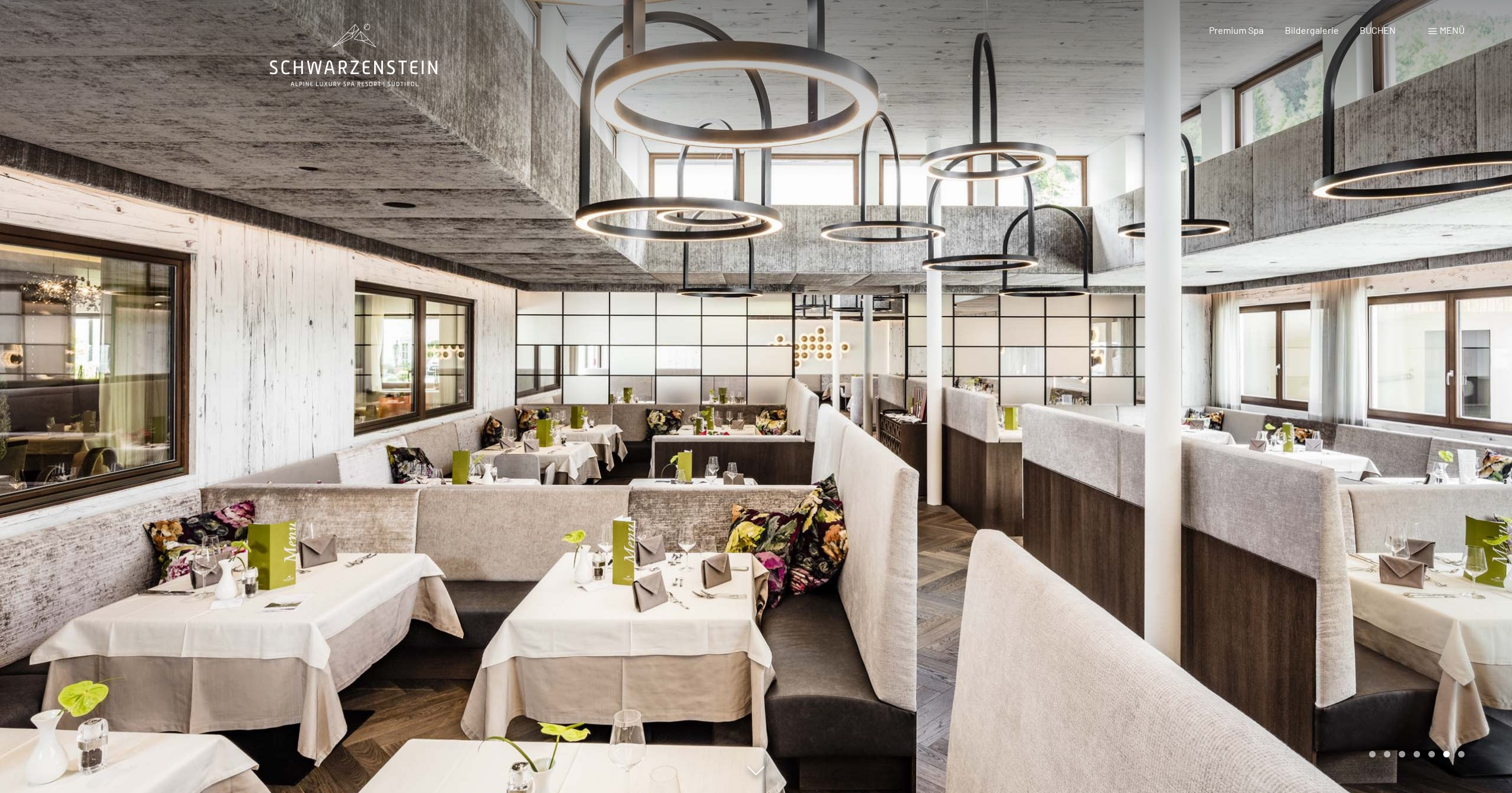
click at [1321, 394] on div at bounding box center [1133, 396] width 756 height 793
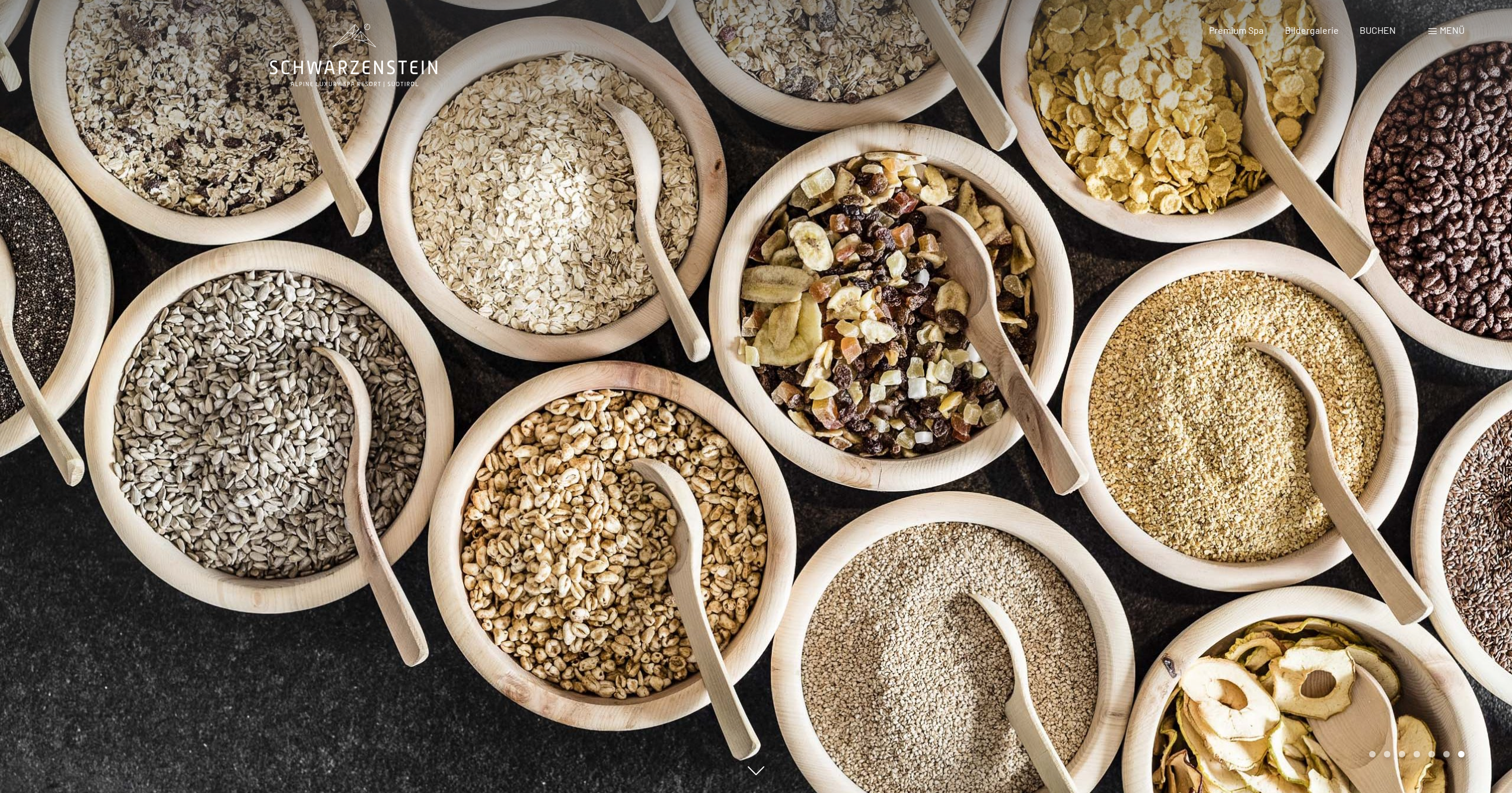
click at [1321, 394] on div at bounding box center [1133, 396] width 756 height 793
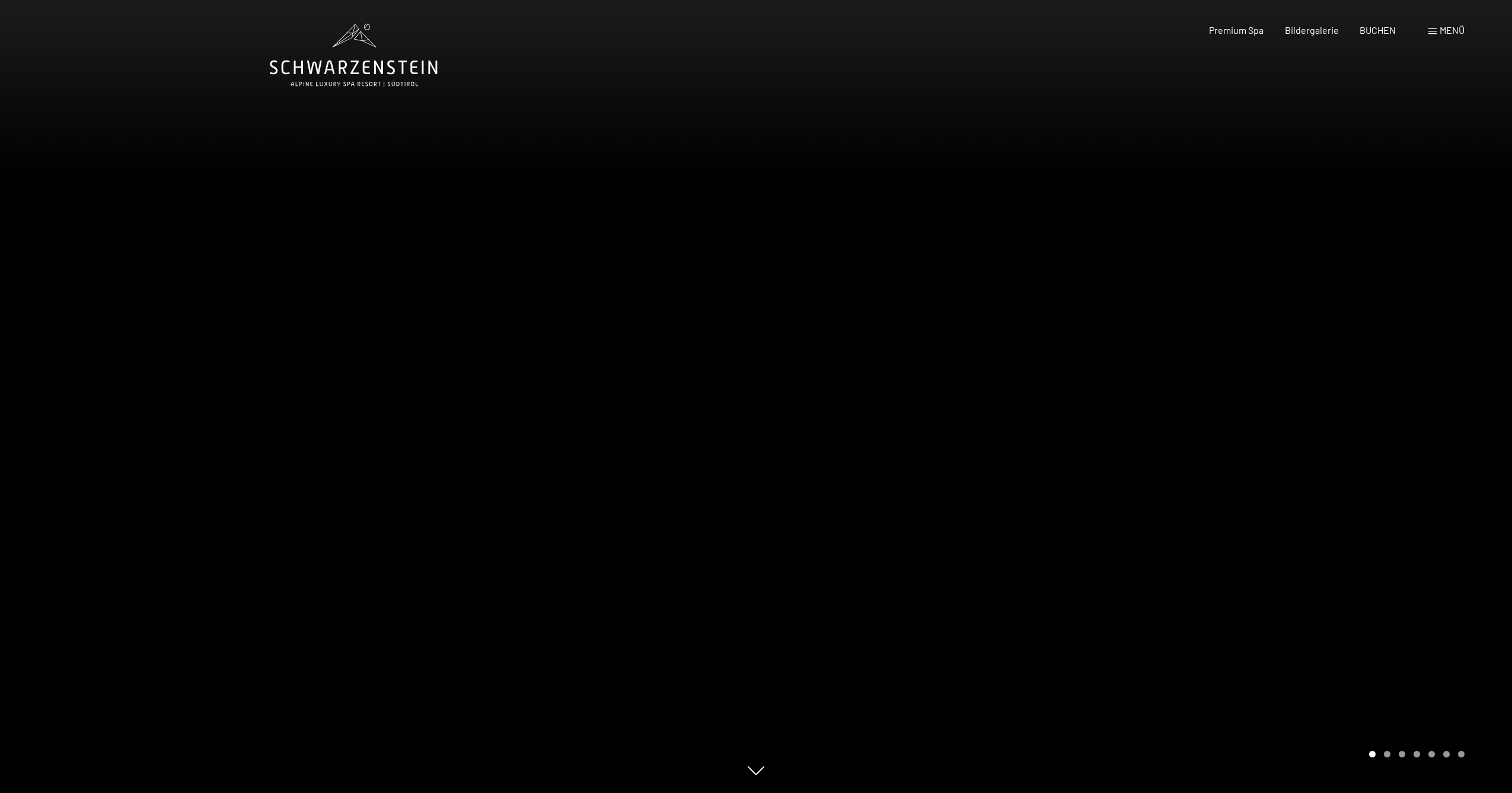
click at [1321, 394] on div at bounding box center [1133, 396] width 756 height 793
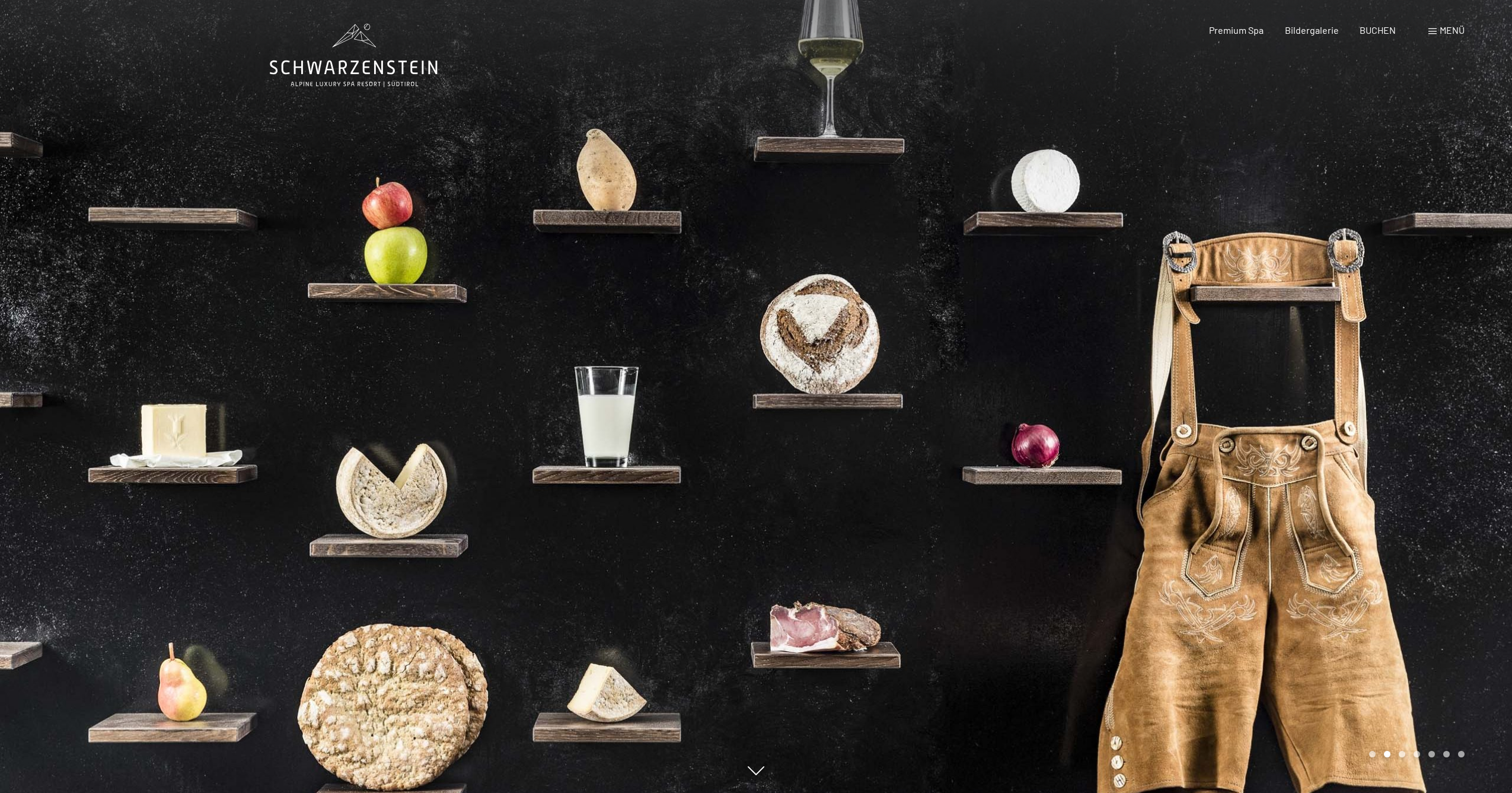
click at [1442, 26] on span "Menü" at bounding box center [1452, 30] width 25 height 11
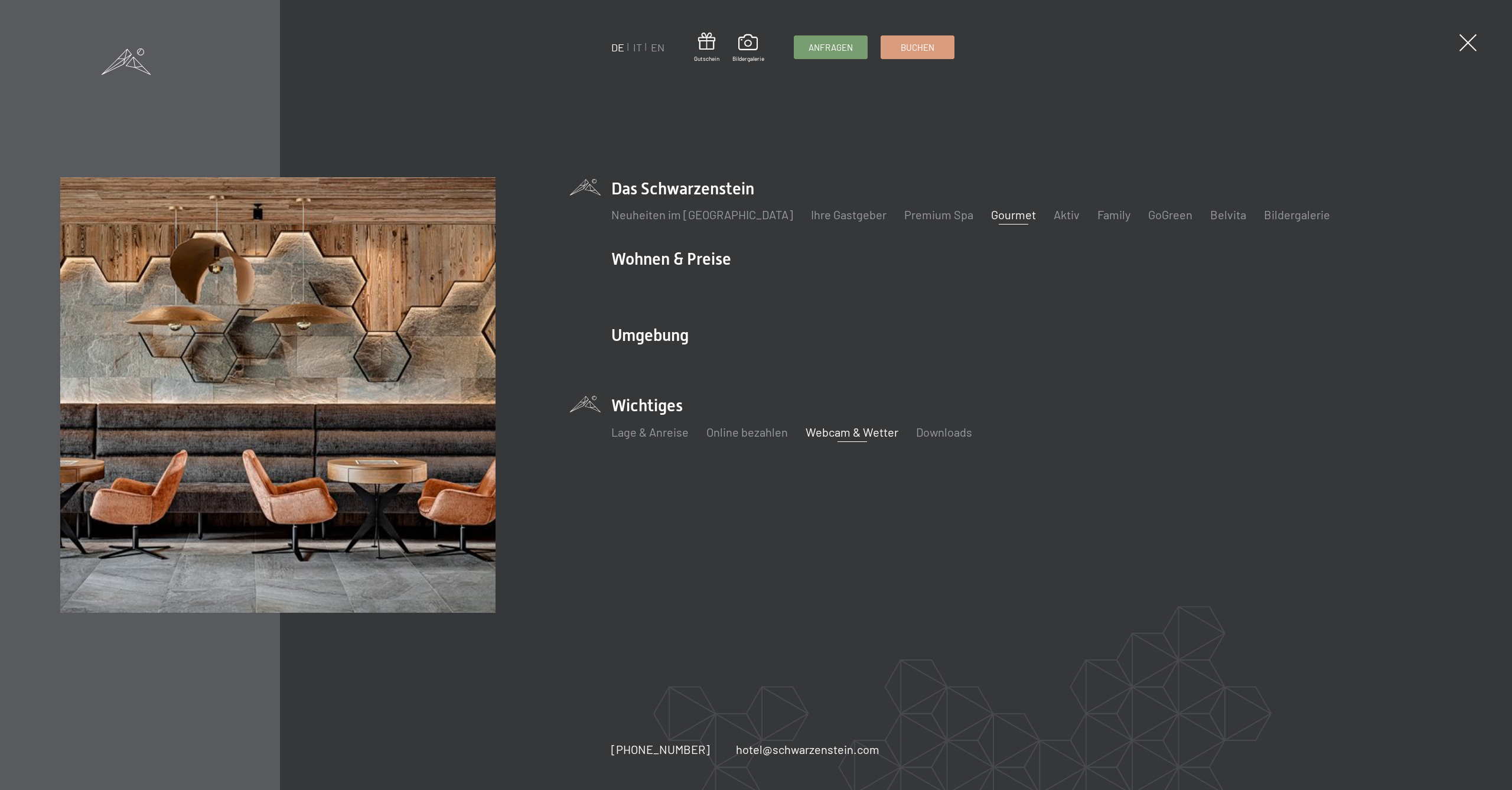
click at [854, 429] on link "Webcam & Wetter" at bounding box center [852, 432] width 93 height 14
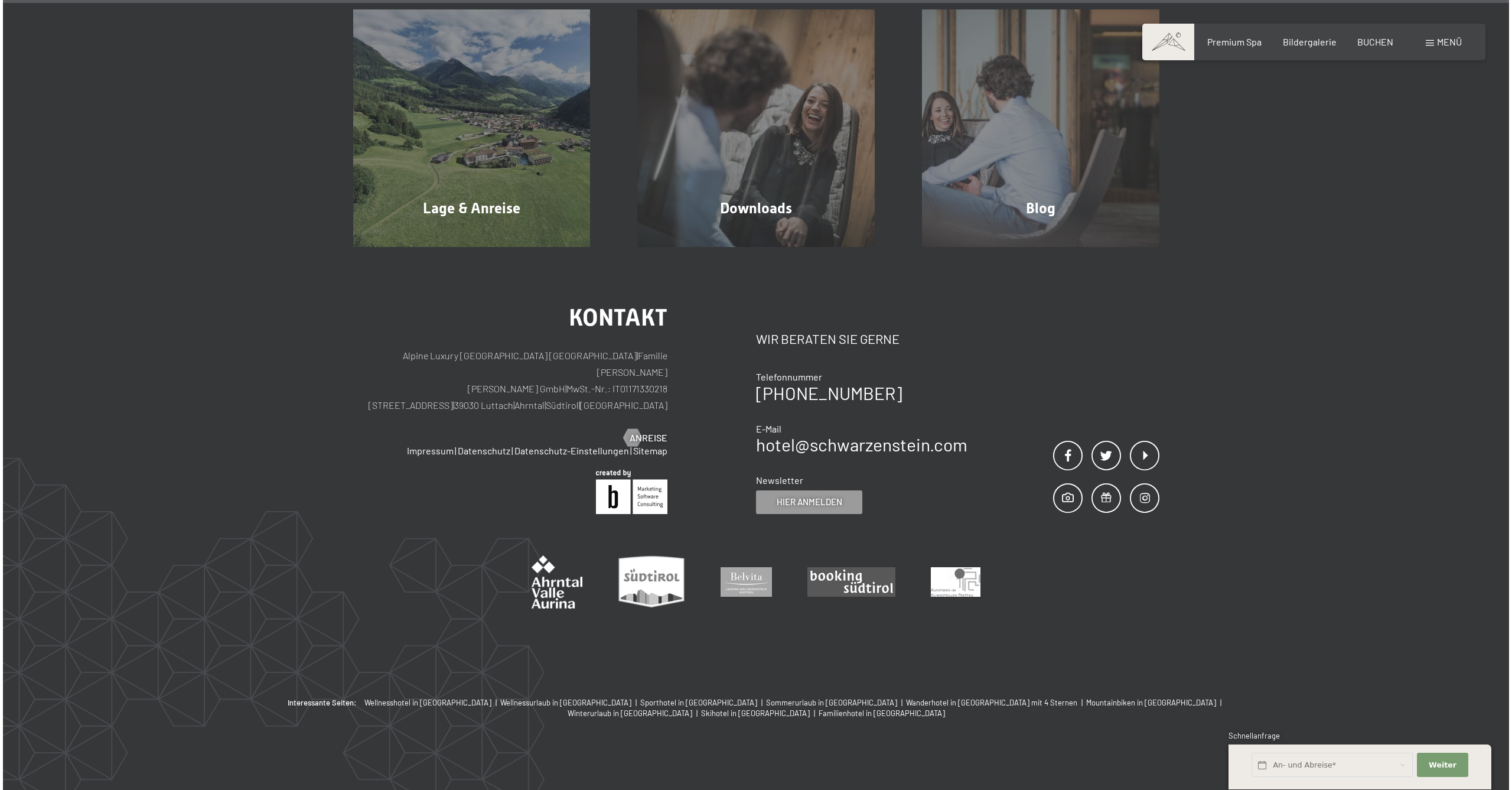
scroll to position [4155, 0]
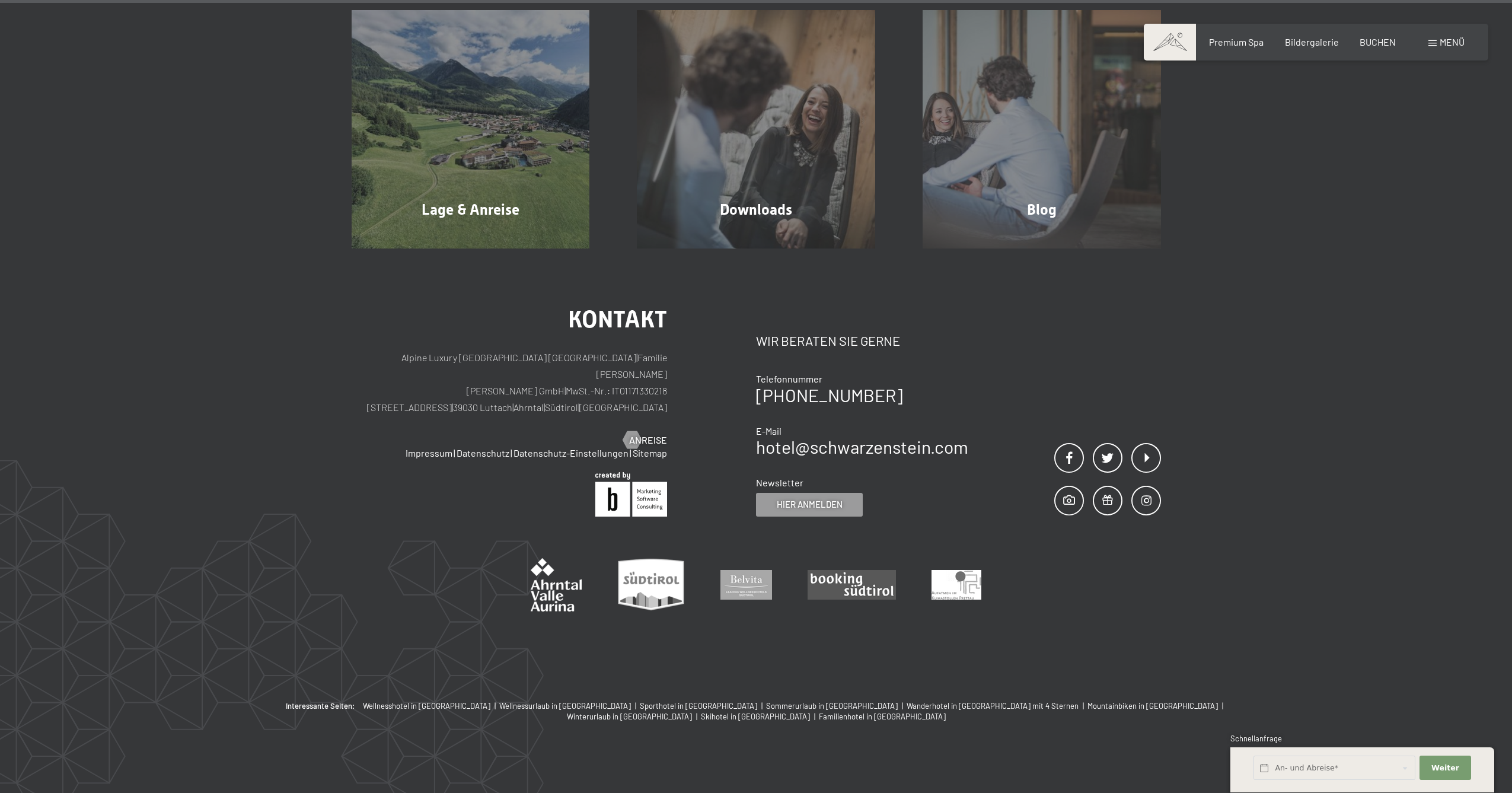
click at [1448, 42] on span "Menü" at bounding box center [1452, 42] width 25 height 11
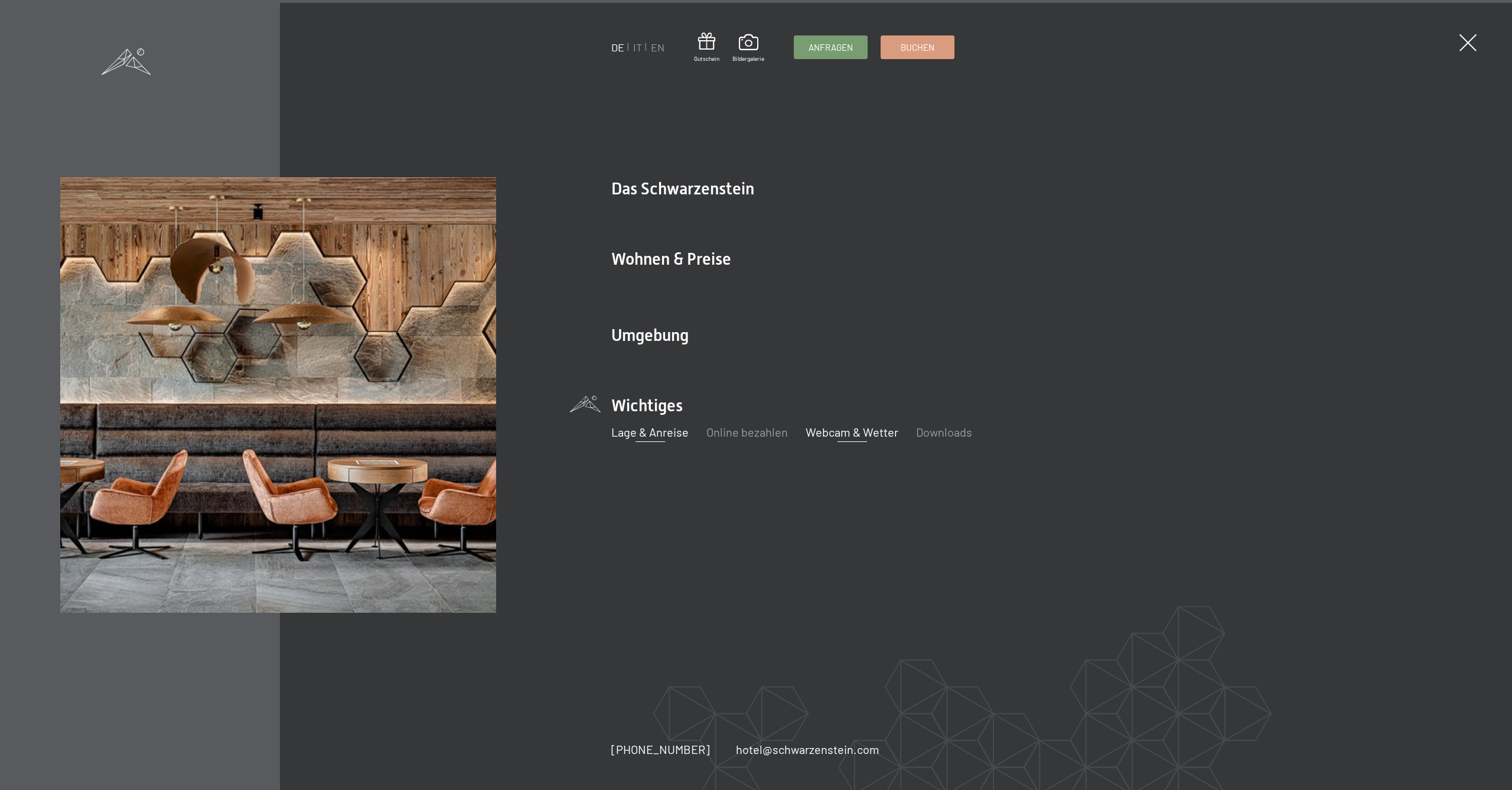
click at [672, 433] on link "Lage & Anreise" at bounding box center [650, 432] width 78 height 14
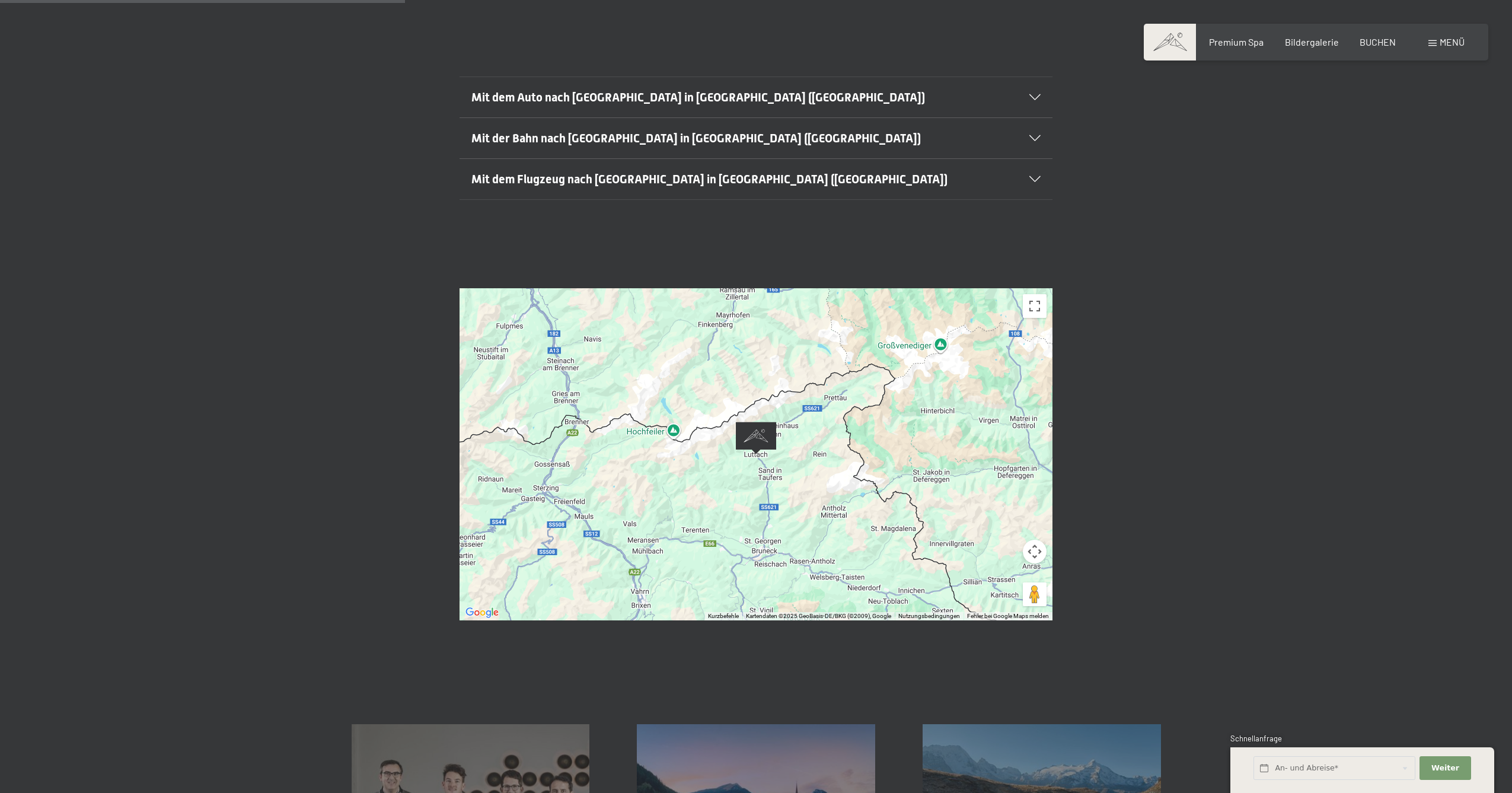
scroll to position [339, 0]
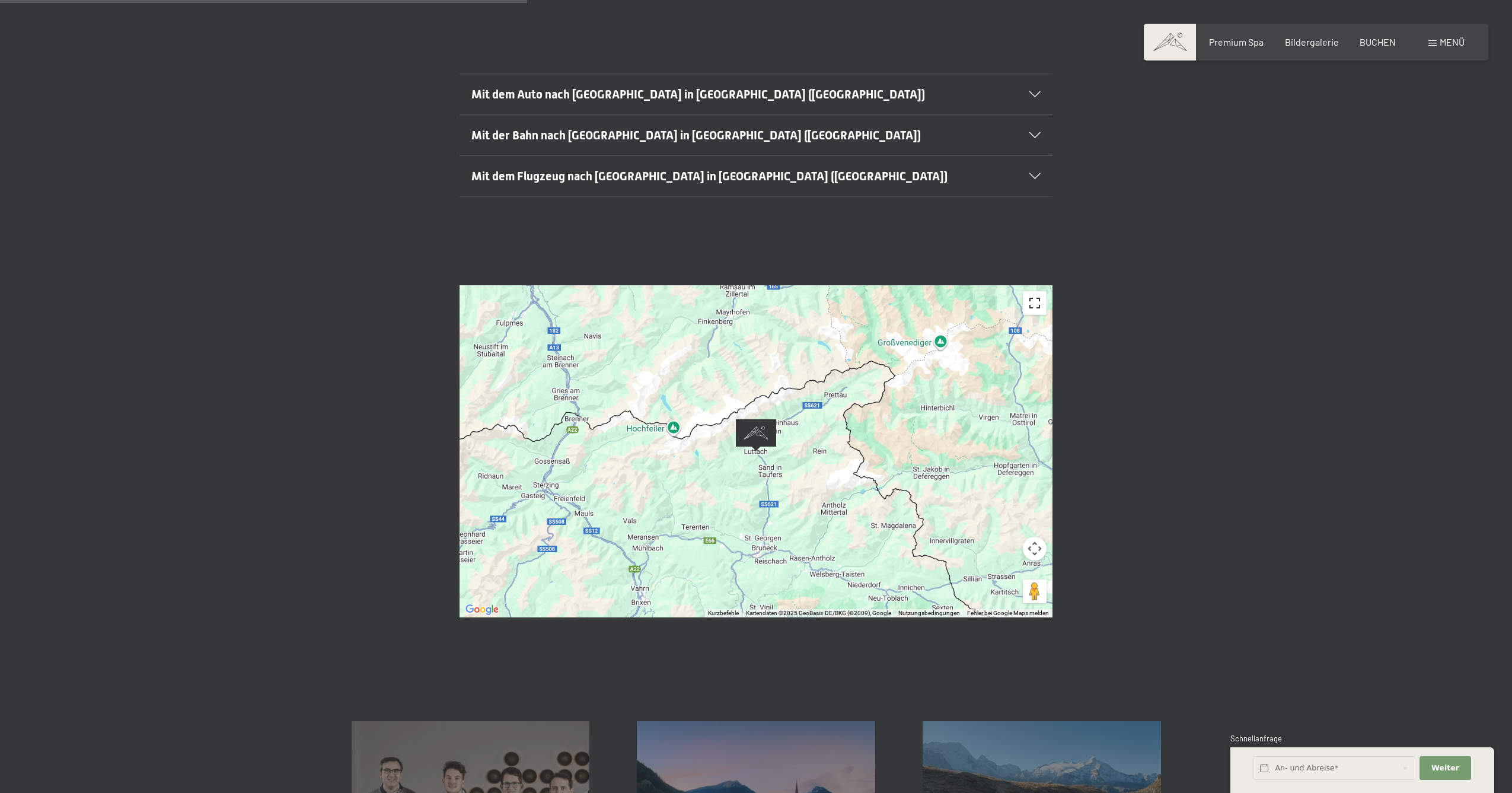
click at [1033, 291] on button "Vollbildansicht ein/aus" at bounding box center [1034, 303] width 24 height 24
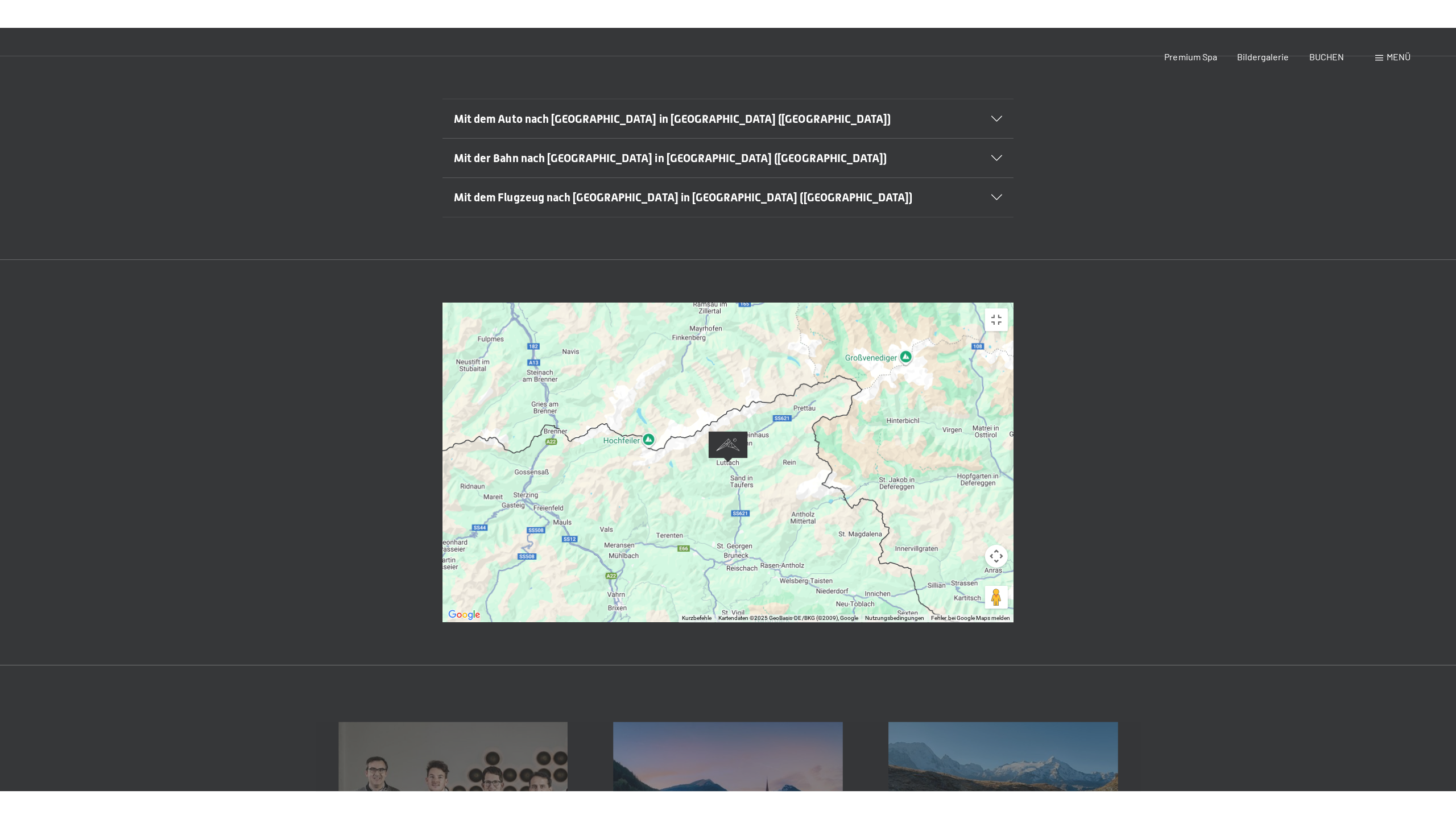
scroll to position [0, 0]
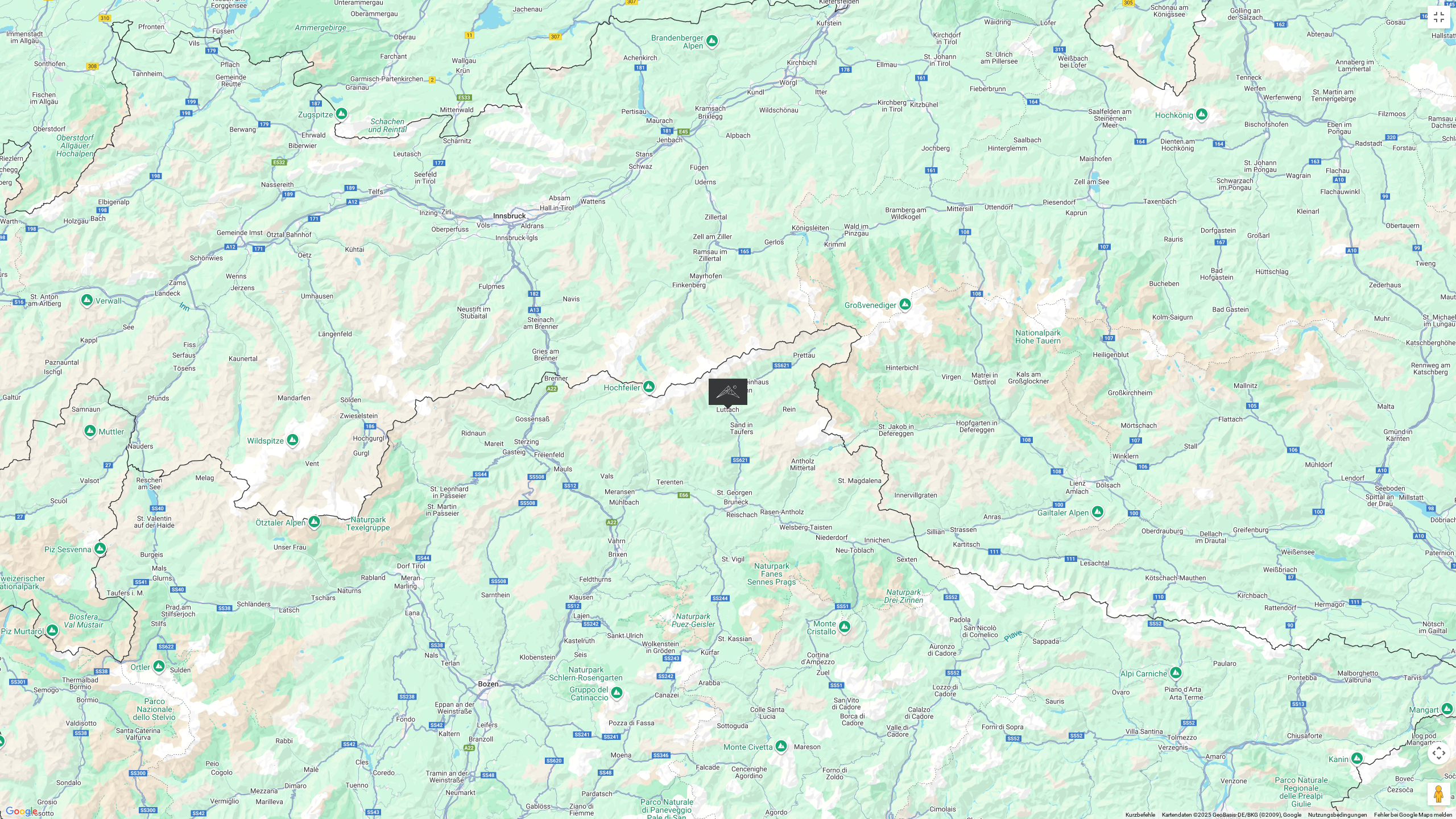
click at [749, 419] on div at bounding box center [728, 409] width 1456 height 819
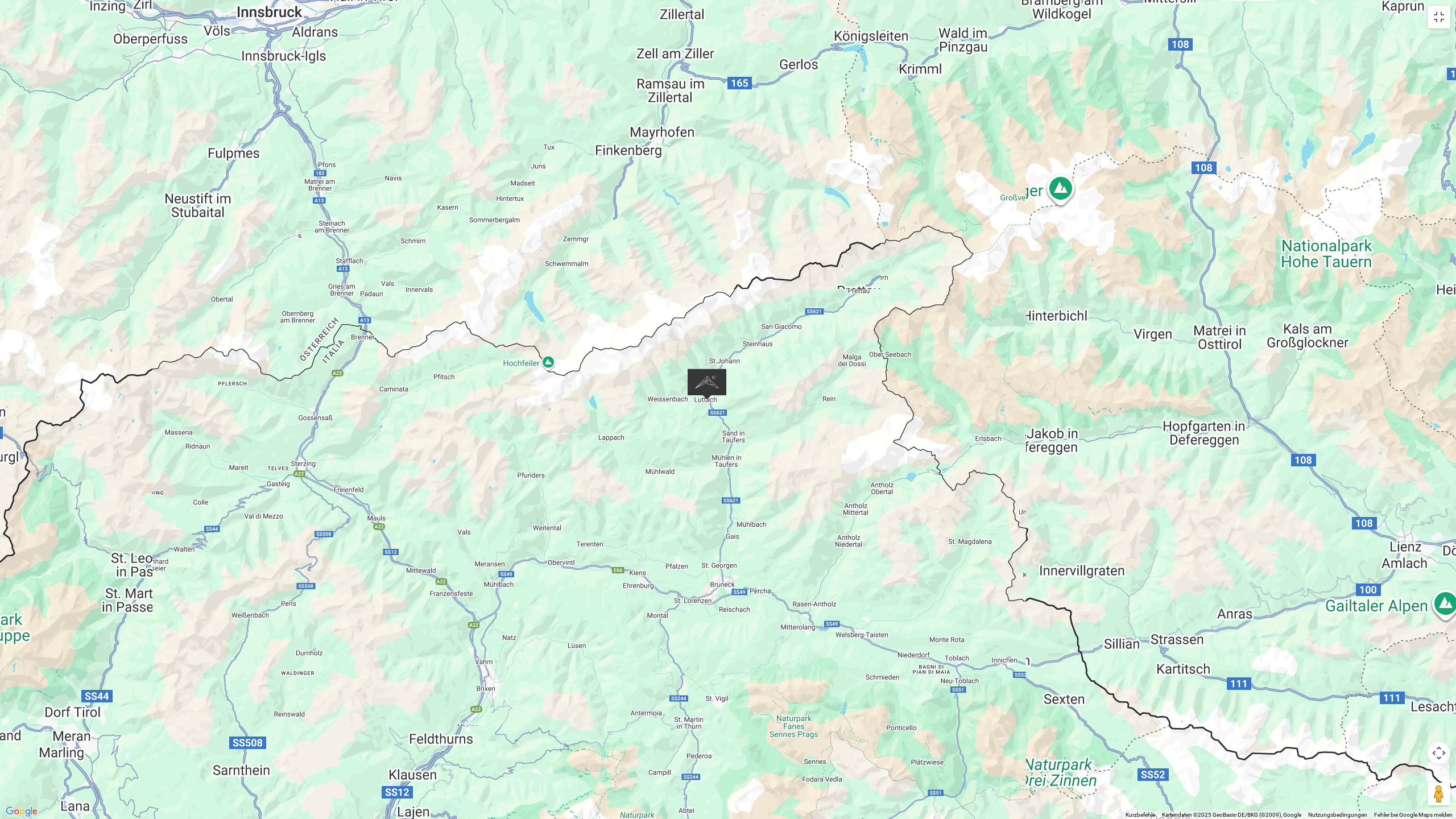
click at [749, 419] on div at bounding box center [728, 409] width 1456 height 819
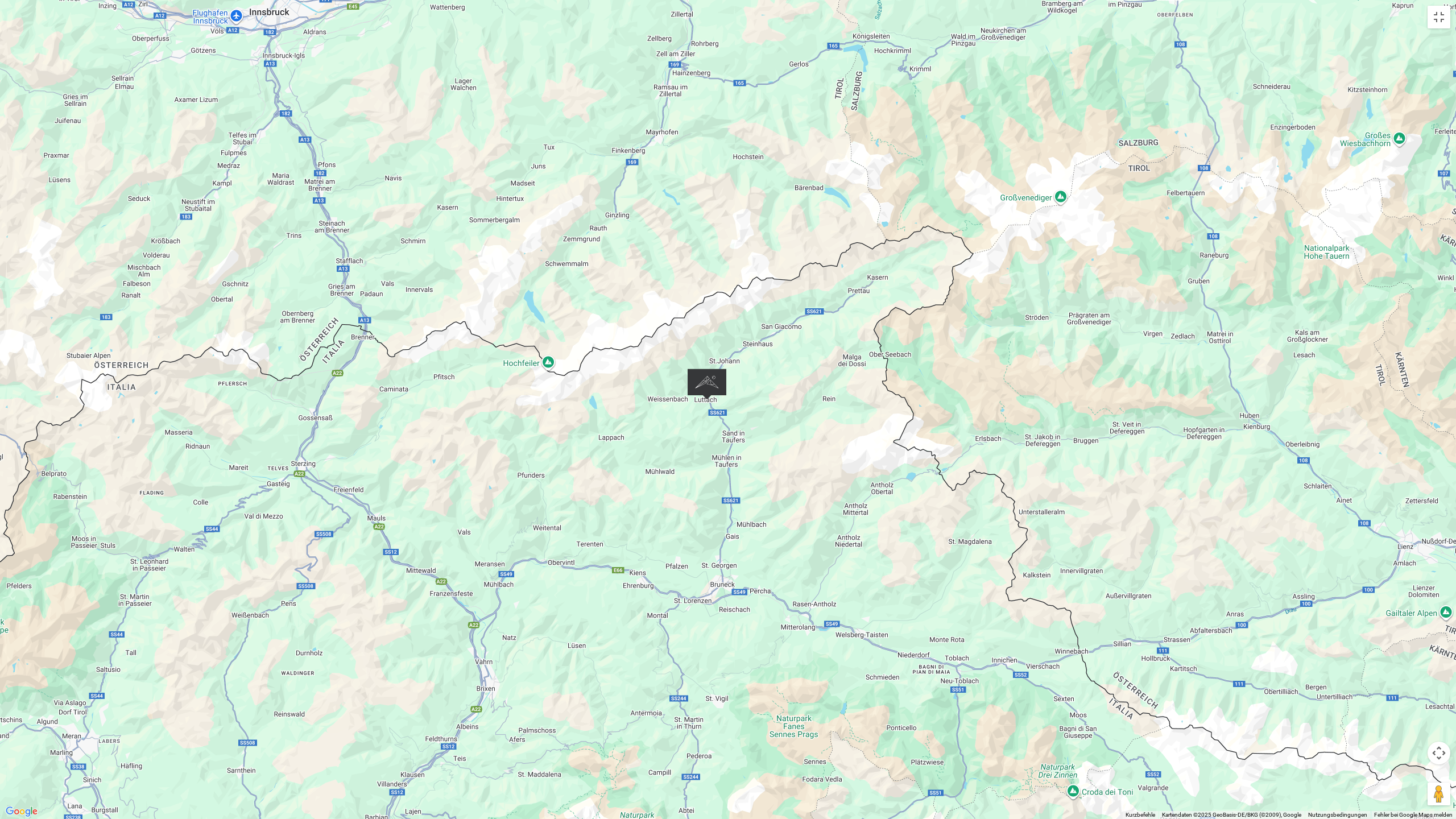
click at [749, 419] on div at bounding box center [728, 409] width 1456 height 819
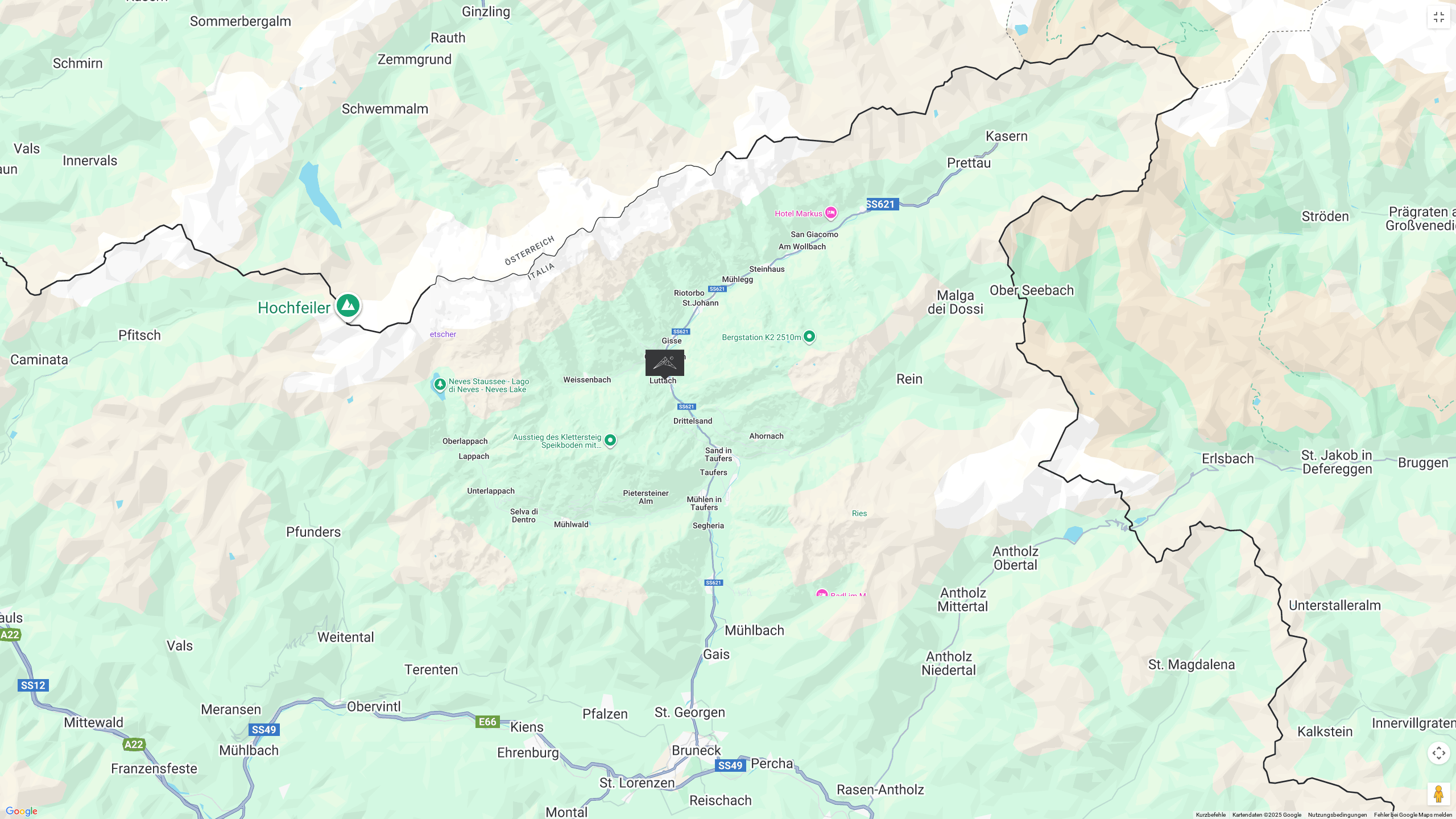
click at [749, 419] on div at bounding box center [728, 409] width 1456 height 819
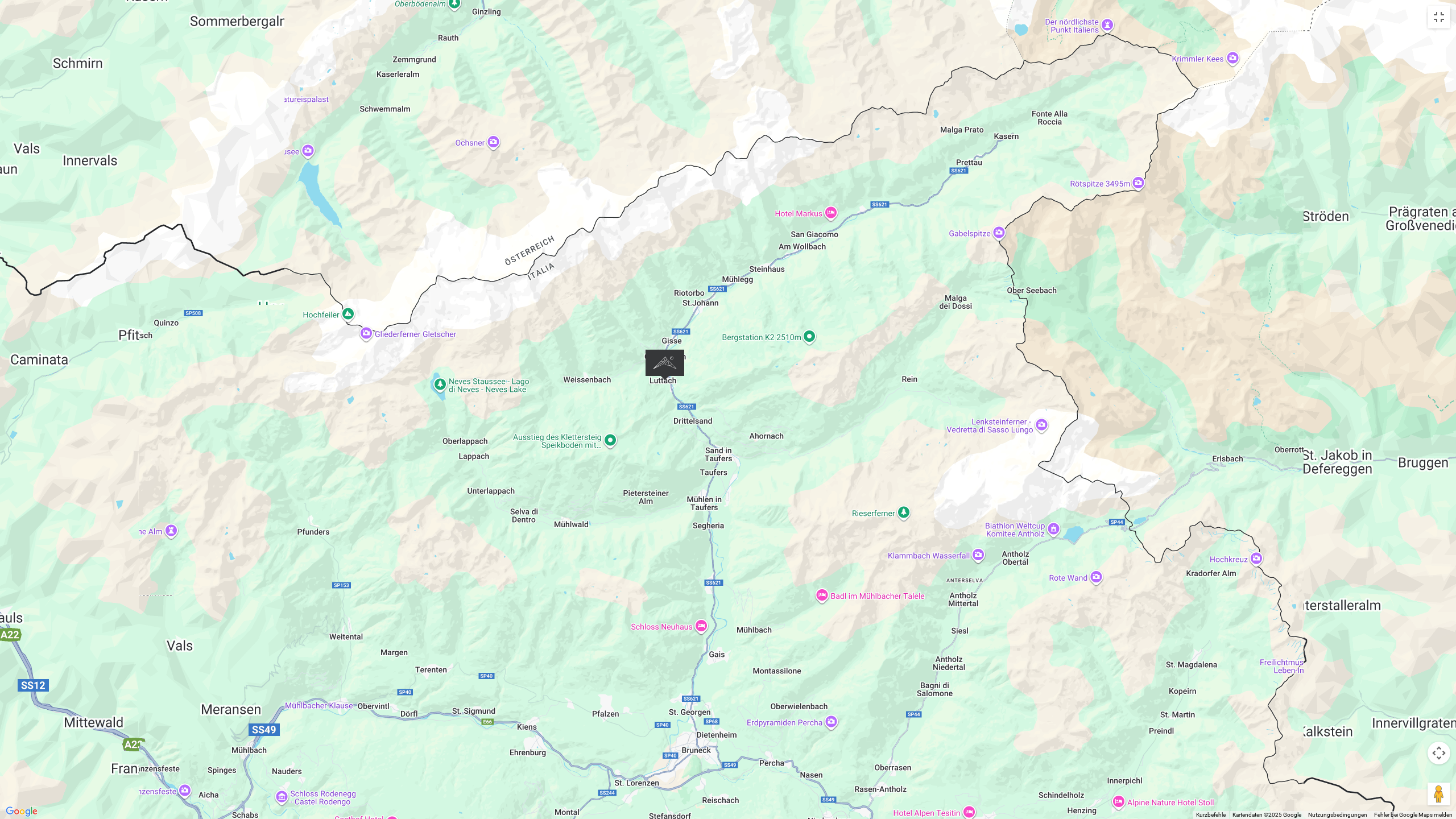
click at [749, 419] on div at bounding box center [728, 409] width 1456 height 819
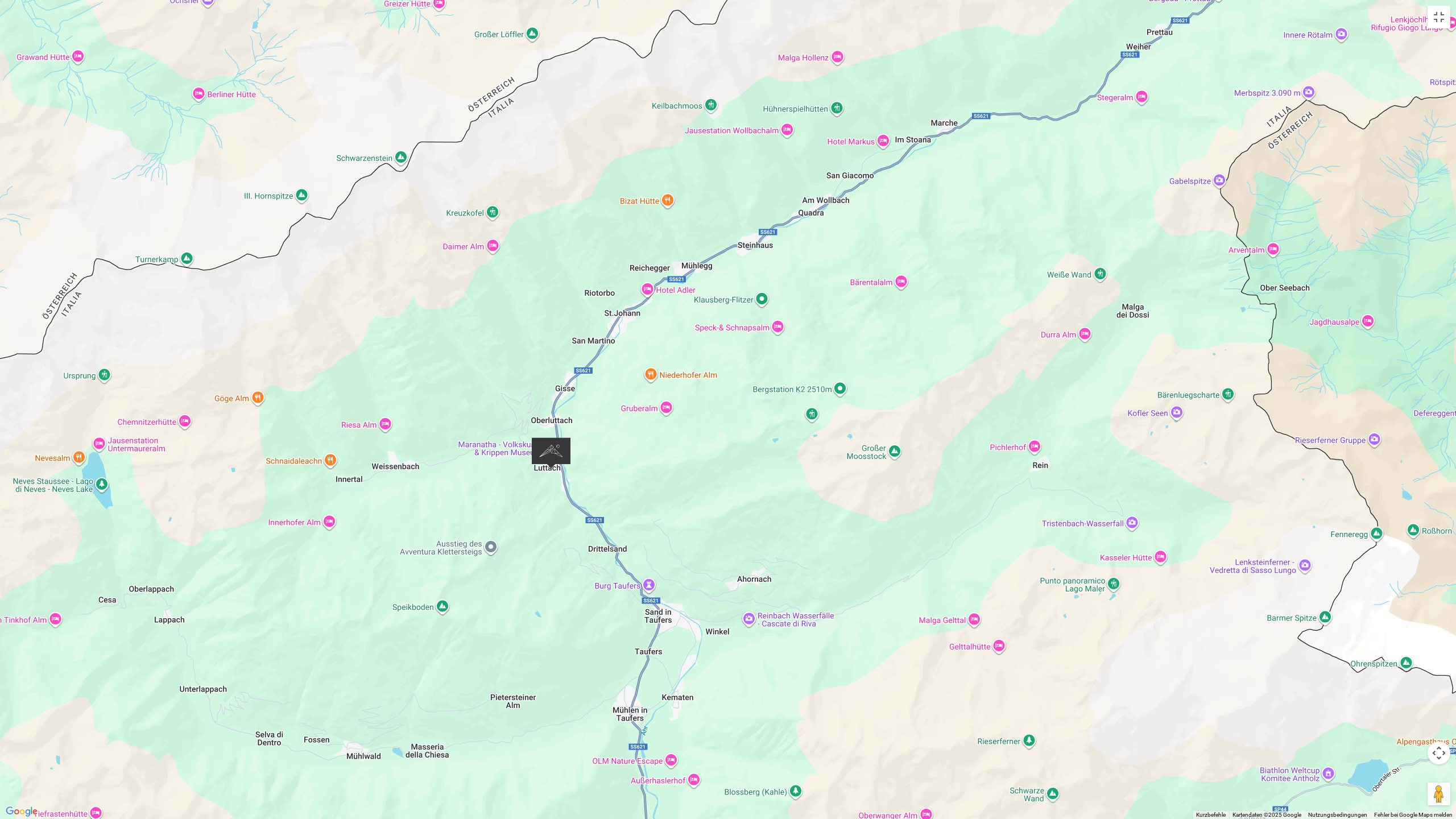
drag, startPoint x: 666, startPoint y: 382, endPoint x: 636, endPoint y: 510, distance: 131.5
click at [636, 510] on div at bounding box center [728, 409] width 1456 height 819
click at [599, 475] on div at bounding box center [728, 409] width 1456 height 819
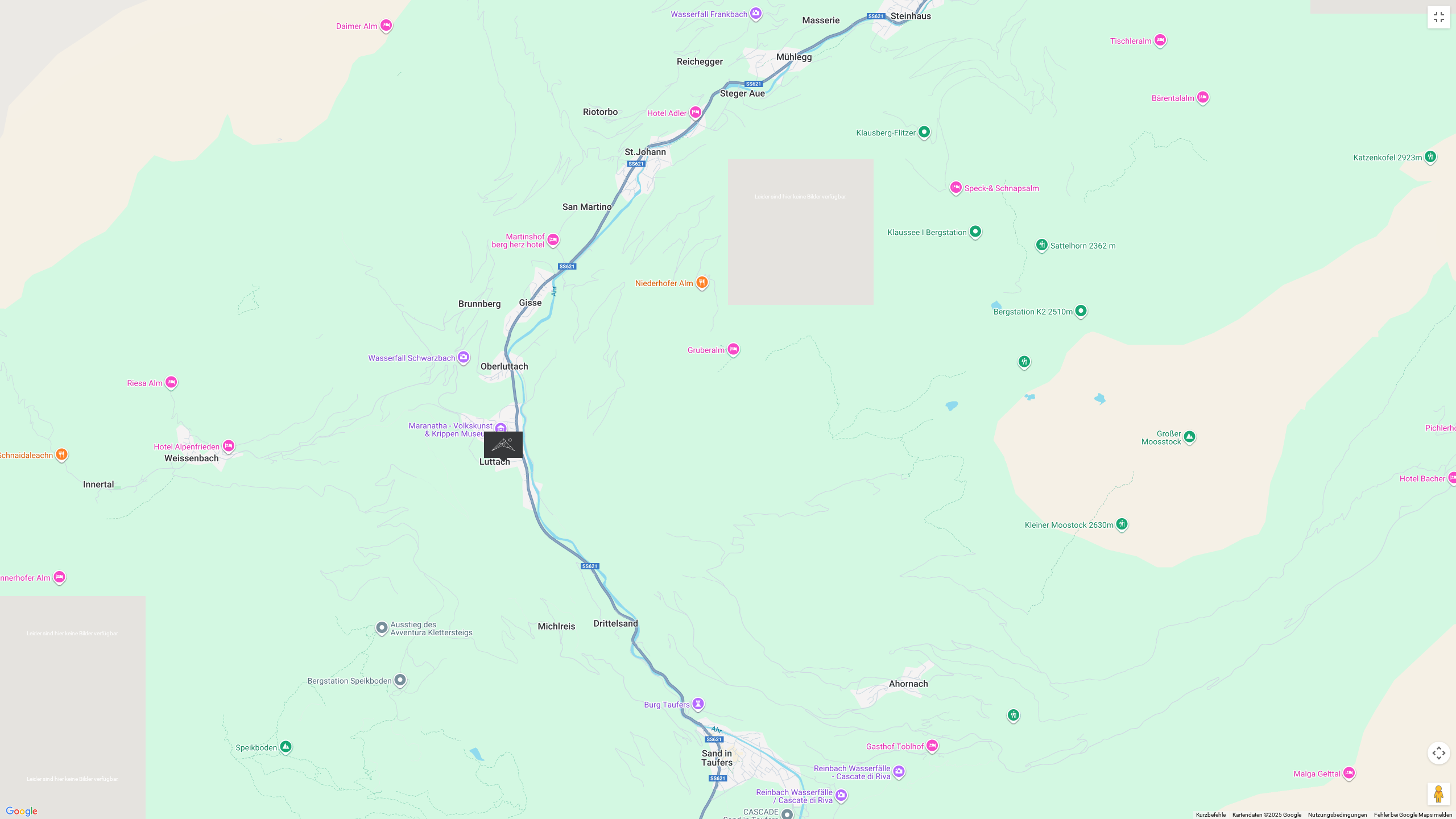
click at [576, 473] on div at bounding box center [728, 409] width 1456 height 819
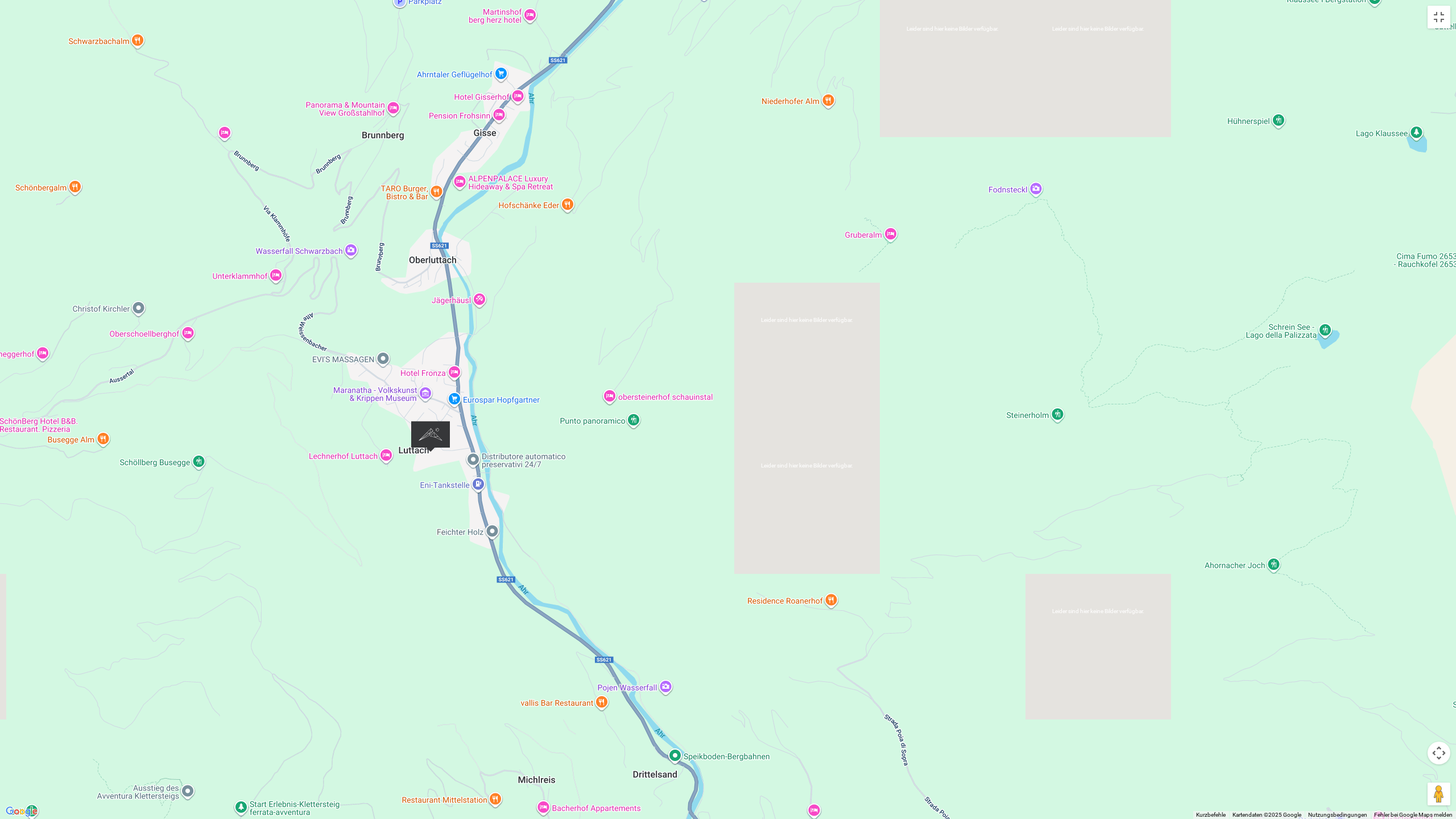
click at [386, 499] on div at bounding box center [728, 409] width 1456 height 819
